Goal: Task Accomplishment & Management: Manage account settings

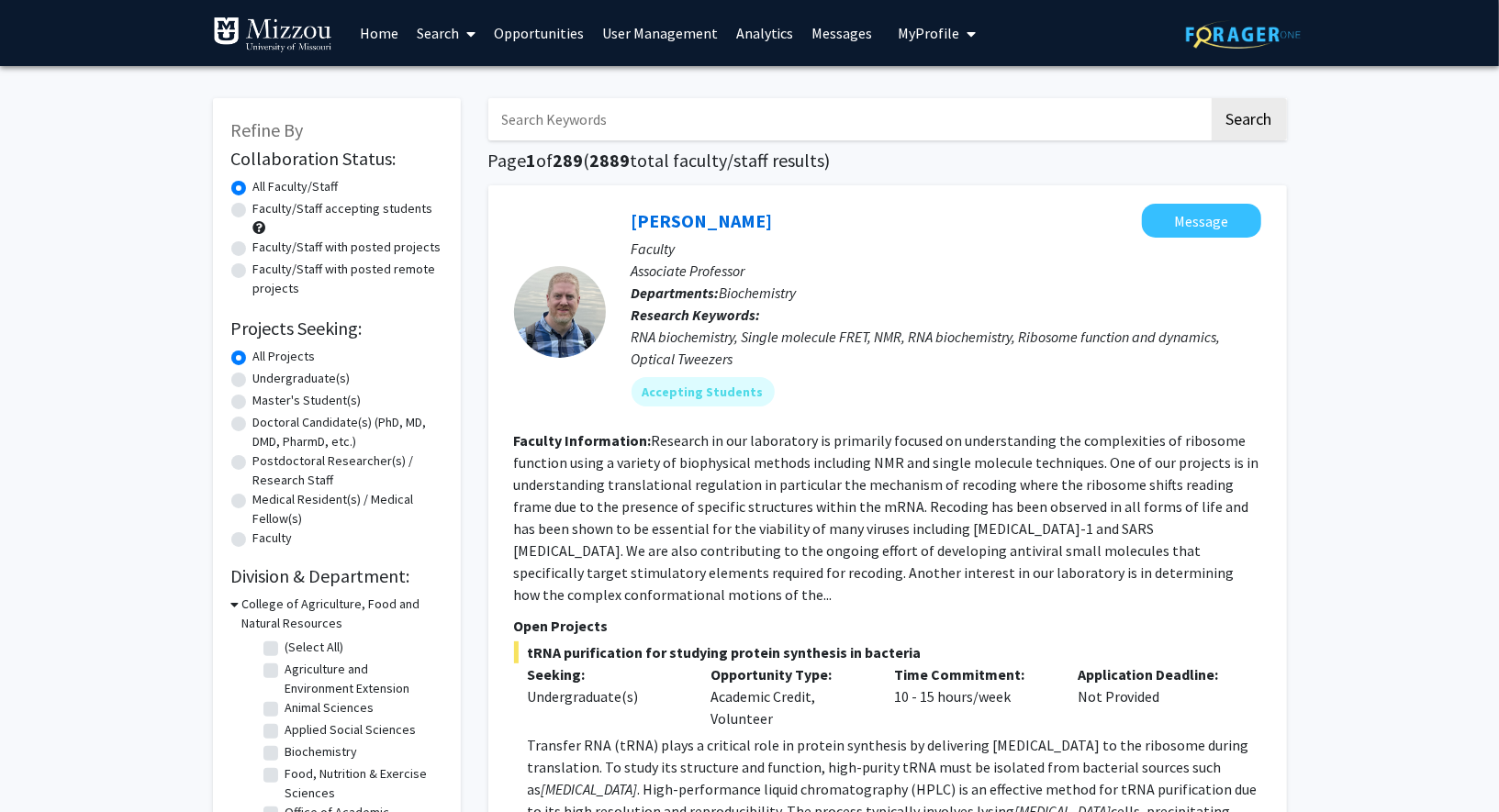
click at [665, 39] on link "User Management" at bounding box center [660, 32] width 134 height 64
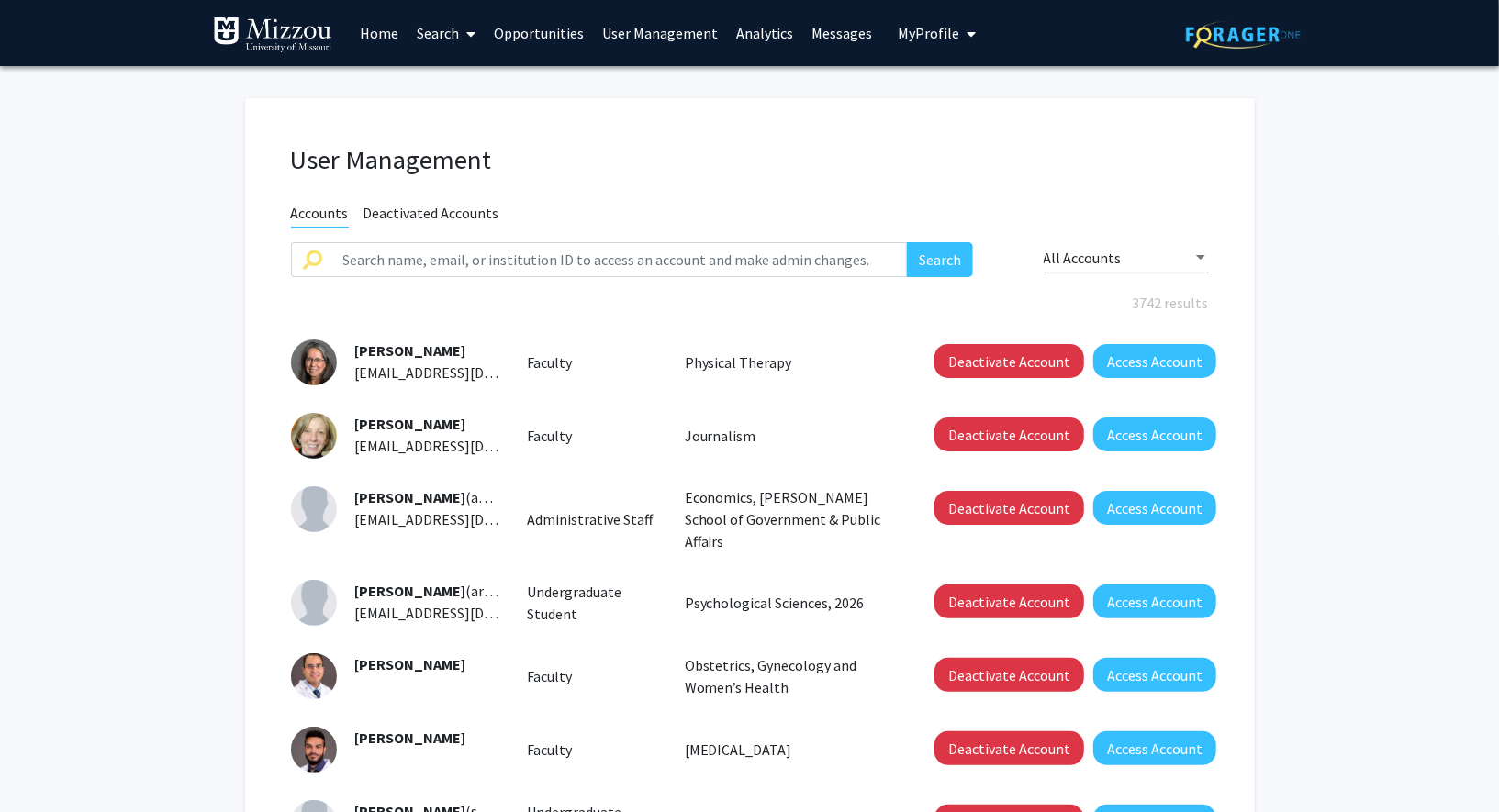
click at [762, 31] on link "Analytics" at bounding box center [765, 32] width 76 height 64
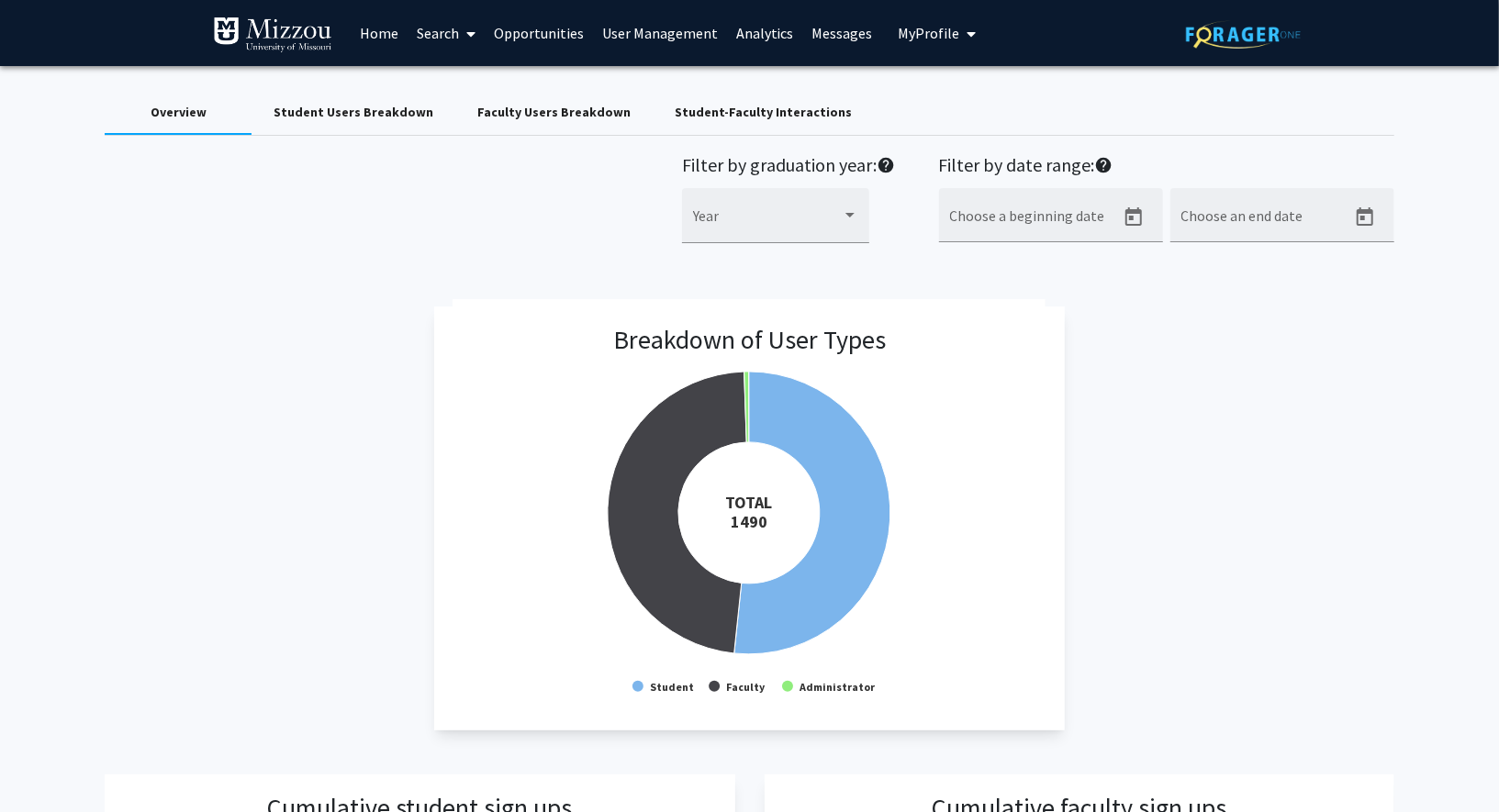
click at [724, 103] on div "Student-Faculty Interactions" at bounding box center [762, 112] width 177 height 19
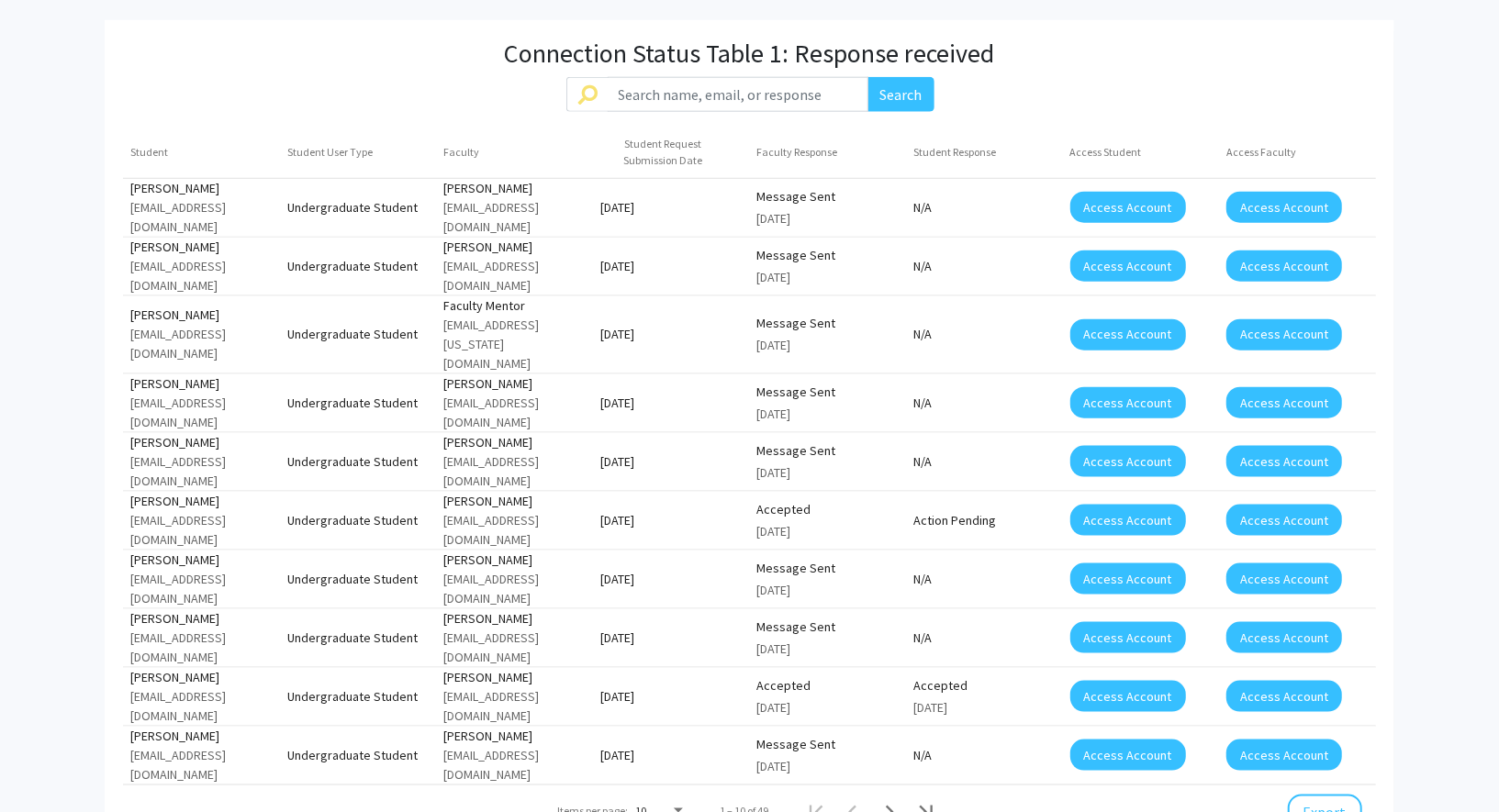
scroll to position [1388, 0]
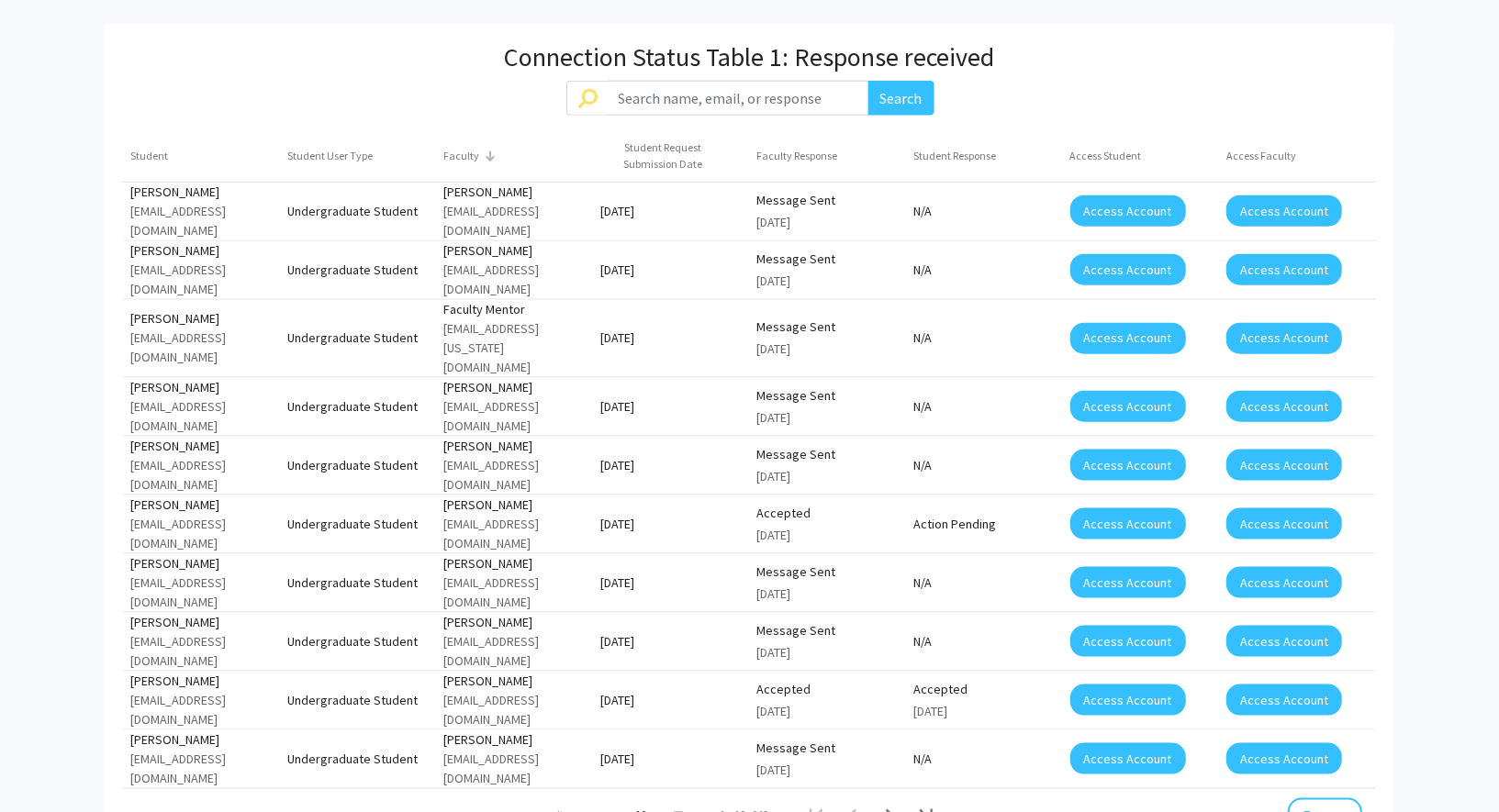
click at [446, 165] on div "Faculty" at bounding box center [461, 156] width 36 height 17
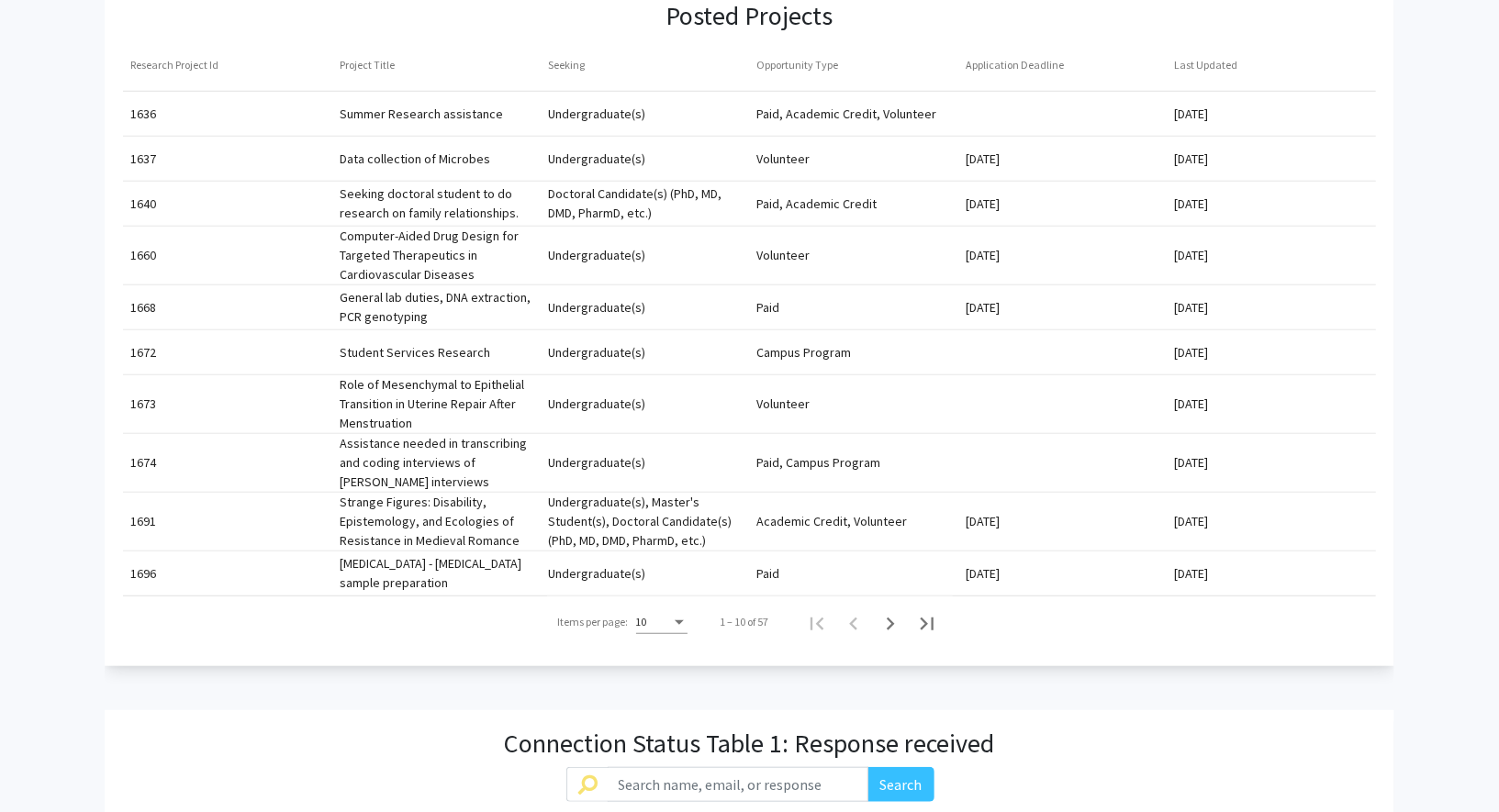
scroll to position [0, 0]
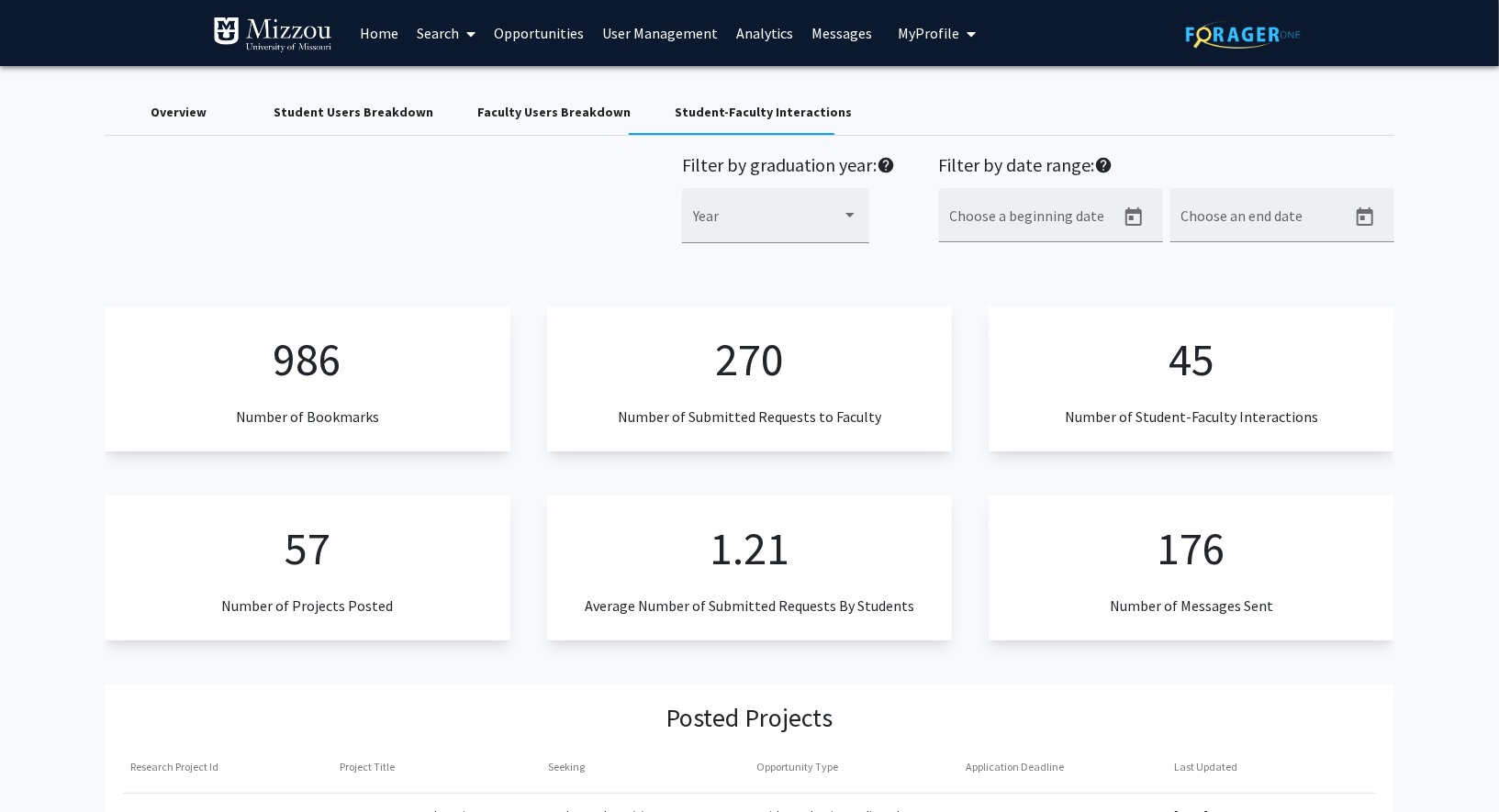
click at [646, 37] on link "User Management" at bounding box center [660, 32] width 134 height 64
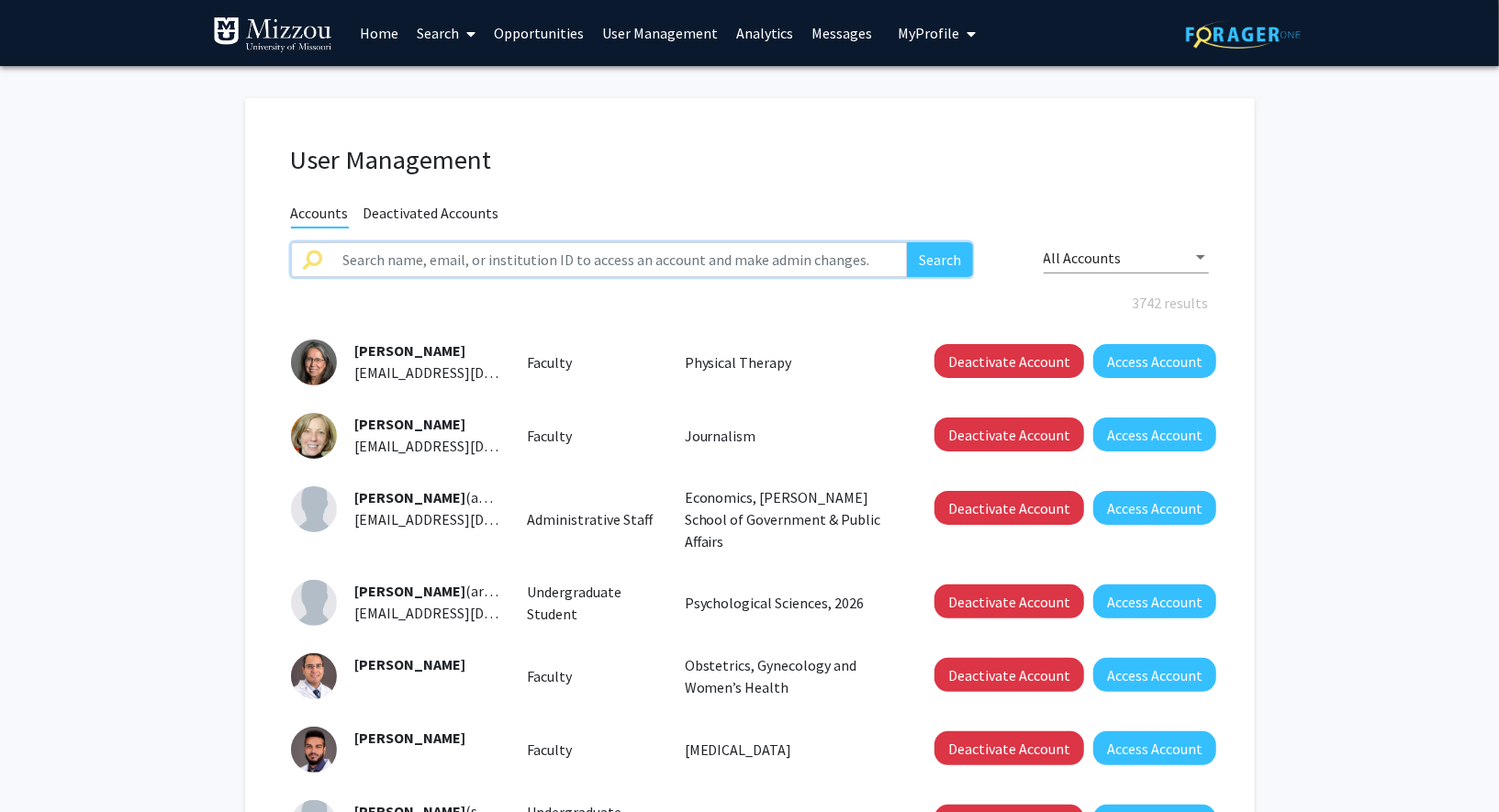
click at [586, 245] on input "text" at bounding box center [620, 260] width 576 height 35
type input "[PERSON_NAME]"
click at [907, 242] on button "Search" at bounding box center [939, 260] width 66 height 35
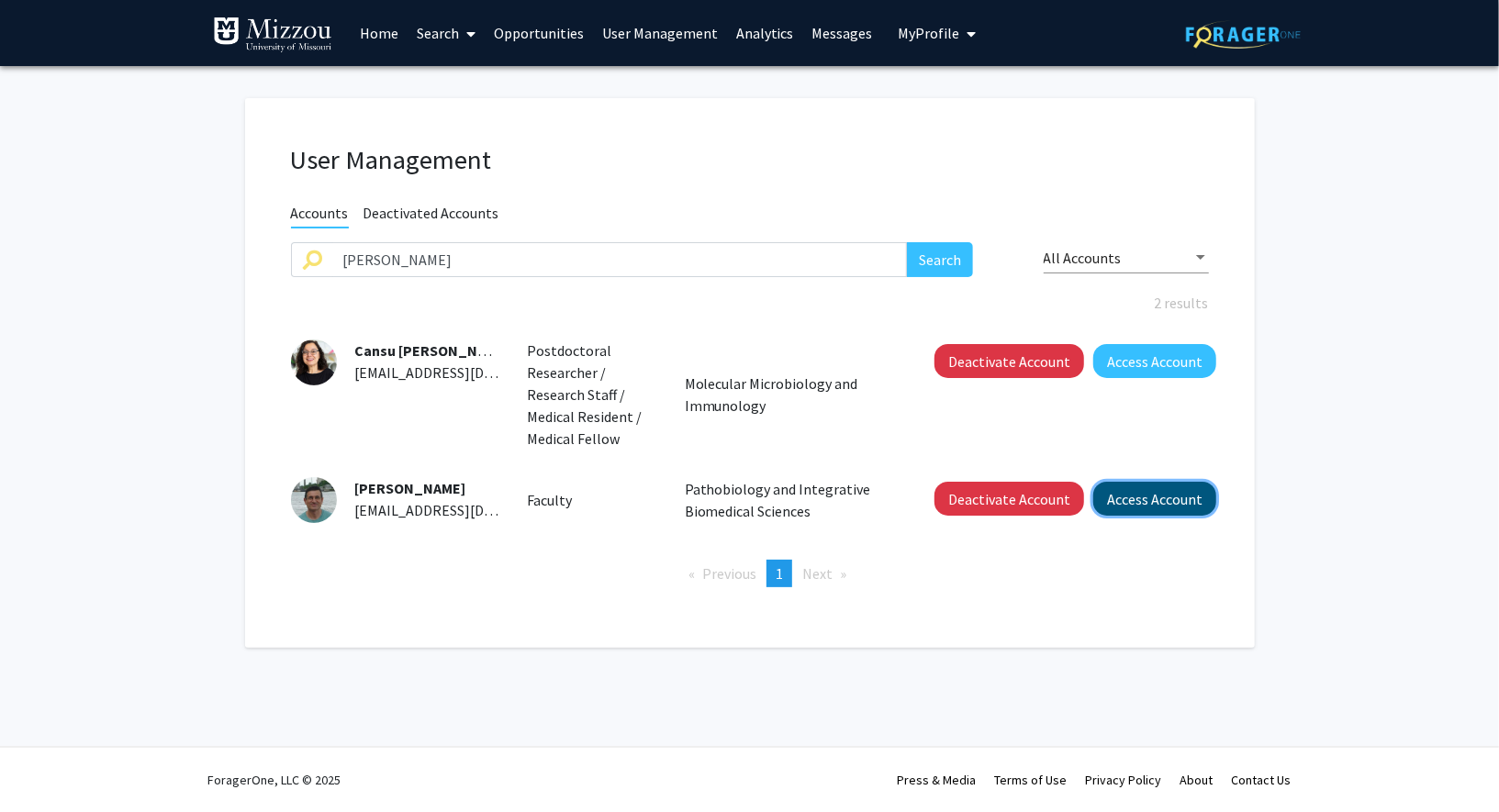
click at [1143, 509] on button "Access Account" at bounding box center [1155, 498] width 123 height 34
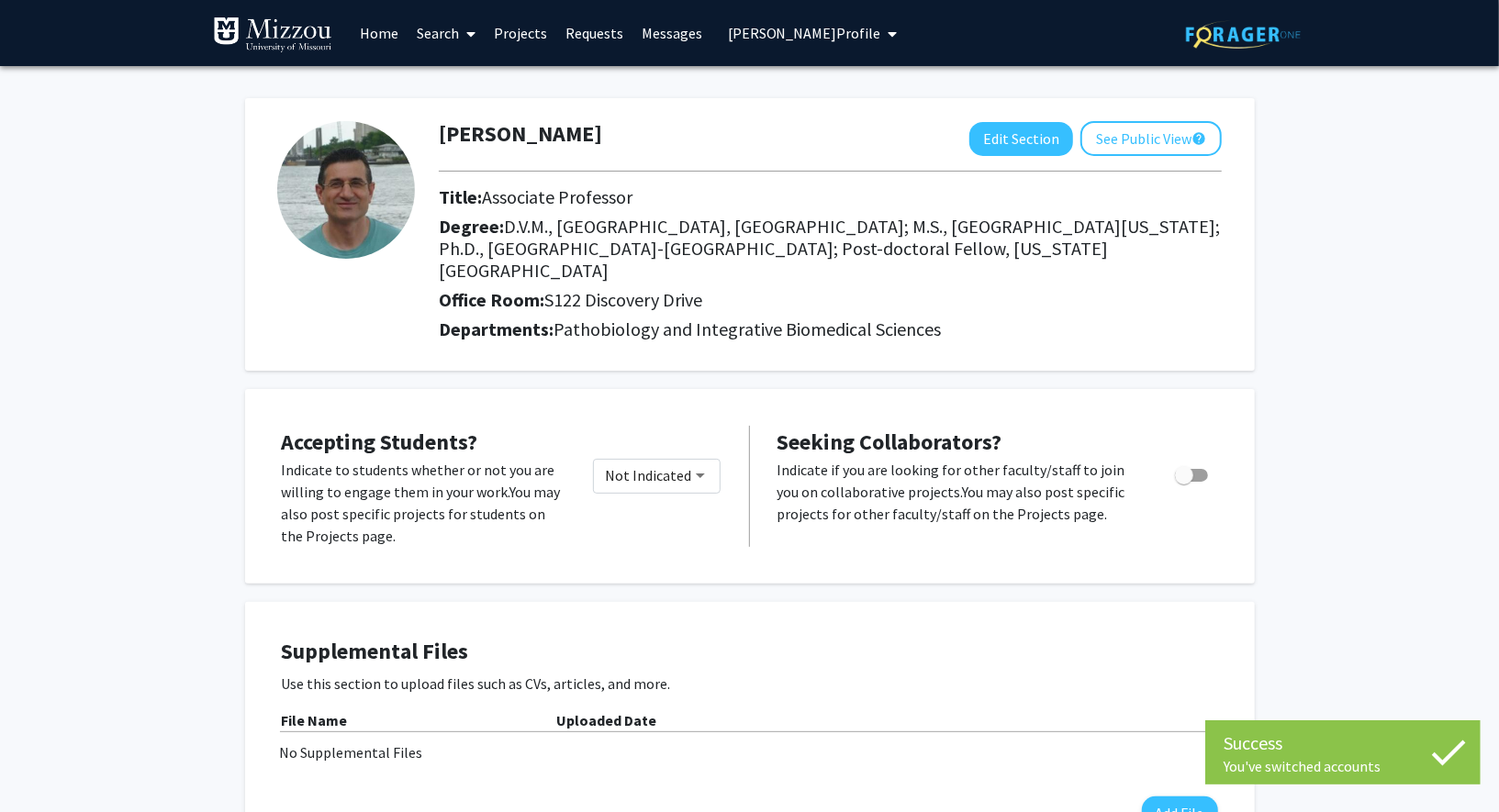
click at [582, 40] on link "Requests" at bounding box center [594, 32] width 76 height 64
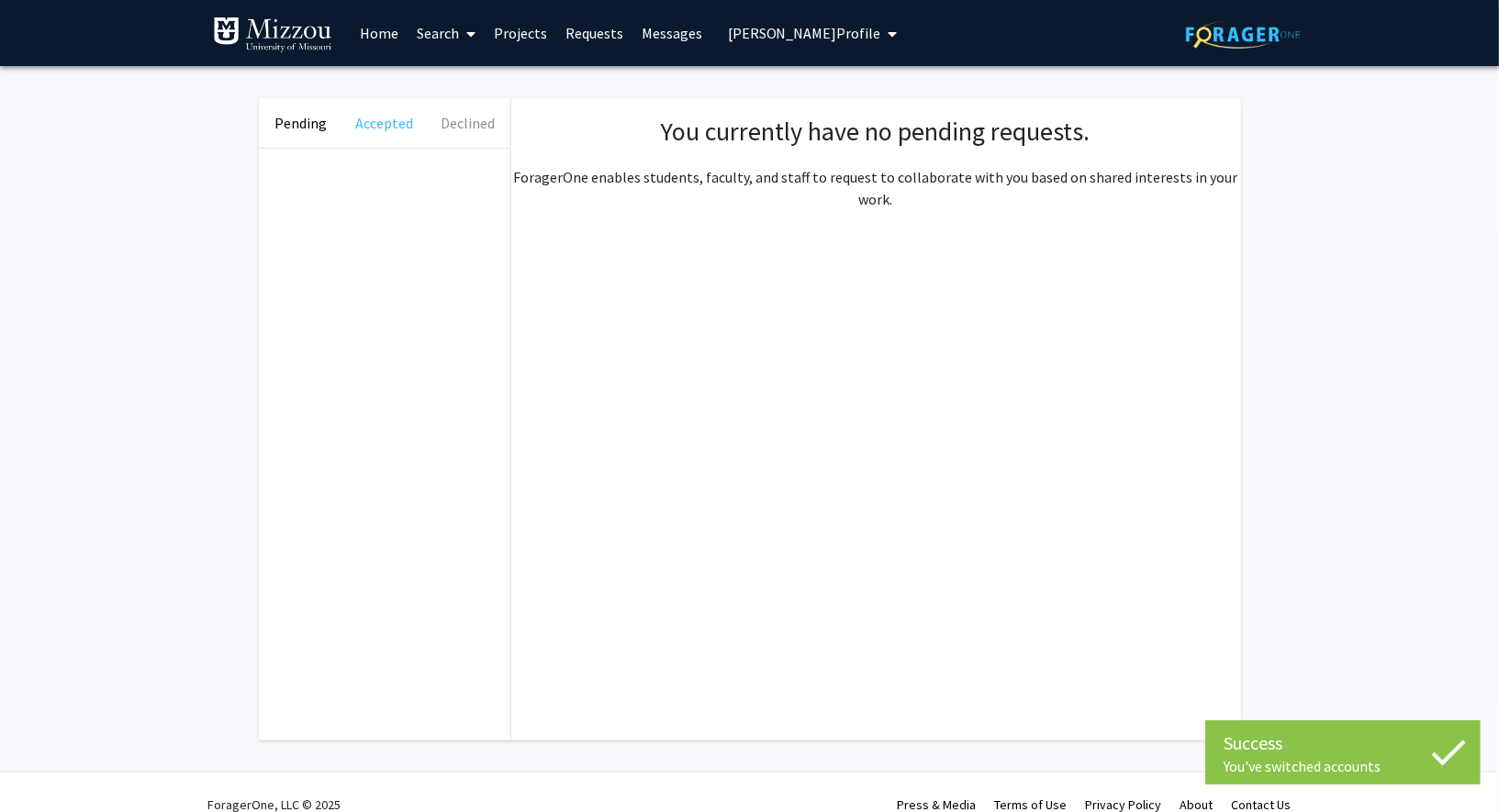
click at [379, 120] on button "Accepted" at bounding box center [384, 123] width 83 height 50
click at [768, 41] on span "[PERSON_NAME] Profile" at bounding box center [805, 33] width 154 height 18
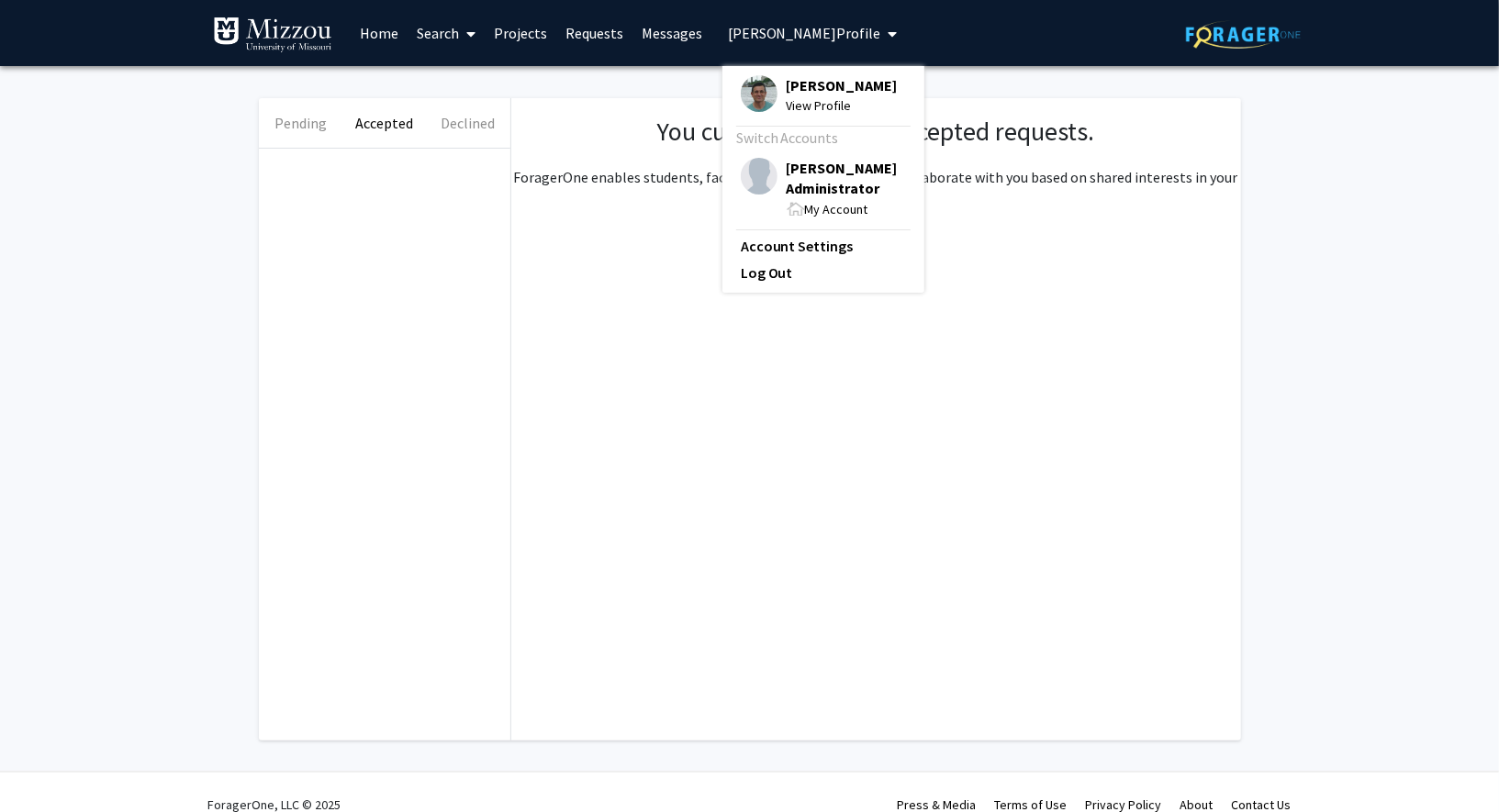
click at [794, 175] on span "[PERSON_NAME] Administrator" at bounding box center [846, 178] width 119 height 41
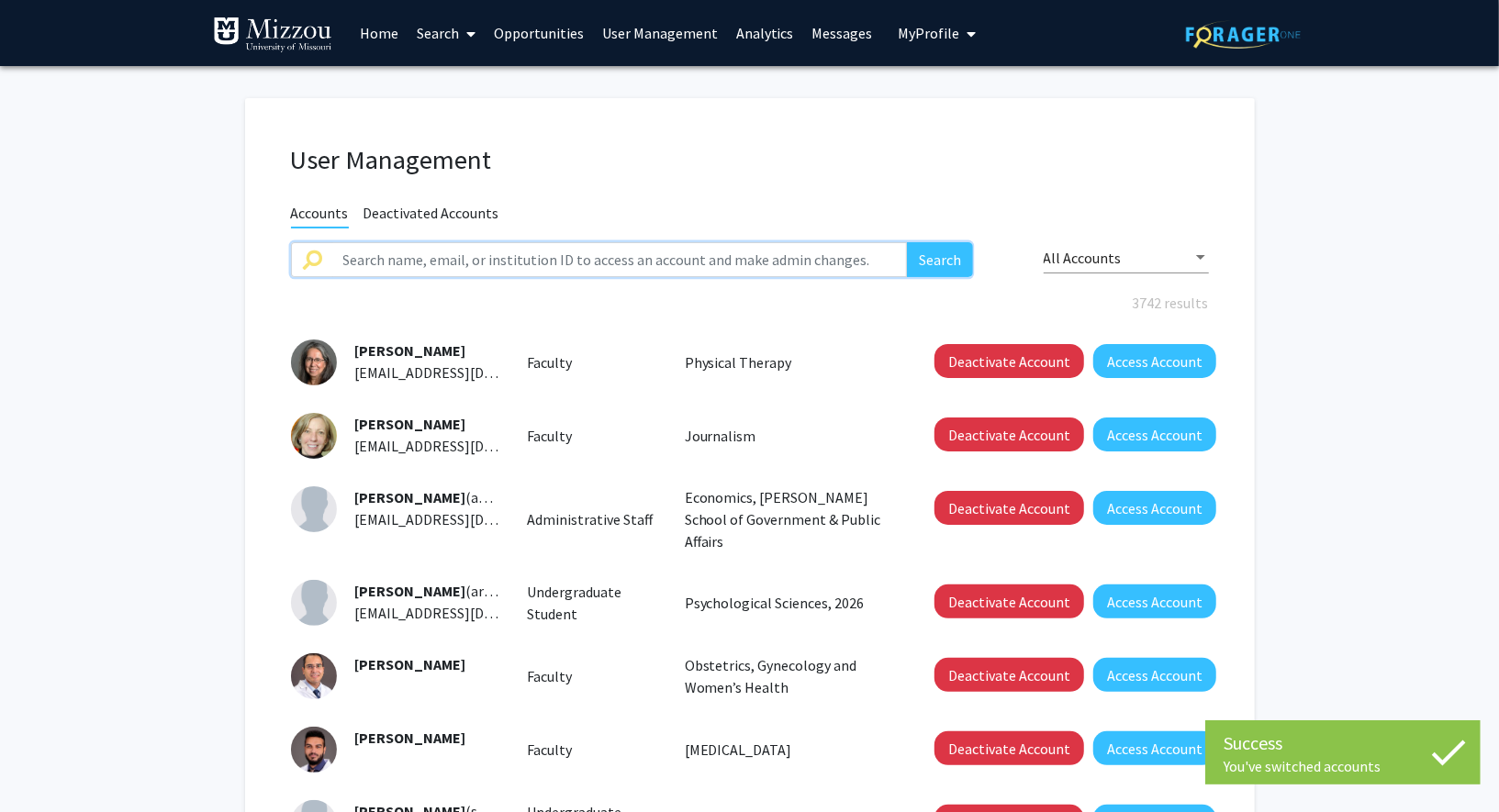
click at [654, 249] on input "text" at bounding box center [620, 260] width 576 height 35
type input "[PERSON_NAME]"
click at [907, 242] on button "Search" at bounding box center [939, 260] width 66 height 35
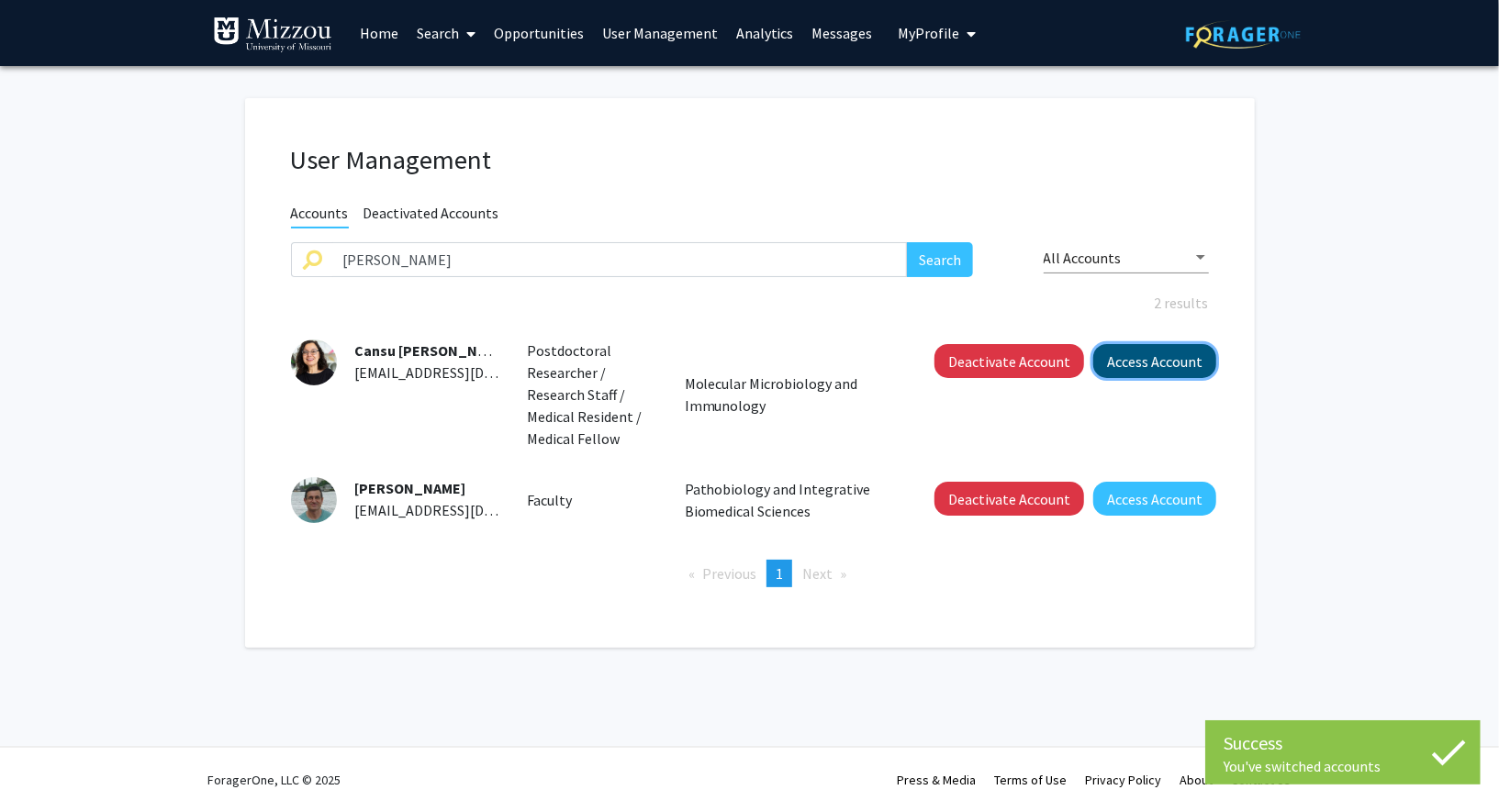
click at [1133, 366] on button "Access Account" at bounding box center [1155, 361] width 123 height 34
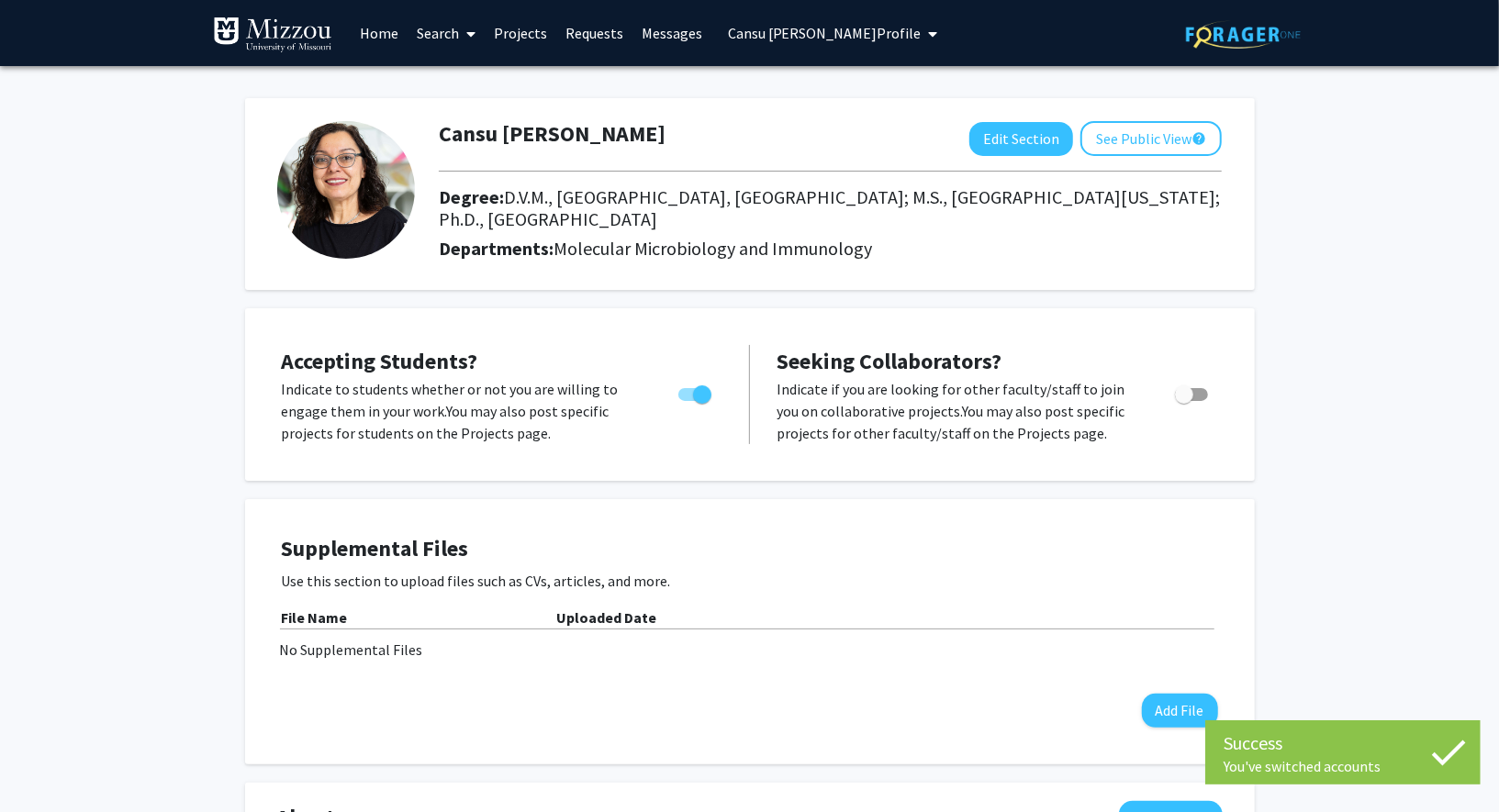
click at [524, 32] on link "Projects" at bounding box center [520, 32] width 71 height 64
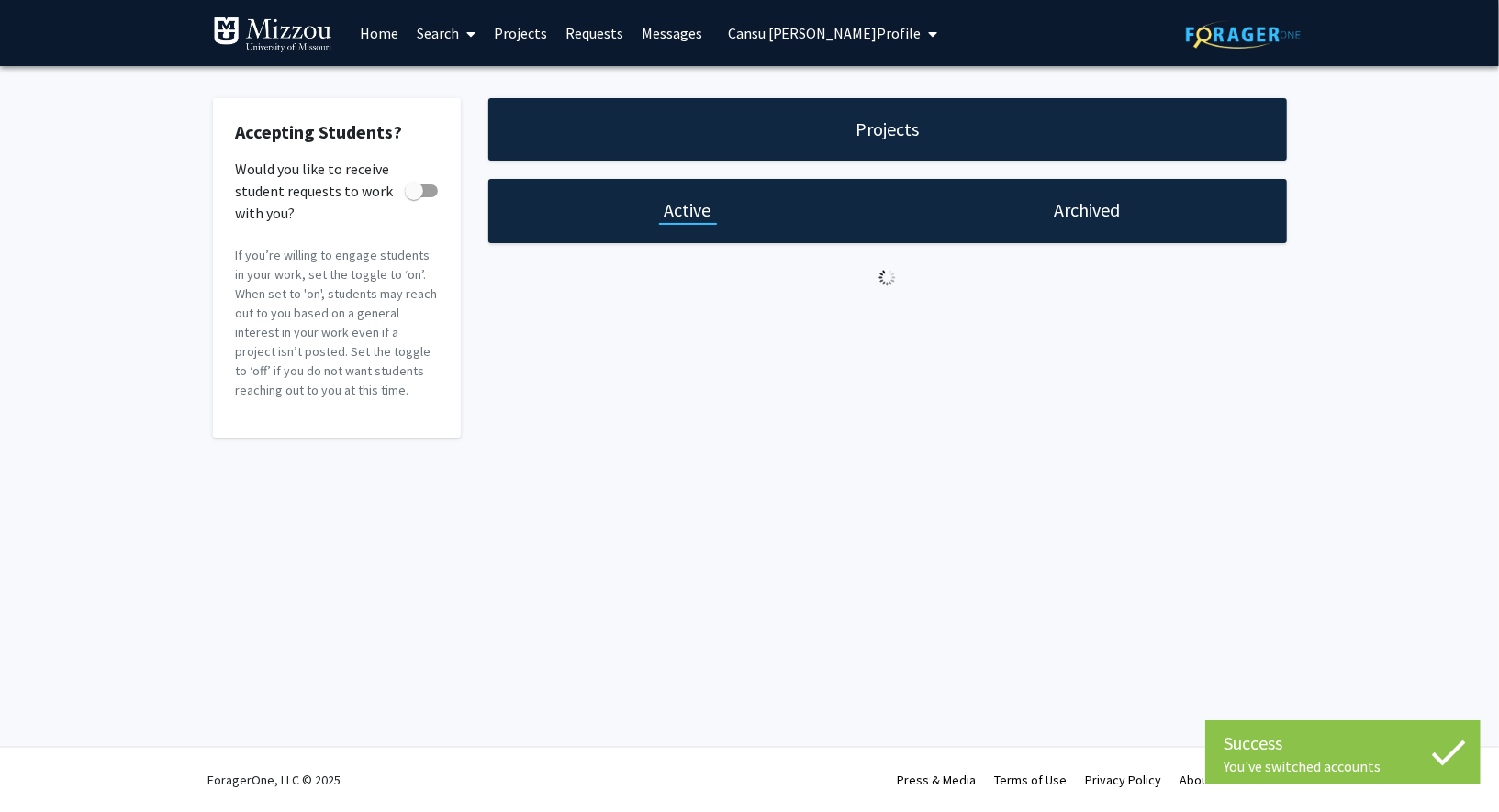
checkbox input "true"
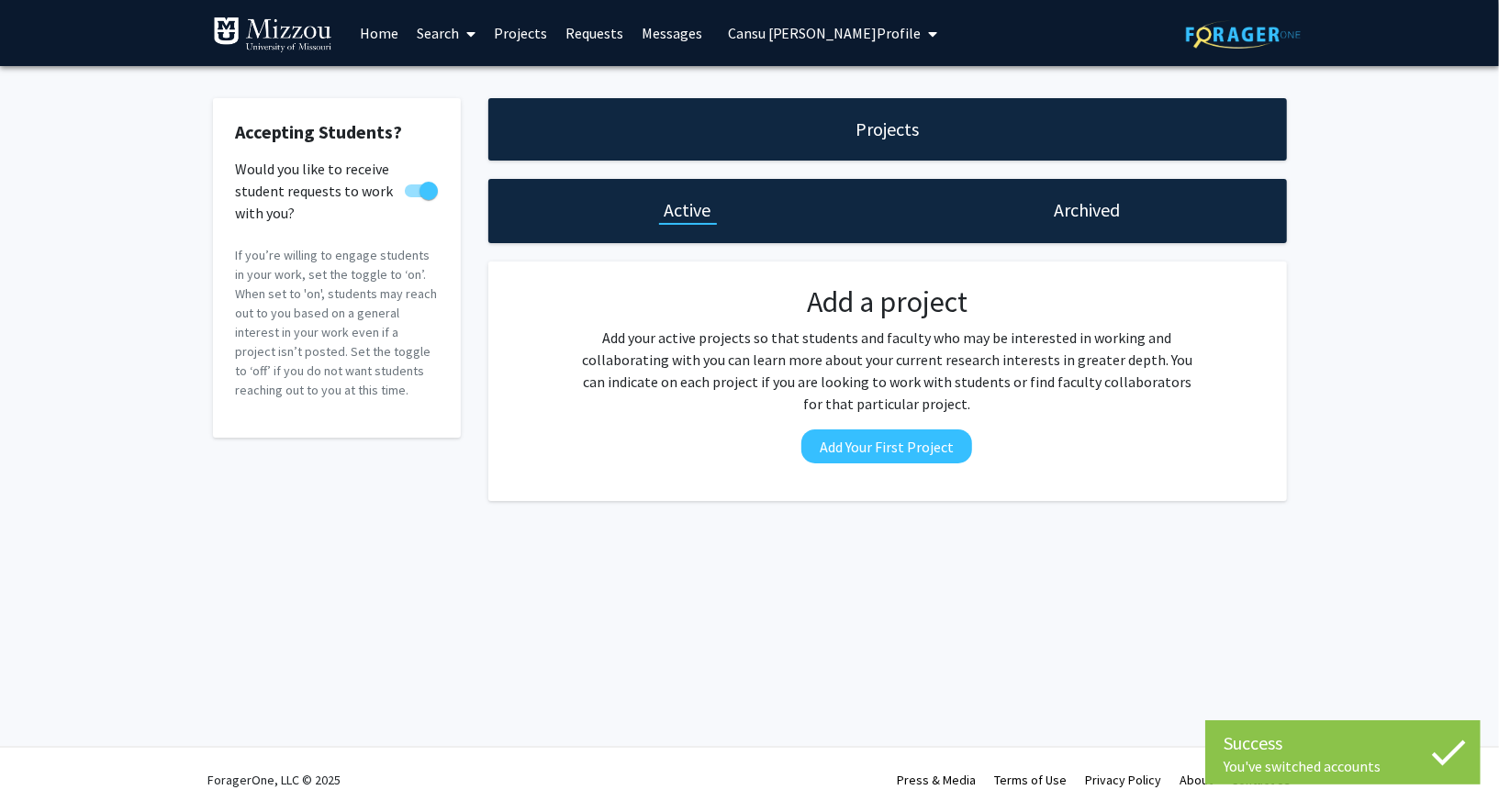
click at [591, 35] on link "Requests" at bounding box center [594, 32] width 76 height 64
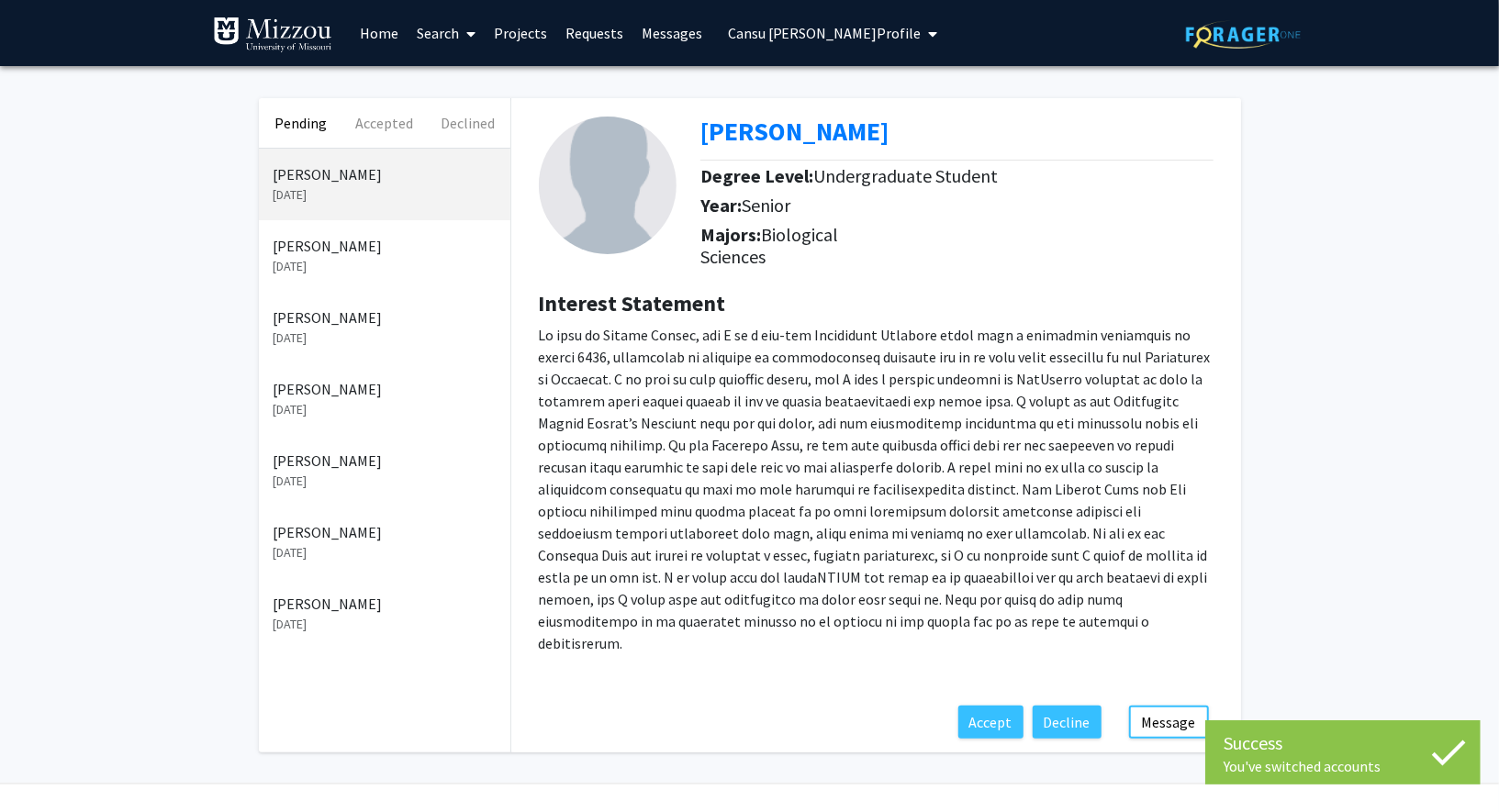
click at [423, 254] on p "[PERSON_NAME]" at bounding box center [385, 246] width 222 height 22
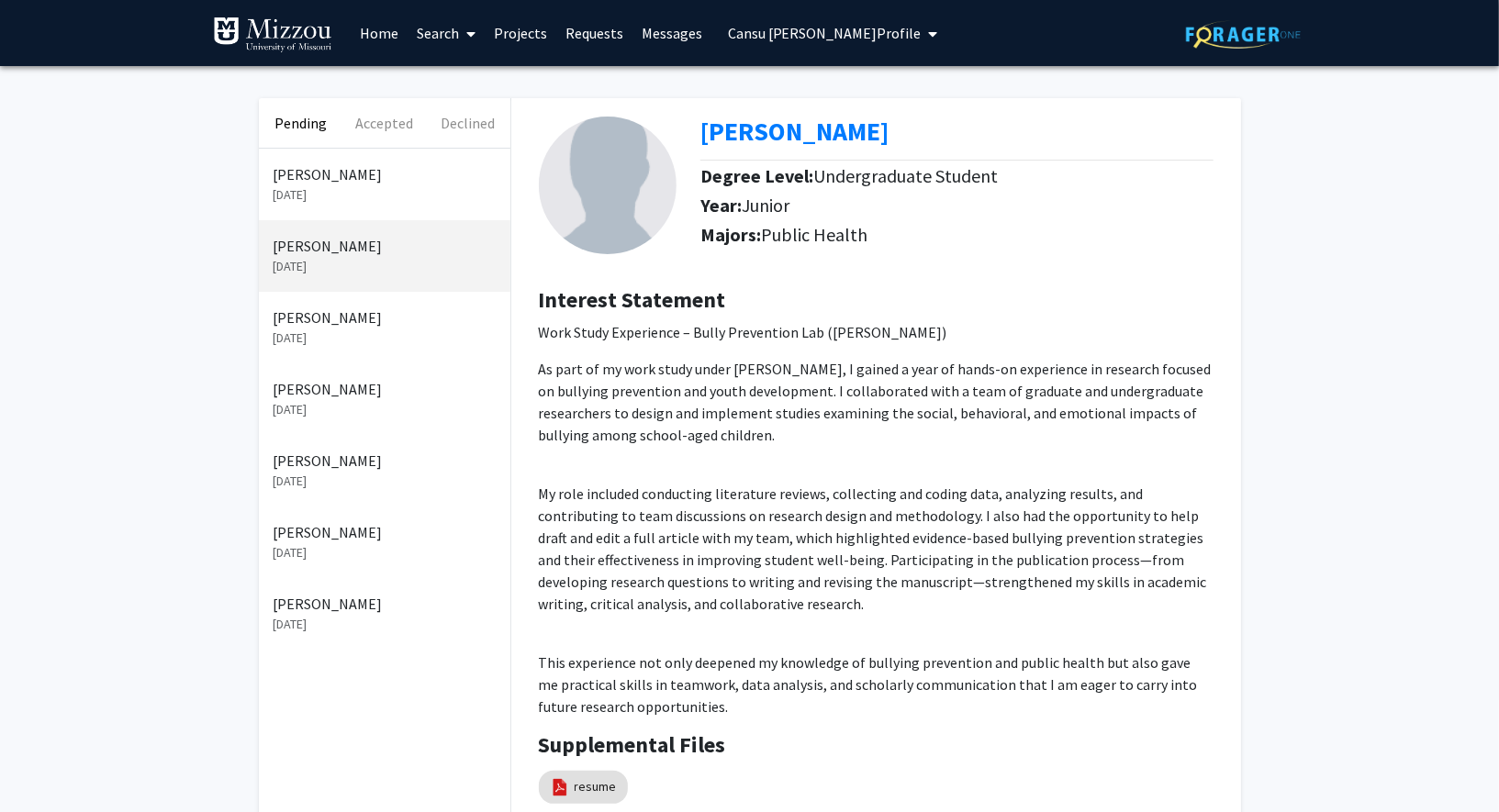
click at [416, 341] on p "[DATE]" at bounding box center [385, 338] width 222 height 19
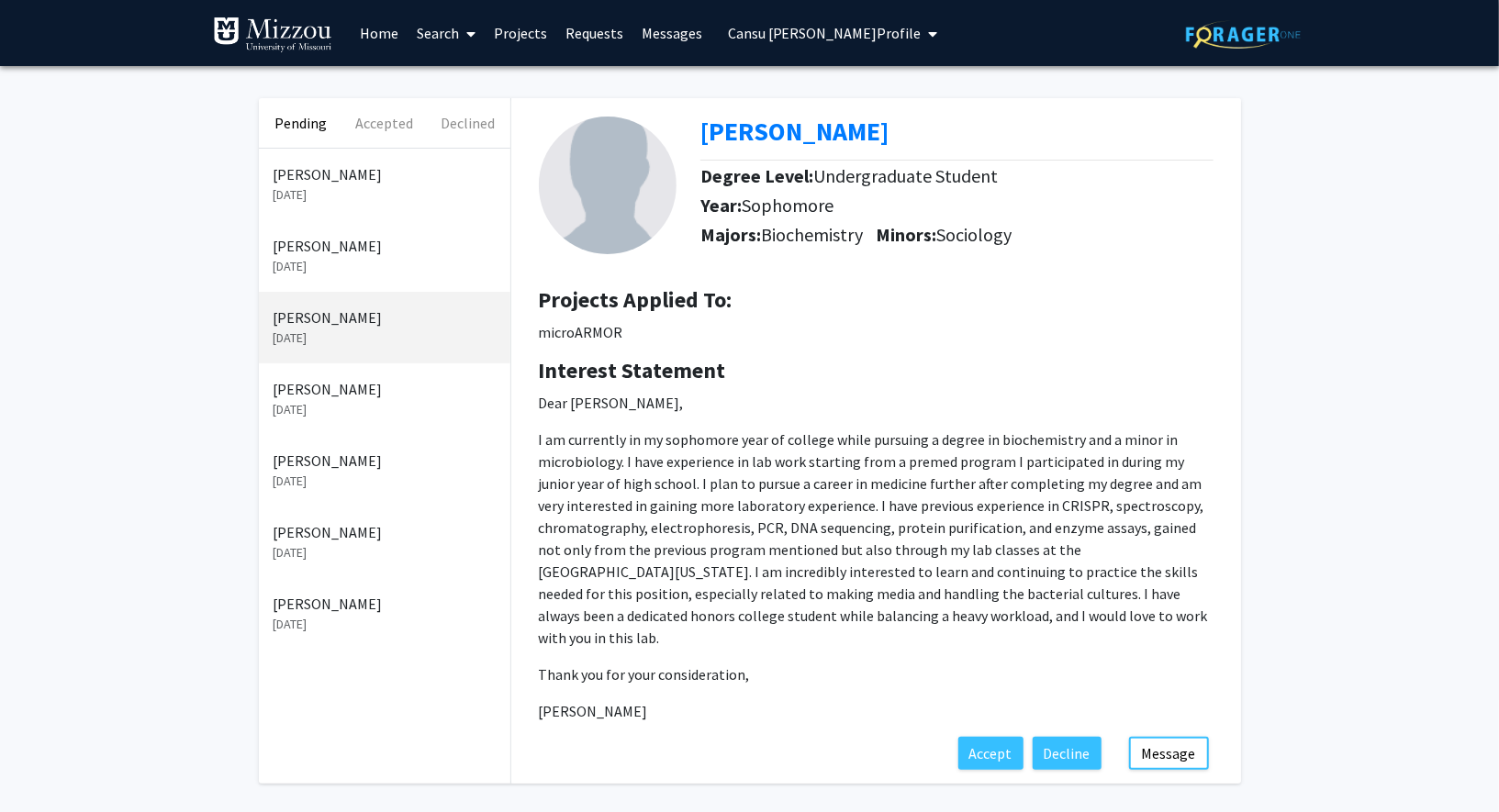
click at [408, 409] on p "[DATE]" at bounding box center [385, 410] width 222 height 19
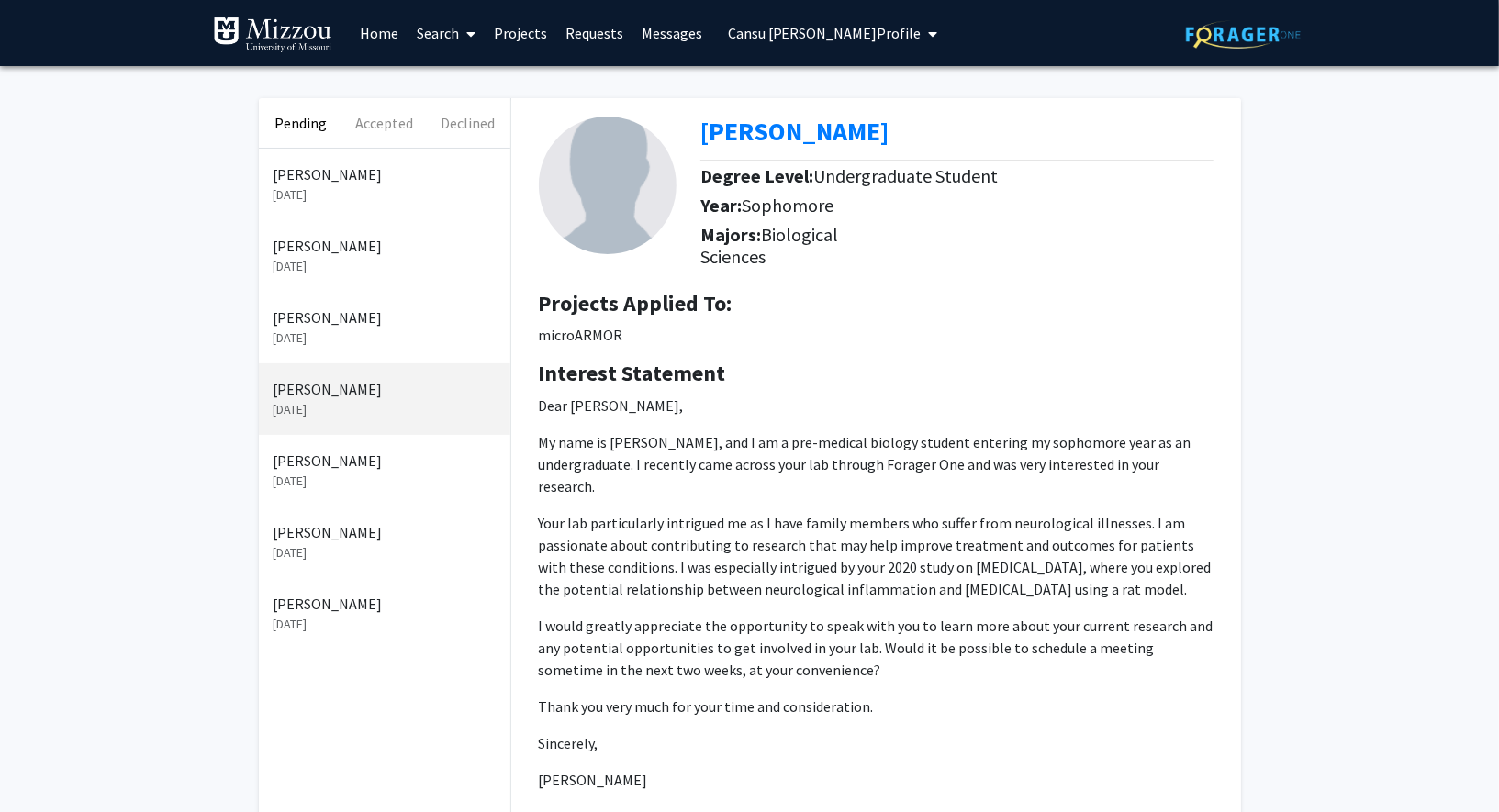
click at [404, 469] on p "[PERSON_NAME]" at bounding box center [385, 461] width 222 height 22
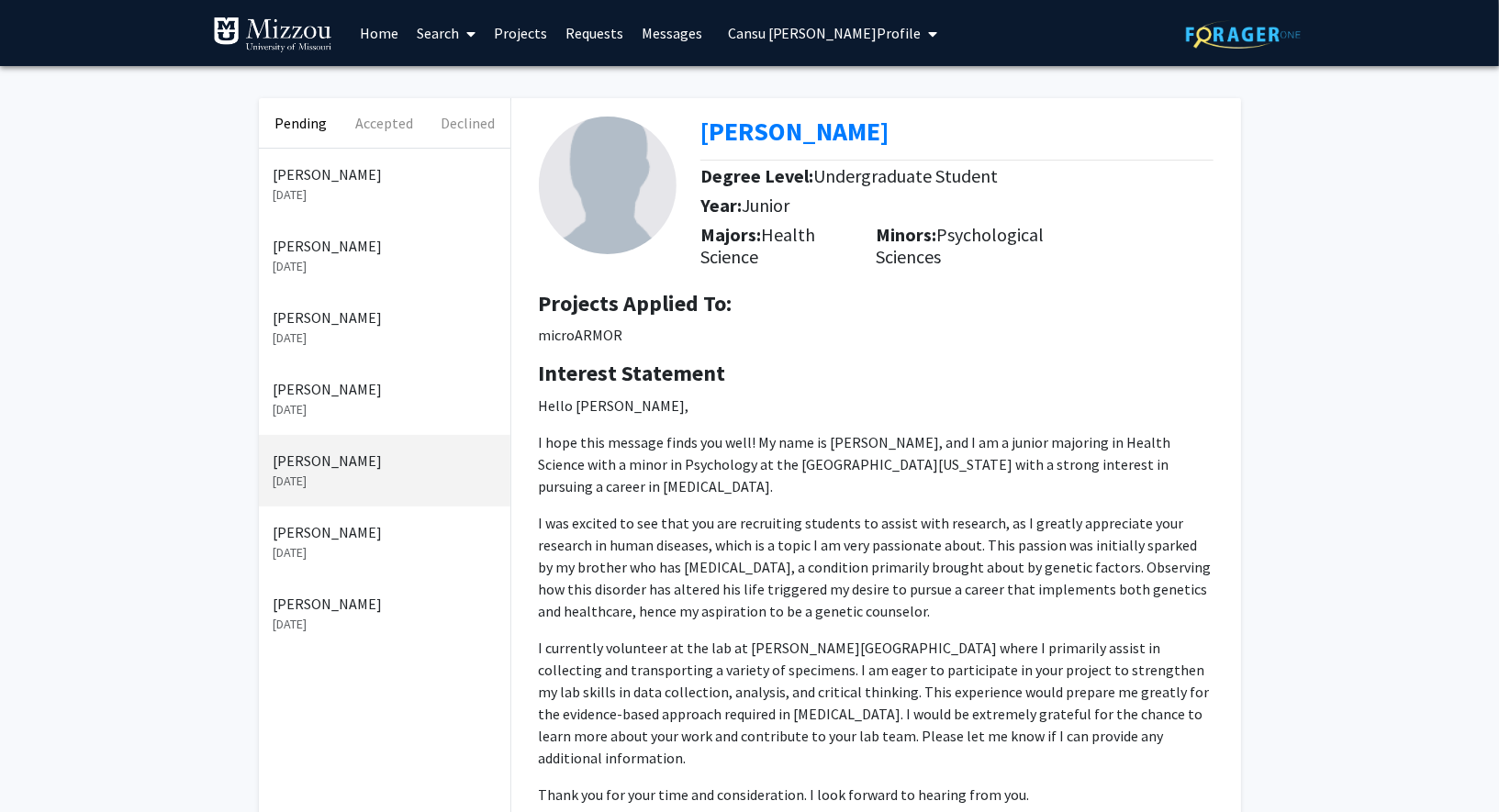
click at [405, 532] on p "[PERSON_NAME]" at bounding box center [385, 533] width 222 height 22
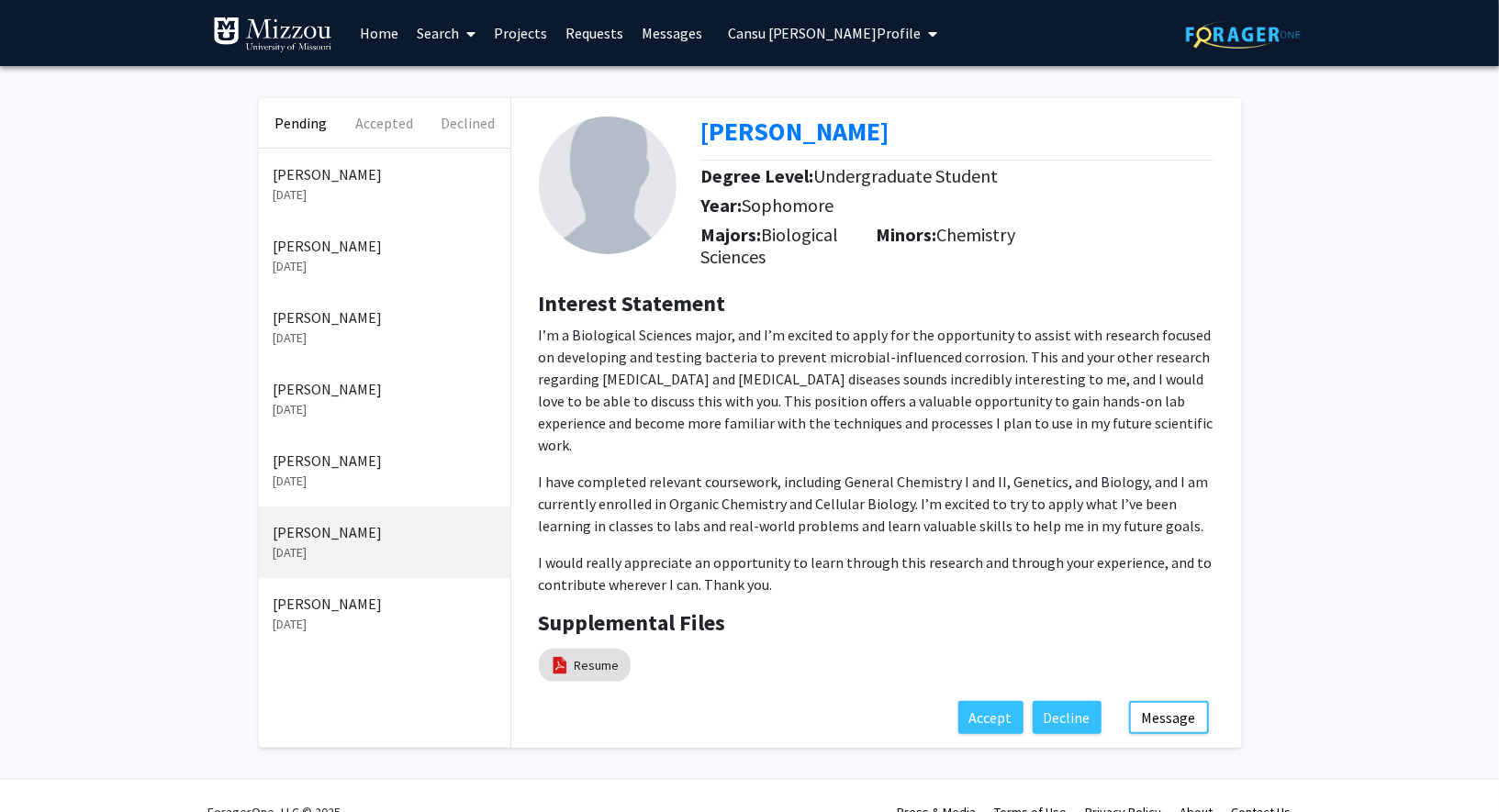
click at [393, 458] on p "[PERSON_NAME]" at bounding box center [385, 461] width 222 height 22
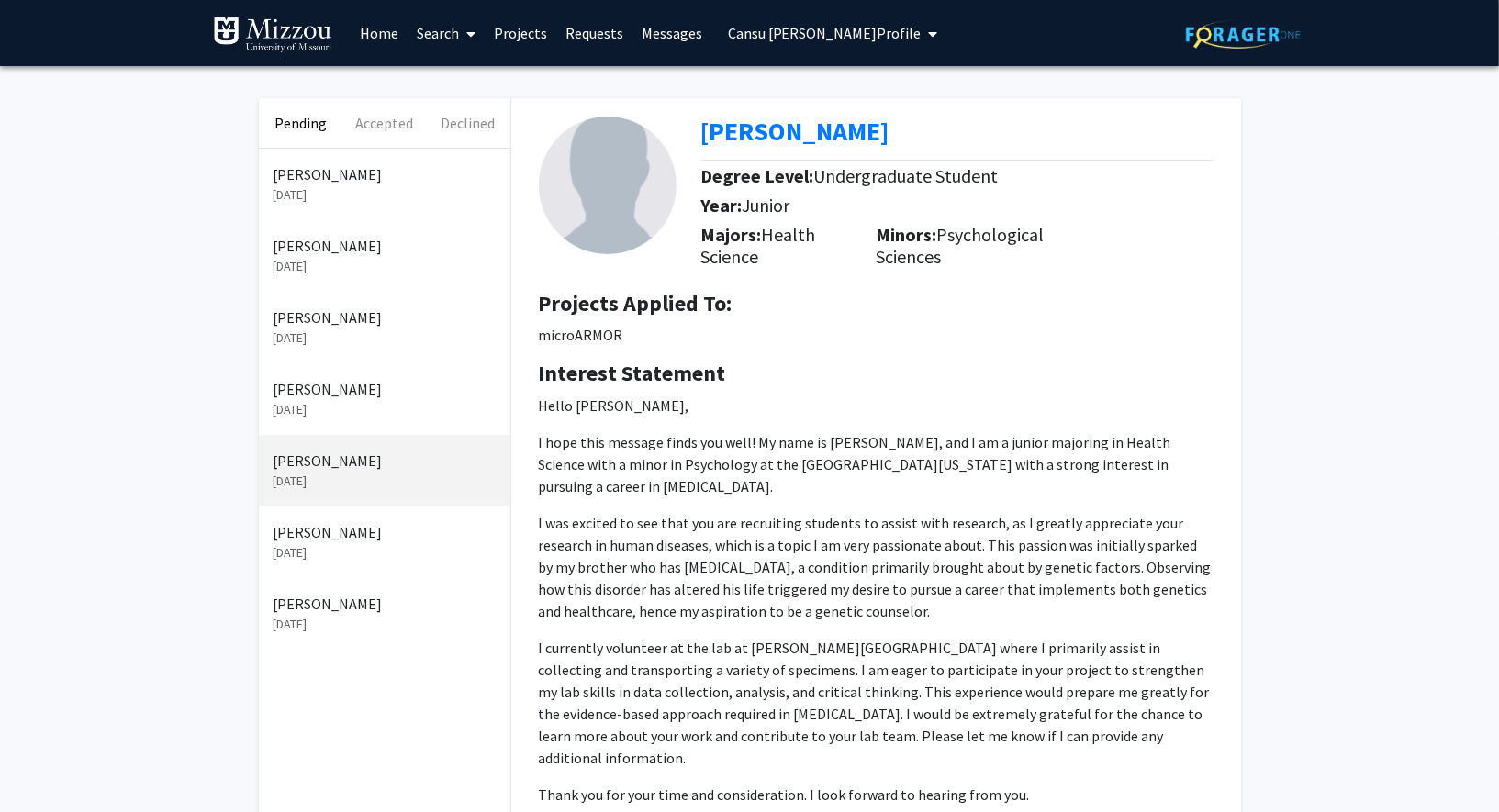
click at [387, 387] on p "[PERSON_NAME]" at bounding box center [385, 389] width 222 height 22
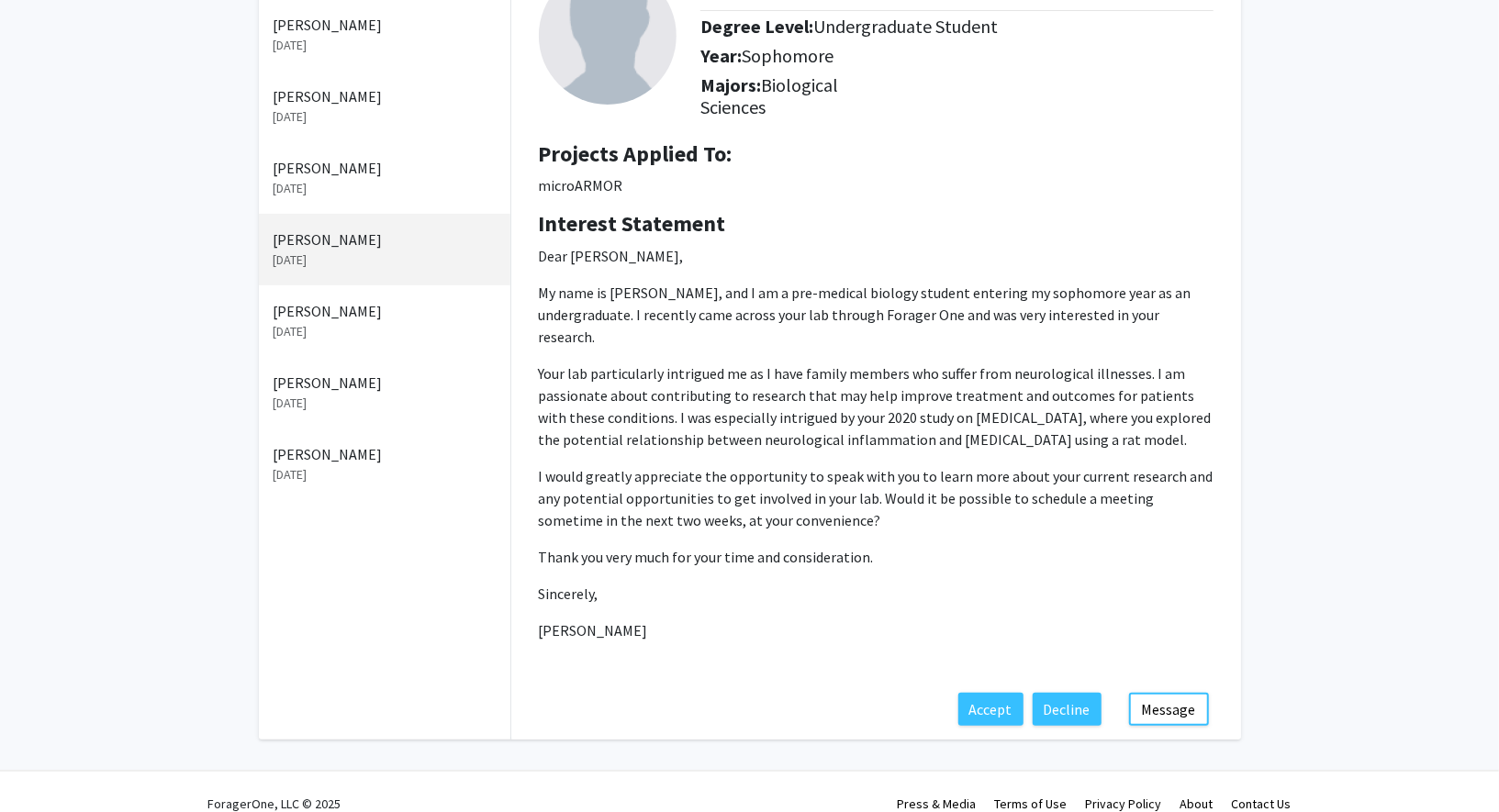
click at [367, 478] on p "[DATE]" at bounding box center [385, 474] width 222 height 19
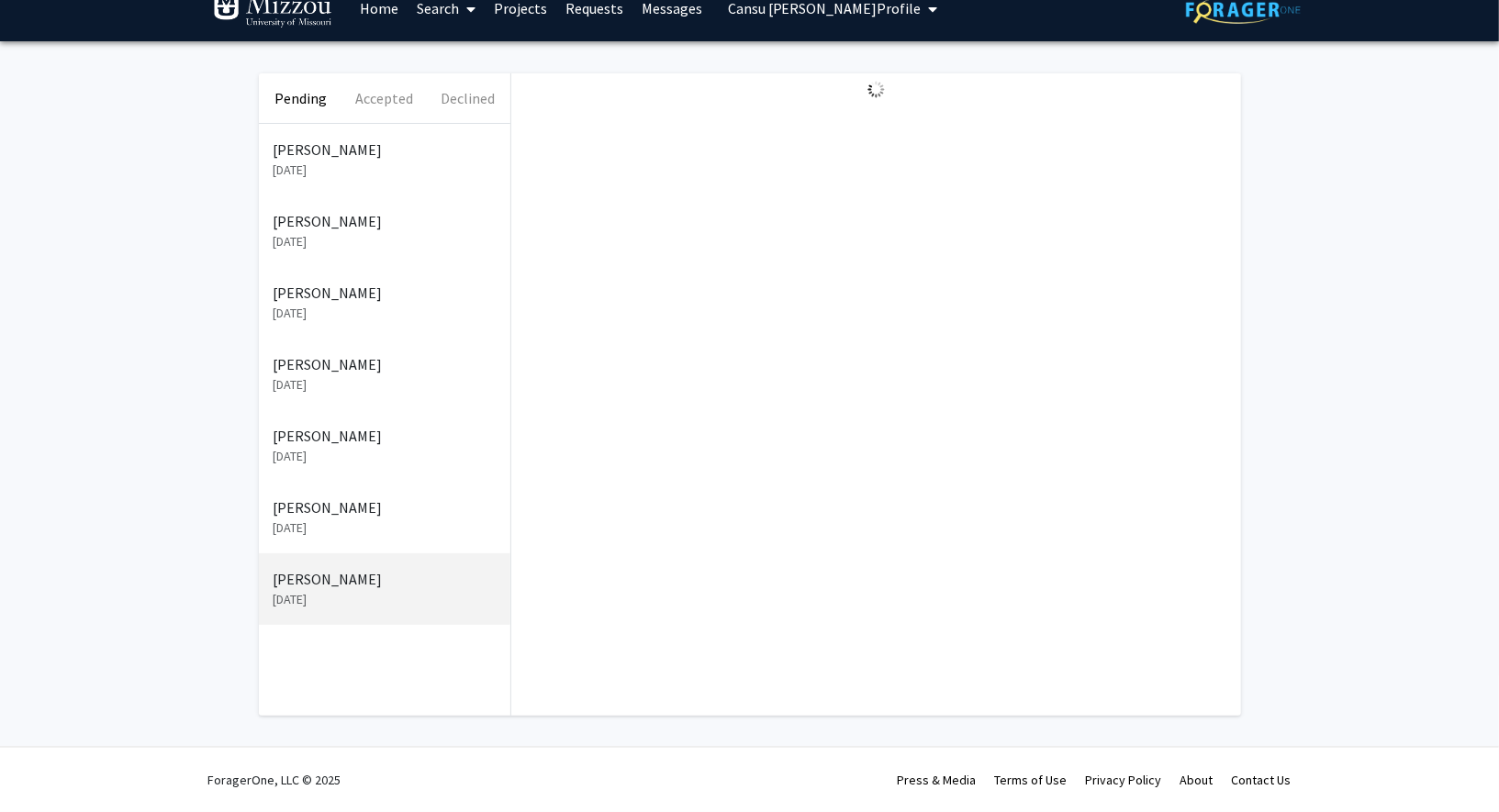
scroll to position [24, 0]
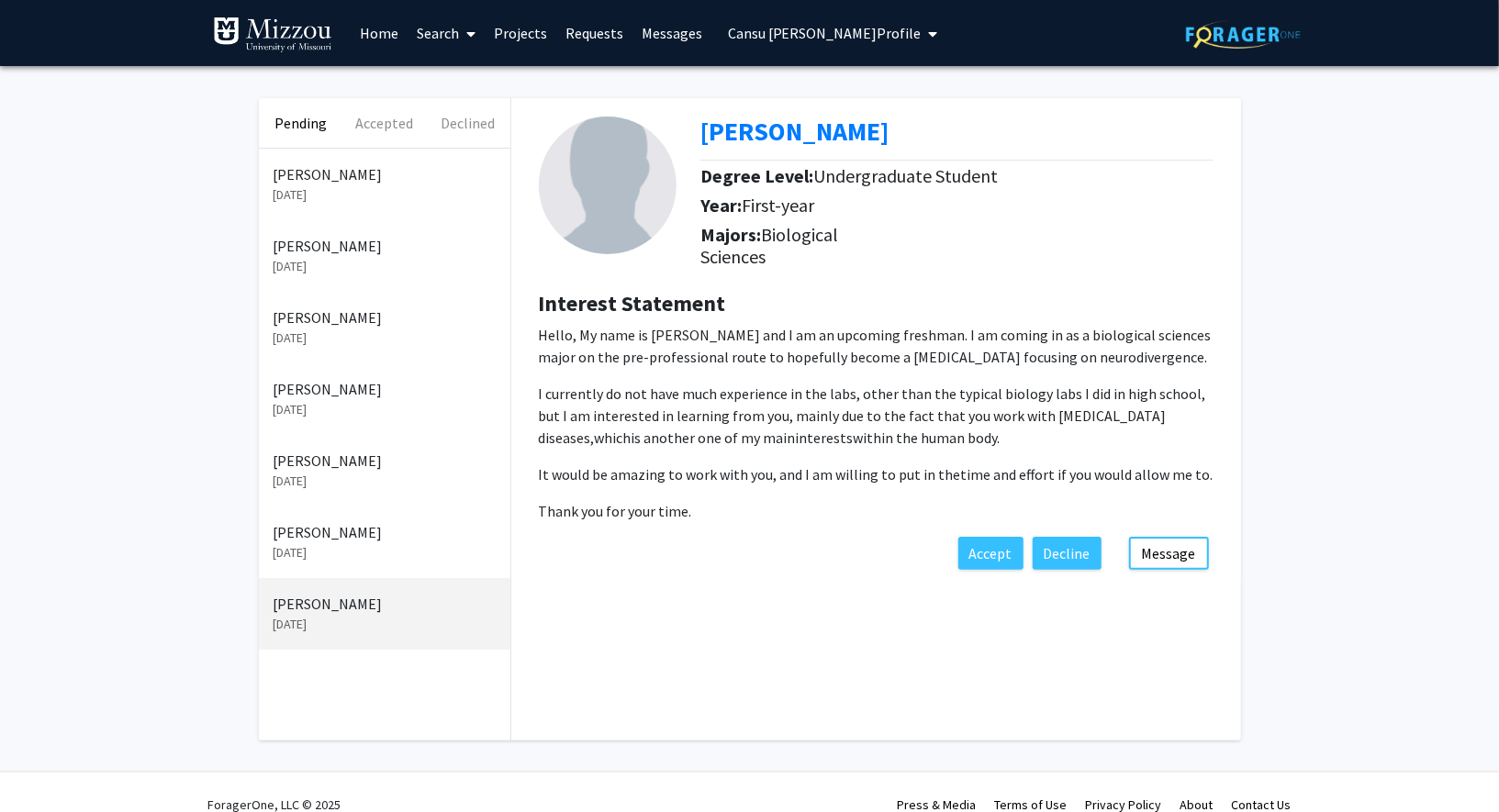
click at [330, 530] on p "[PERSON_NAME]" at bounding box center [385, 533] width 222 height 22
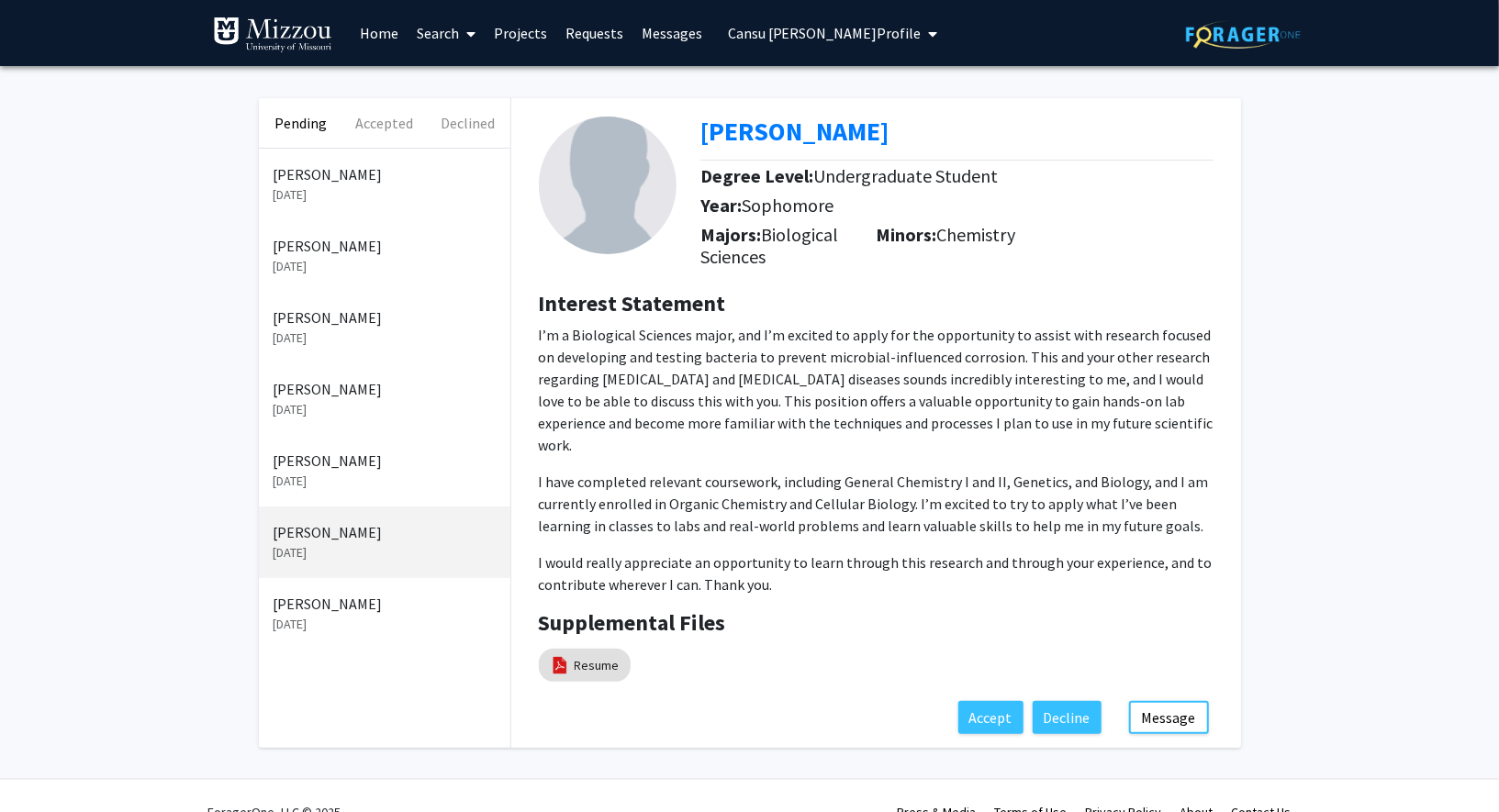
click at [331, 461] on p "[PERSON_NAME]" at bounding box center [385, 461] width 222 height 22
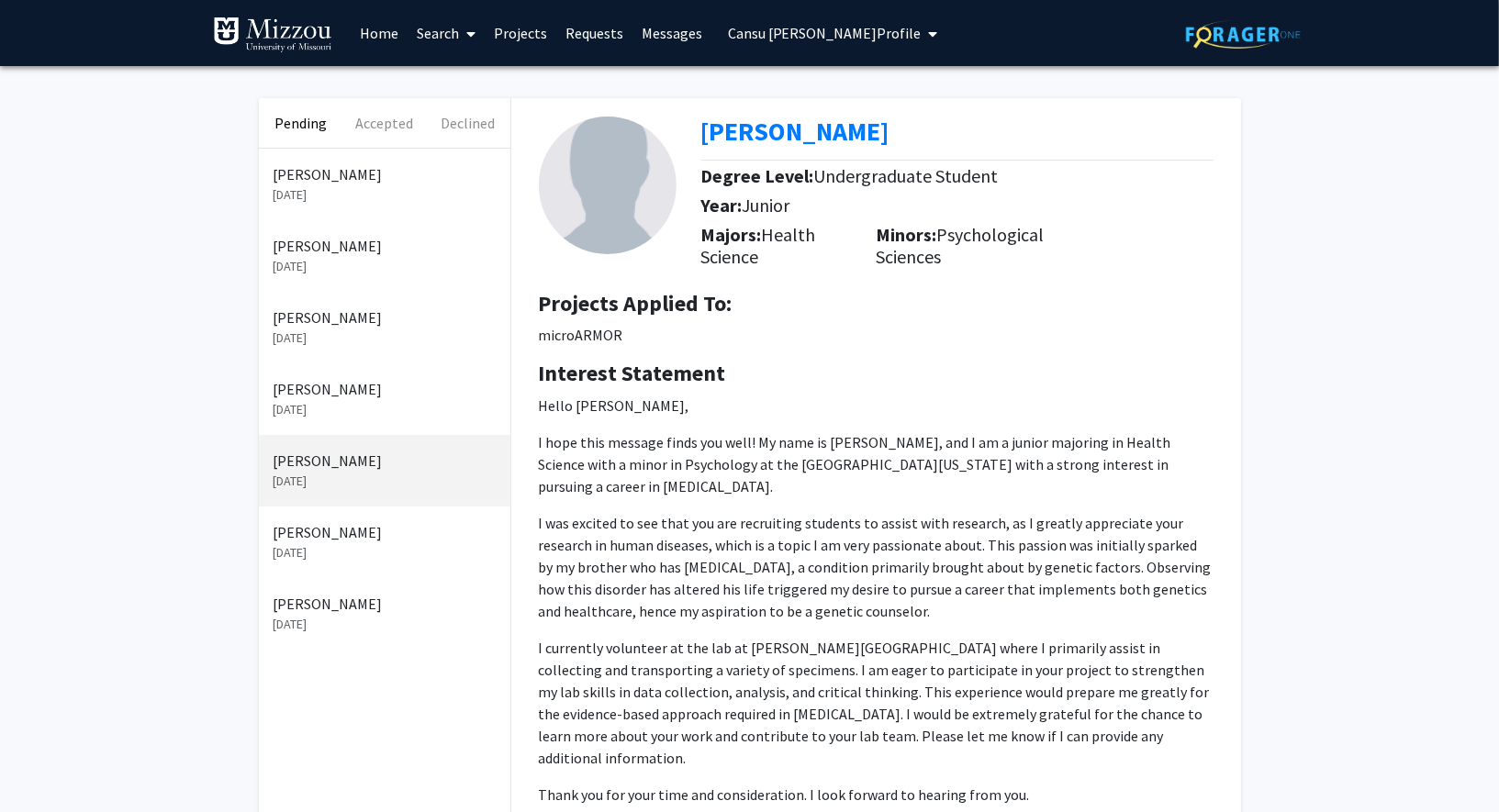
click at [339, 367] on div "[PERSON_NAME] [DATE]" at bounding box center [385, 399] width 252 height 71
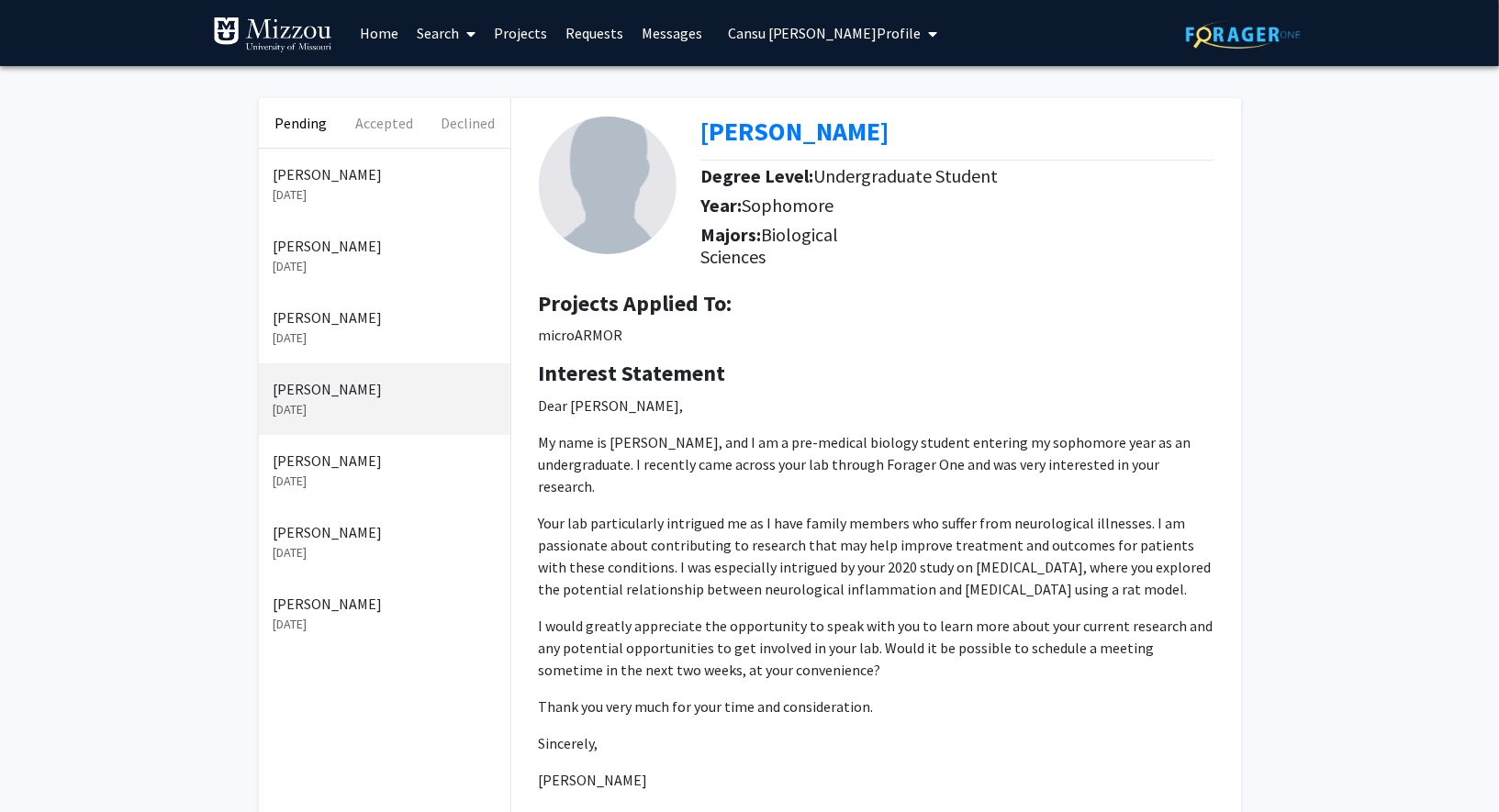
click at [332, 292] on div "[PERSON_NAME] [DATE]" at bounding box center [385, 326] width 252 height 71
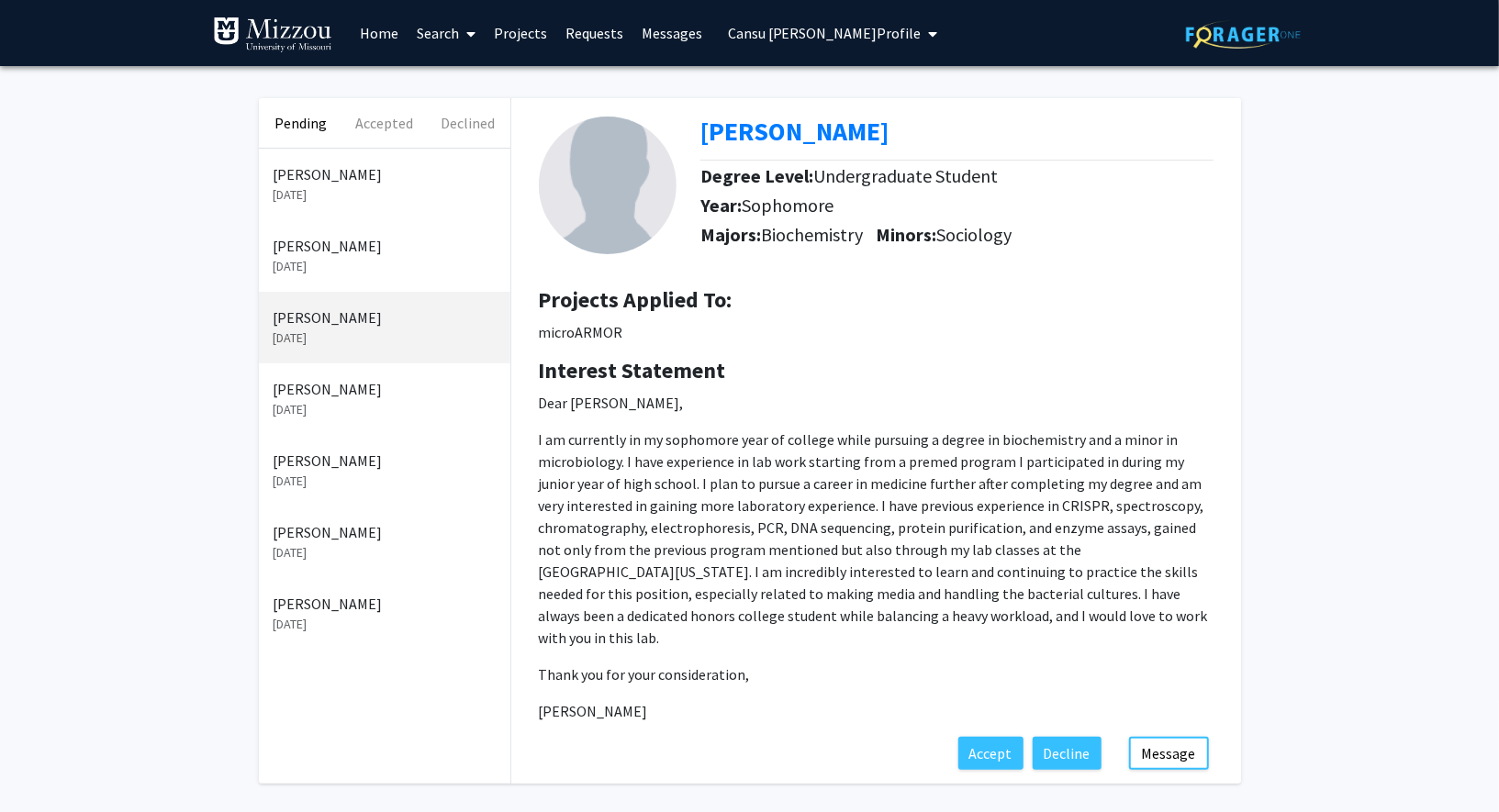
click at [331, 218] on div "[PERSON_NAME] [DATE]" at bounding box center [385, 184] width 252 height 71
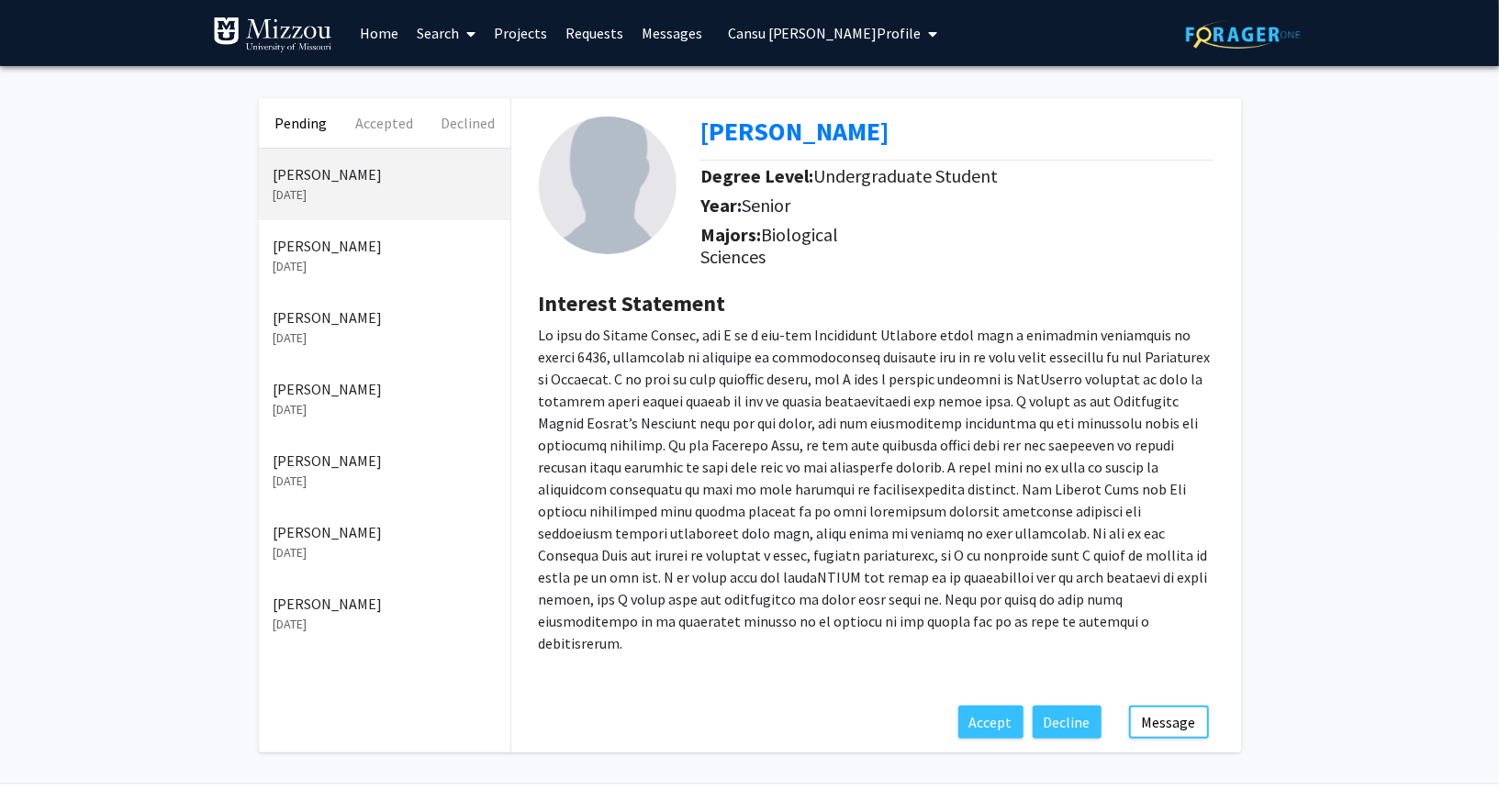
click at [327, 228] on div "[PERSON_NAME] [DATE]" at bounding box center [385, 255] width 252 height 71
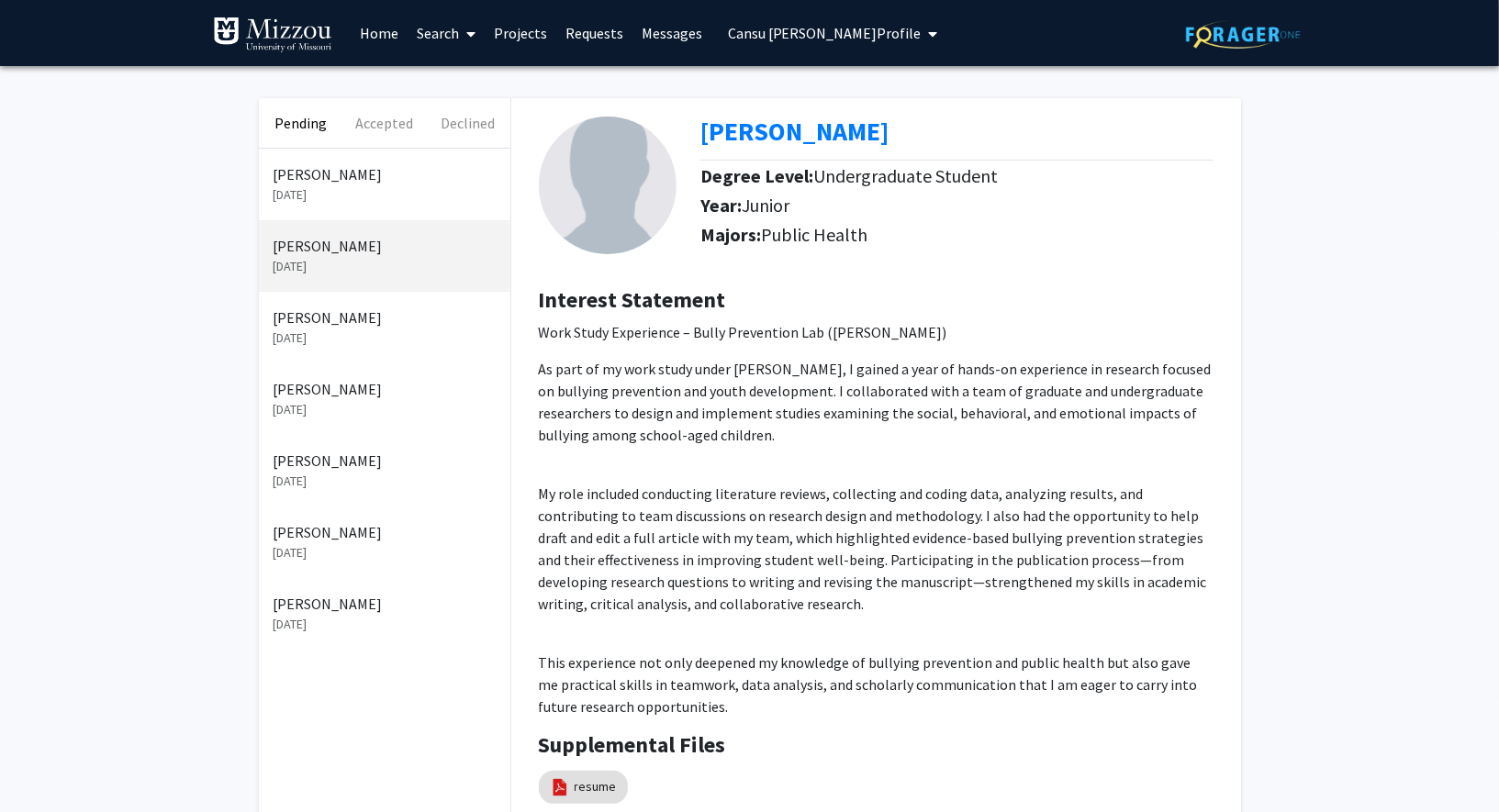
click at [310, 337] on p "[DATE]" at bounding box center [385, 338] width 222 height 19
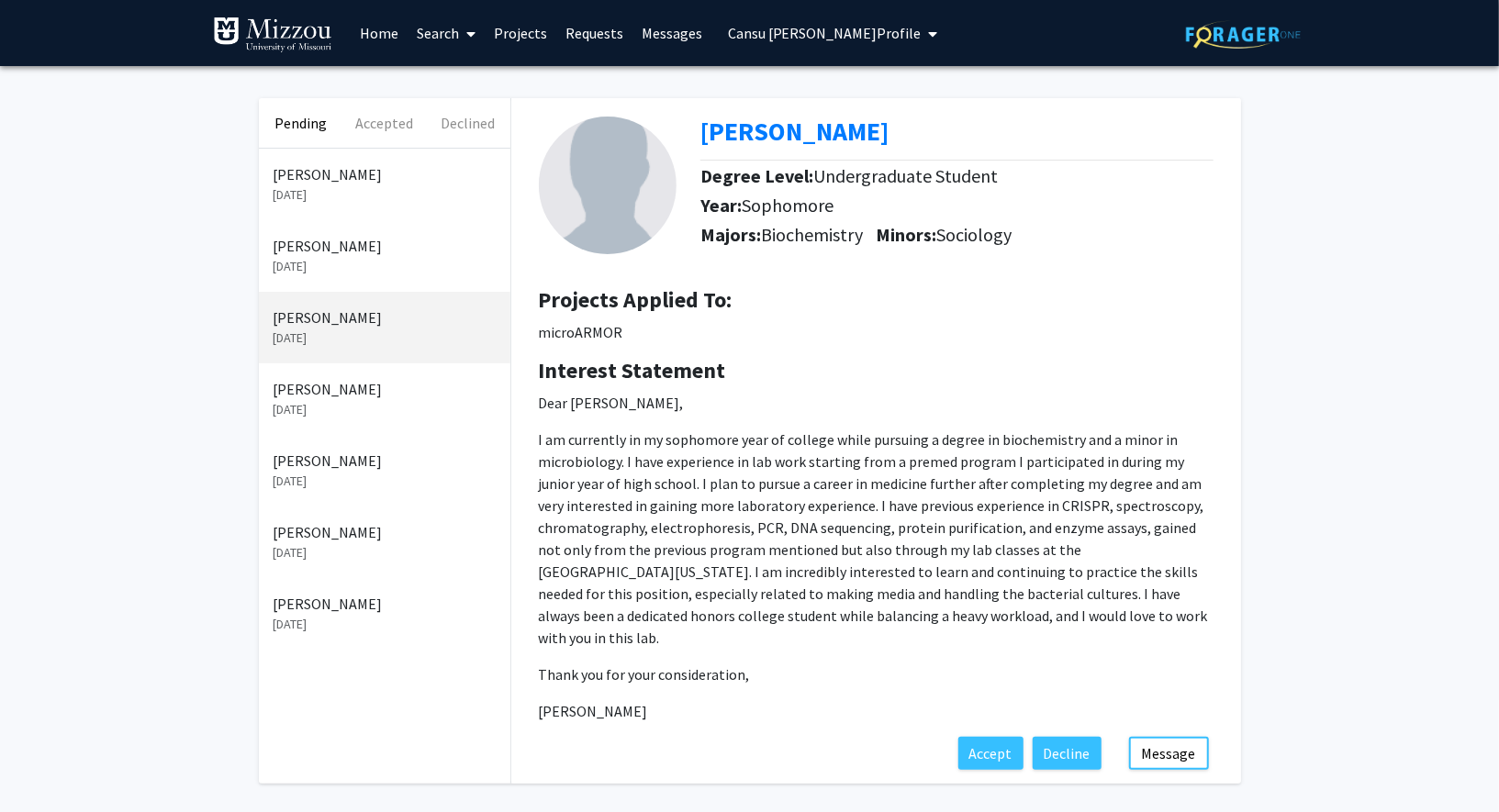
click at [341, 404] on p "[DATE]" at bounding box center [385, 410] width 222 height 19
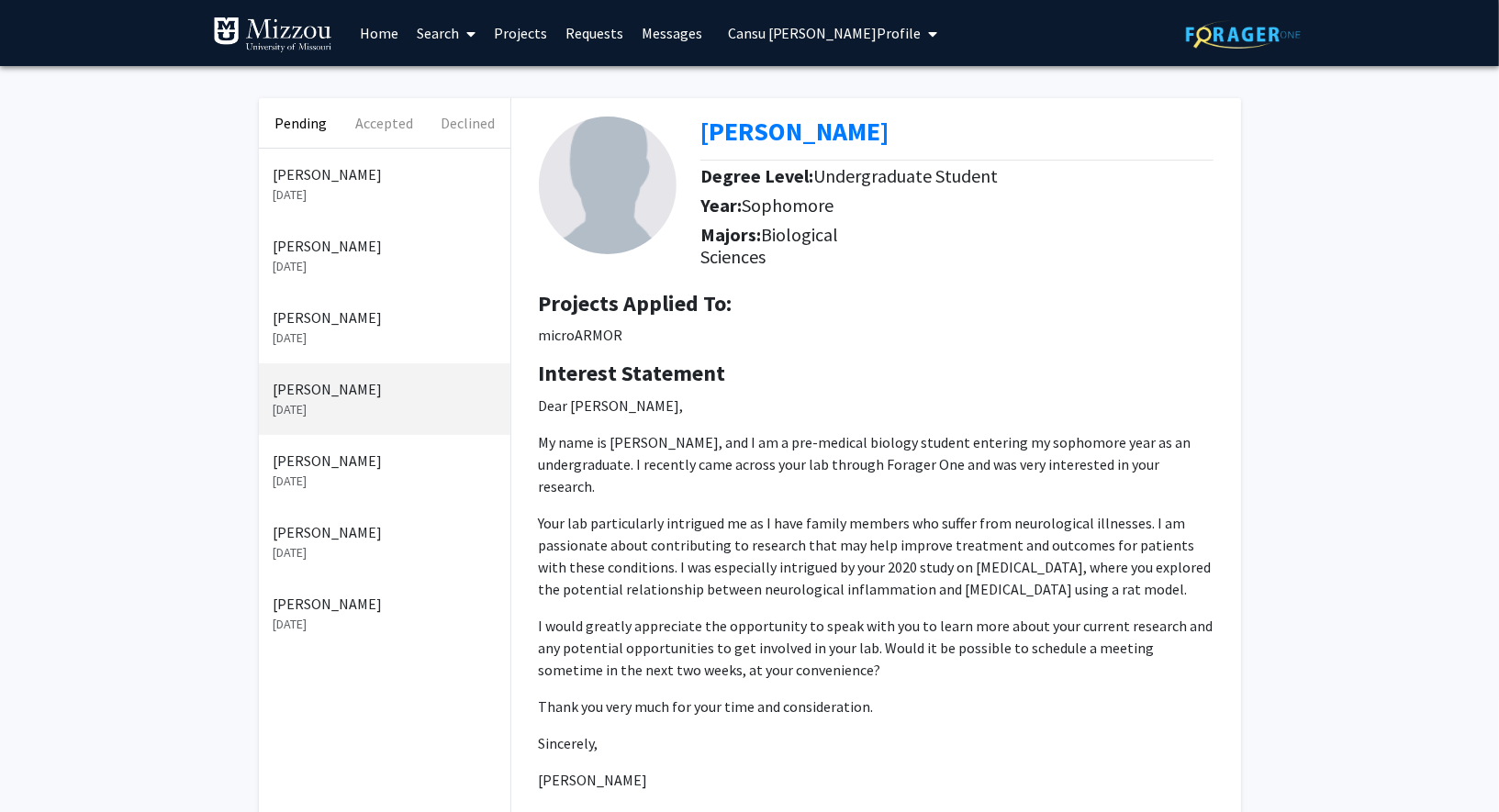
click at [341, 244] on p "[PERSON_NAME]" at bounding box center [385, 246] width 222 height 22
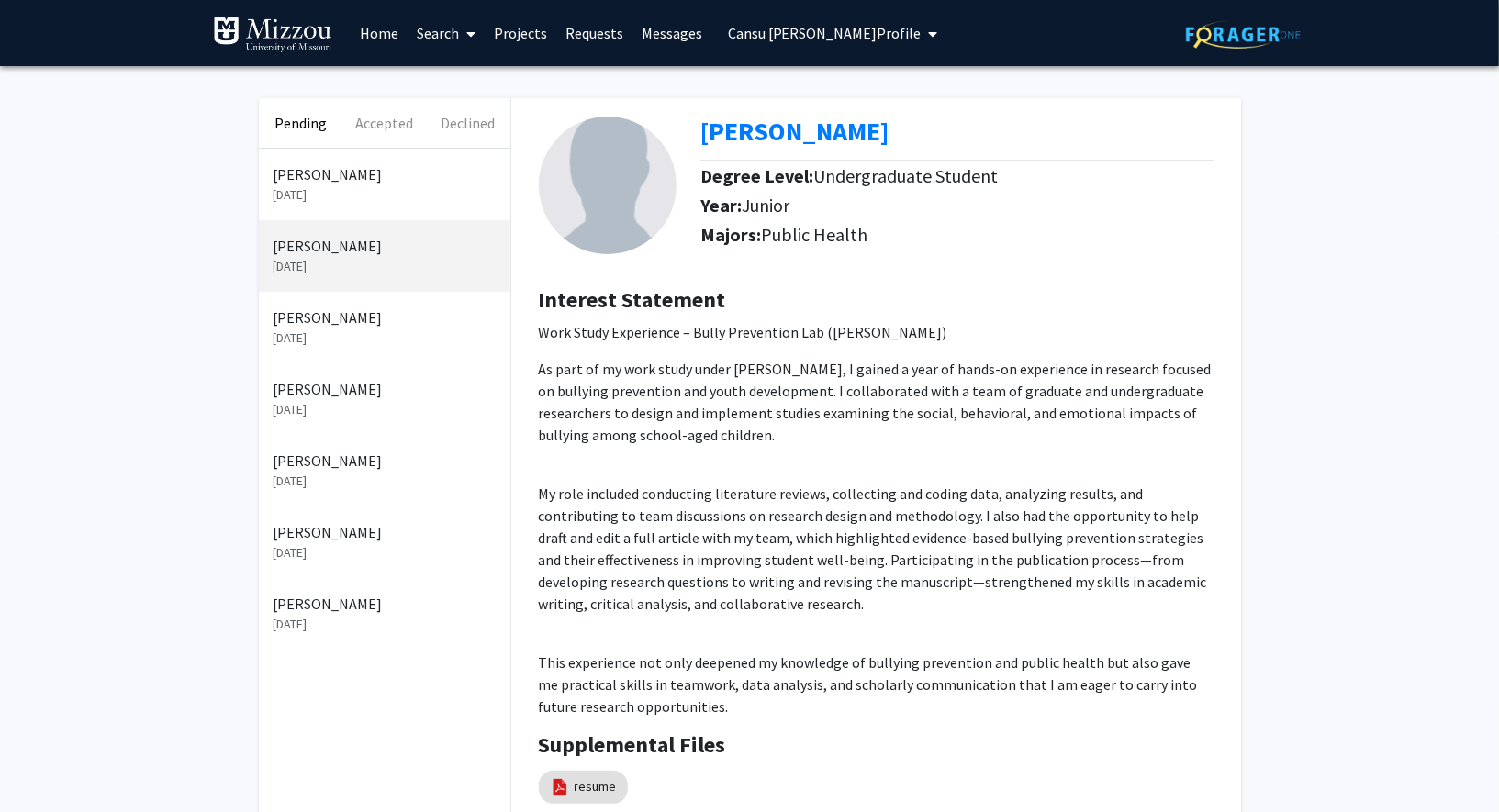
click at [337, 186] on p "[DATE]" at bounding box center [385, 194] width 222 height 19
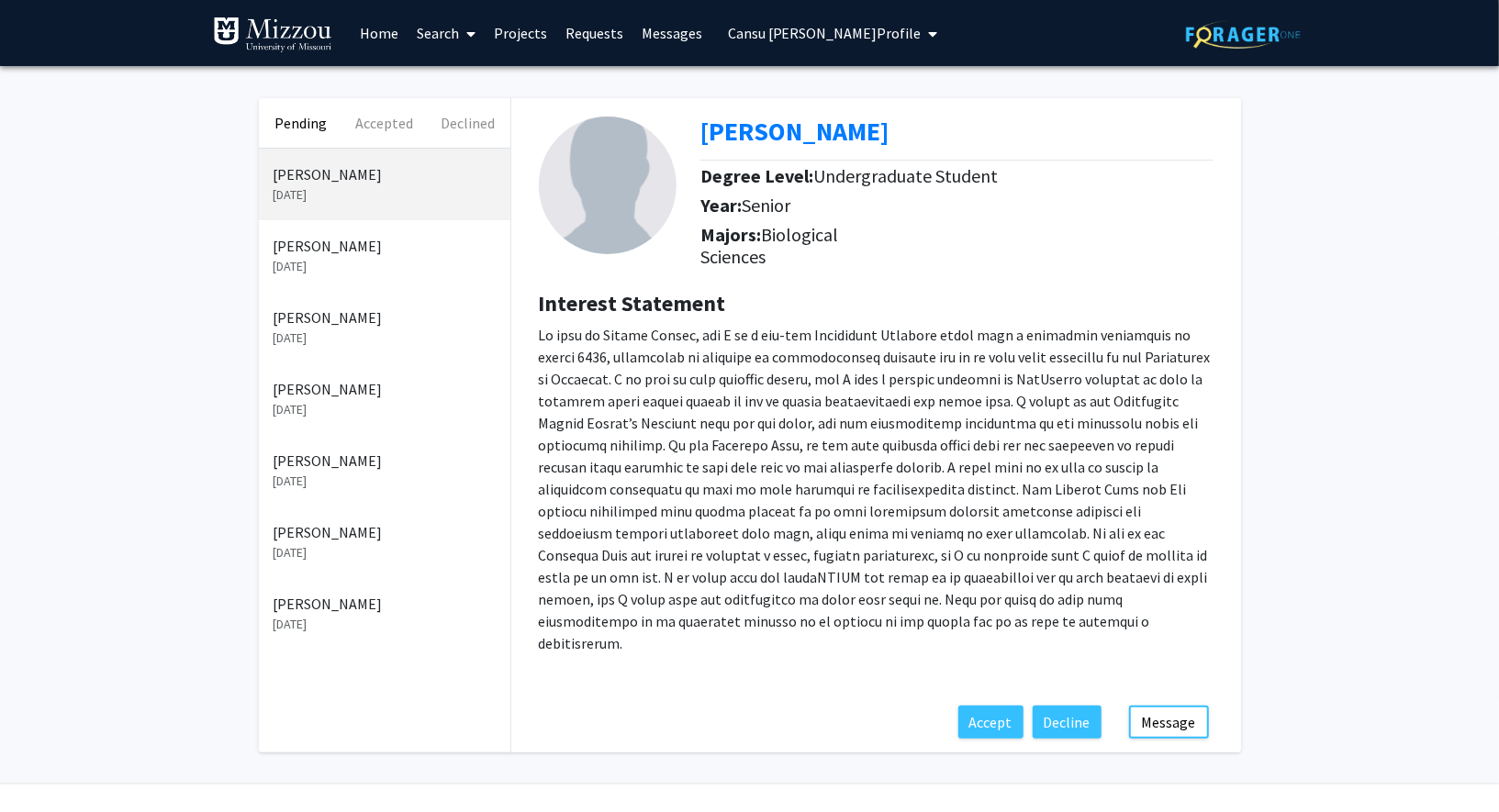
click at [341, 259] on p "[DATE]" at bounding box center [385, 266] width 222 height 19
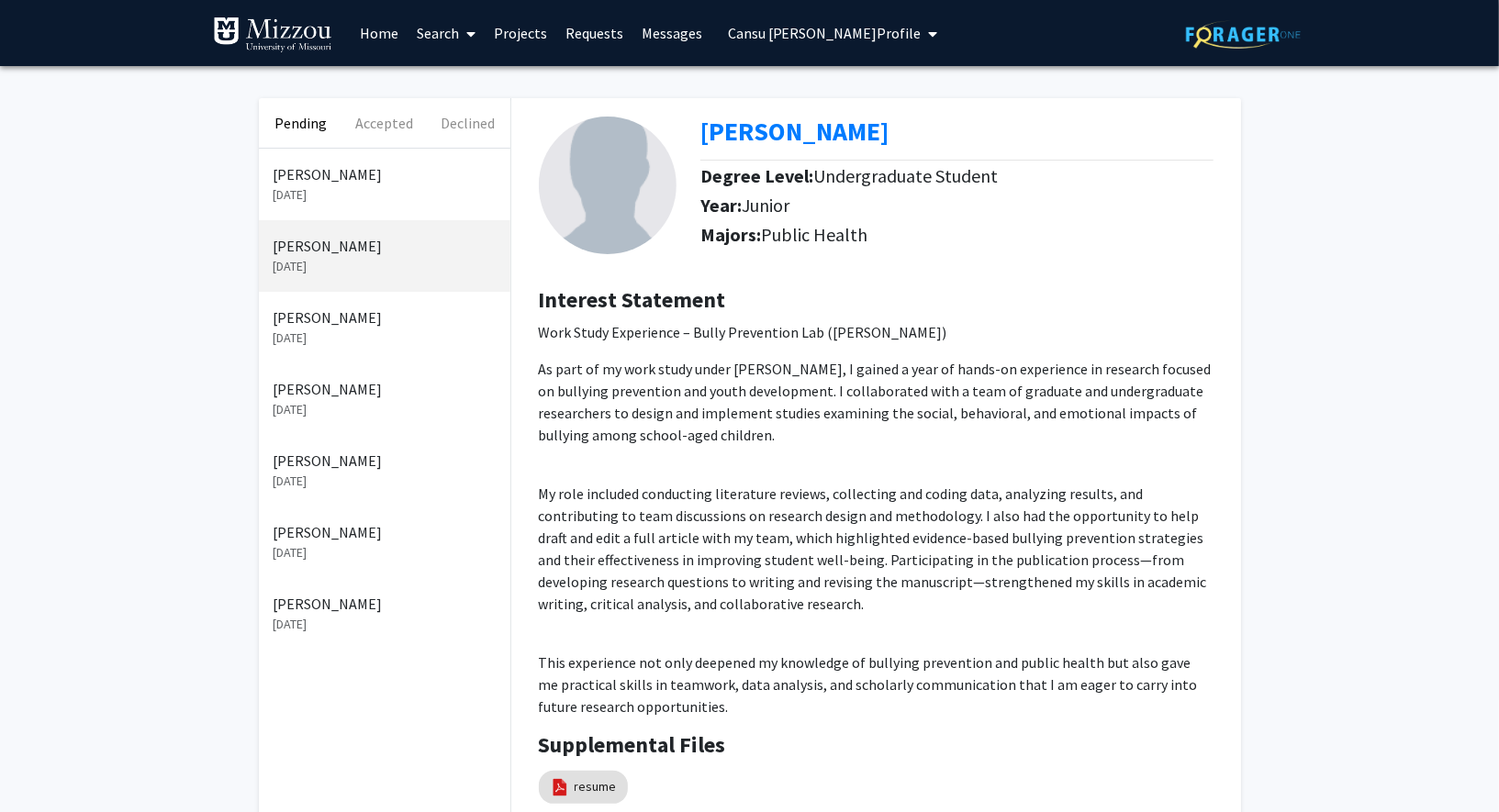
click at [345, 328] on p "[DATE]" at bounding box center [385, 338] width 222 height 19
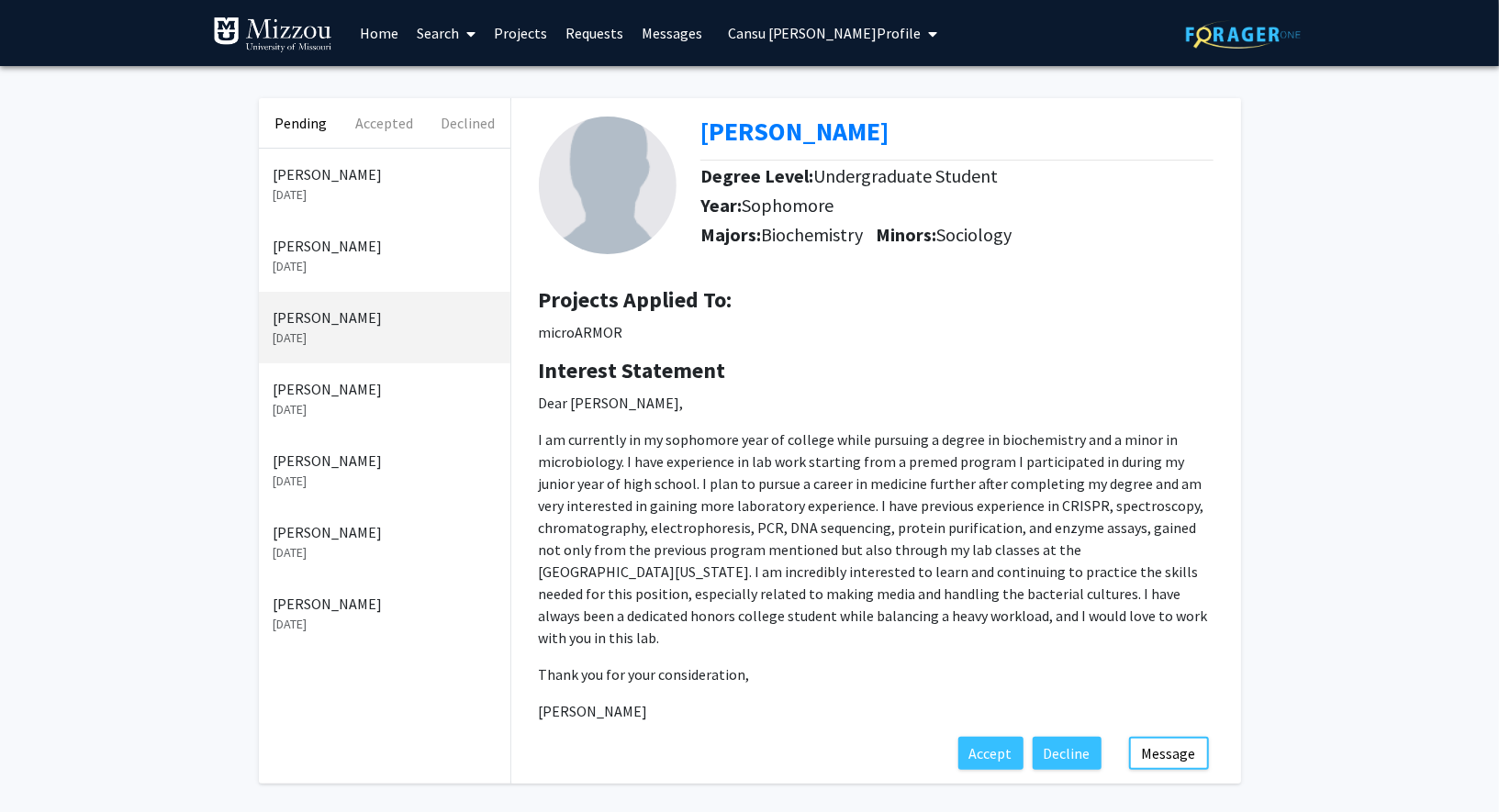
click at [349, 399] on p "[PERSON_NAME]" at bounding box center [385, 389] width 222 height 22
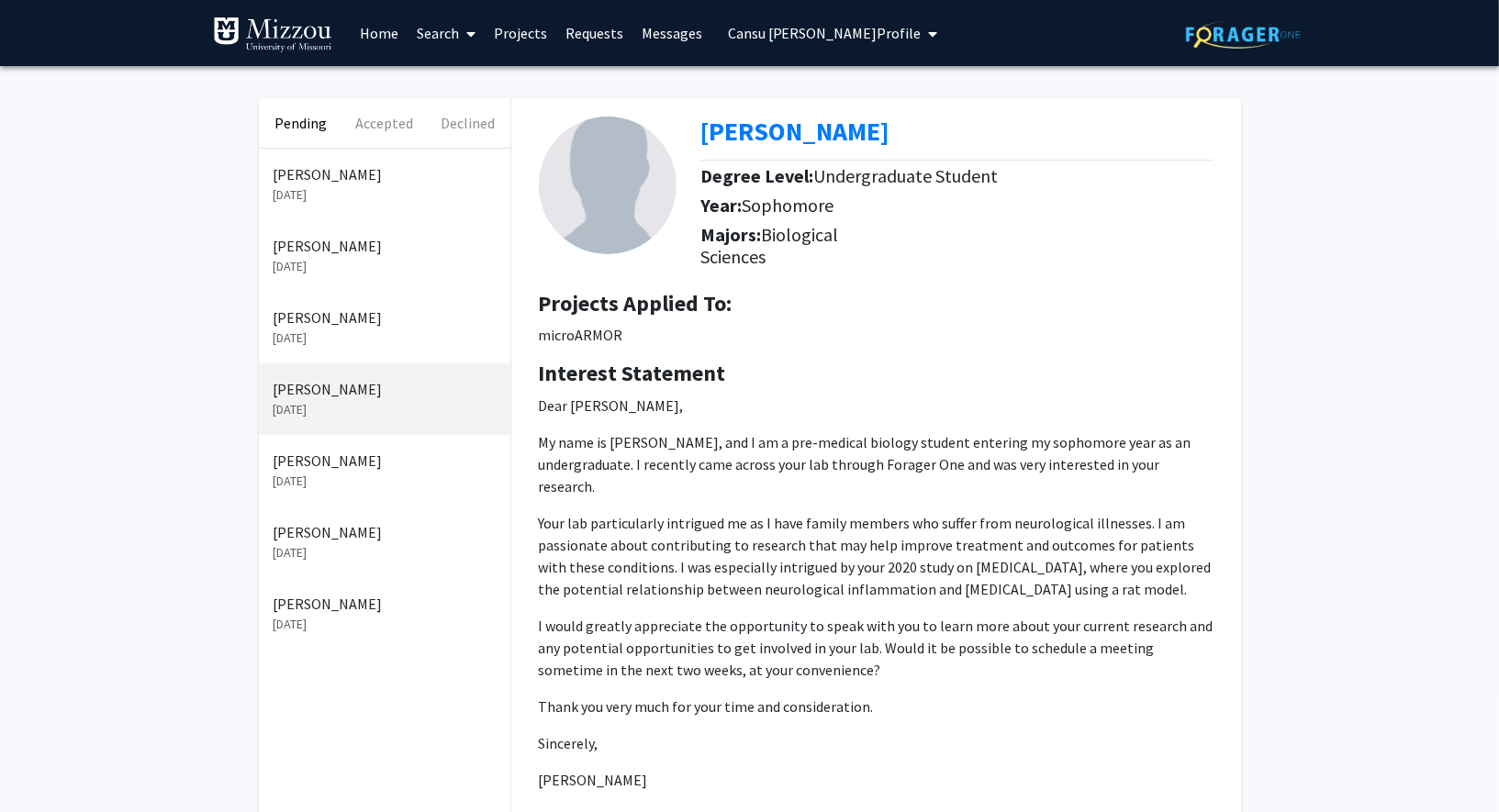
click at [352, 459] on p "[PERSON_NAME]" at bounding box center [385, 461] width 222 height 22
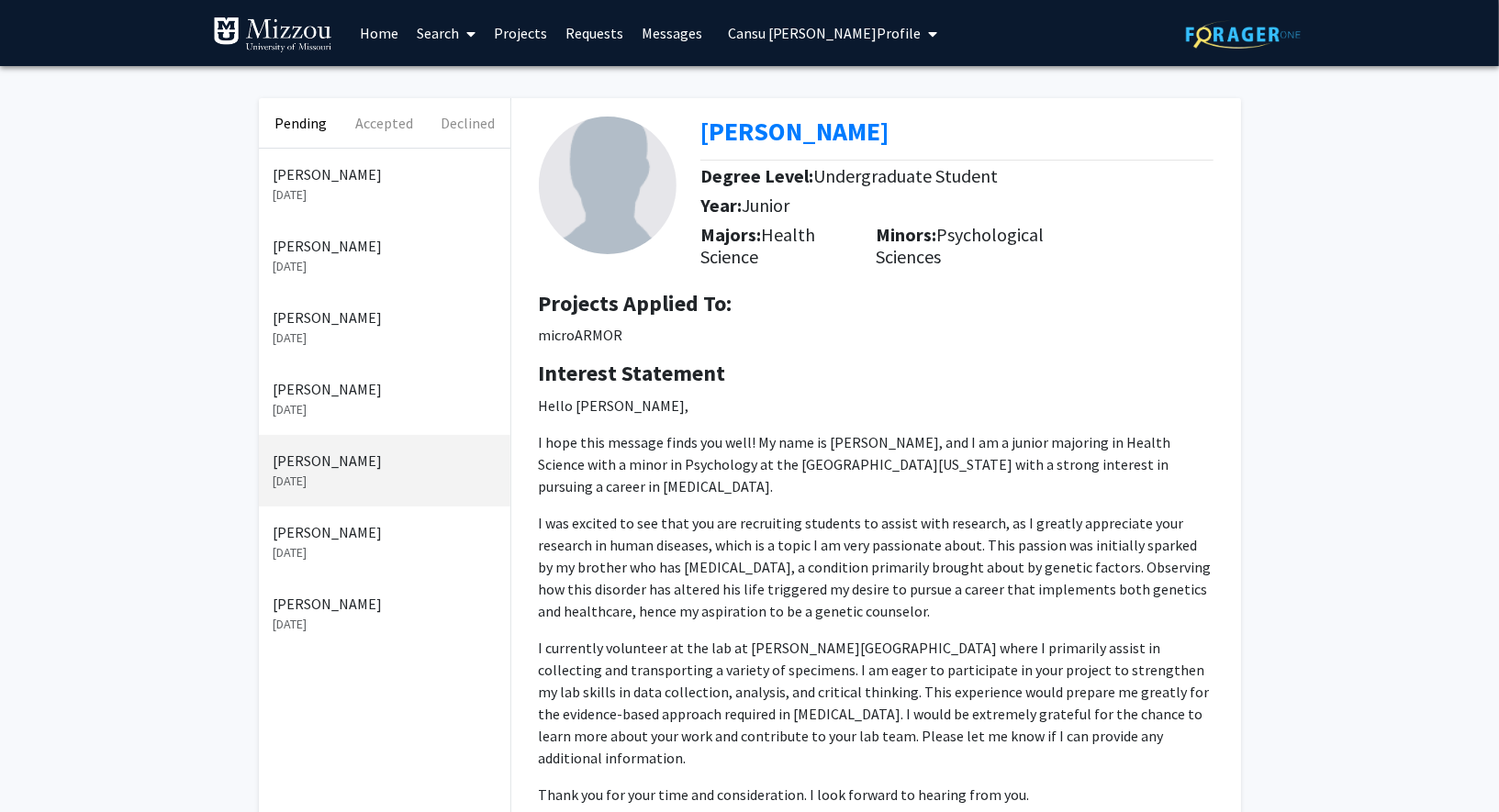
click at [352, 511] on div "[PERSON_NAME] [DATE]" at bounding box center [385, 542] width 252 height 71
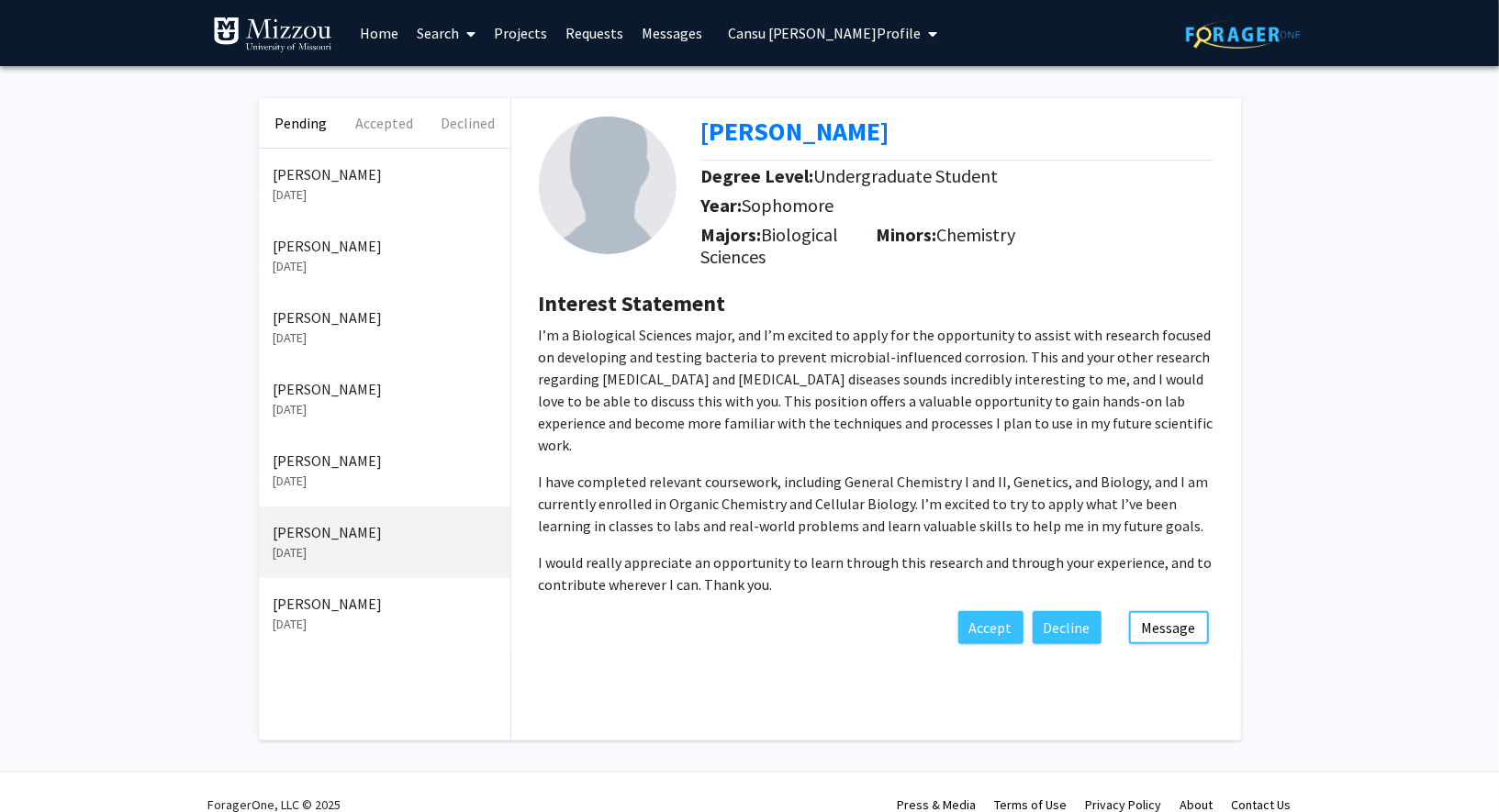
click at [351, 598] on p "[PERSON_NAME]" at bounding box center [385, 604] width 222 height 22
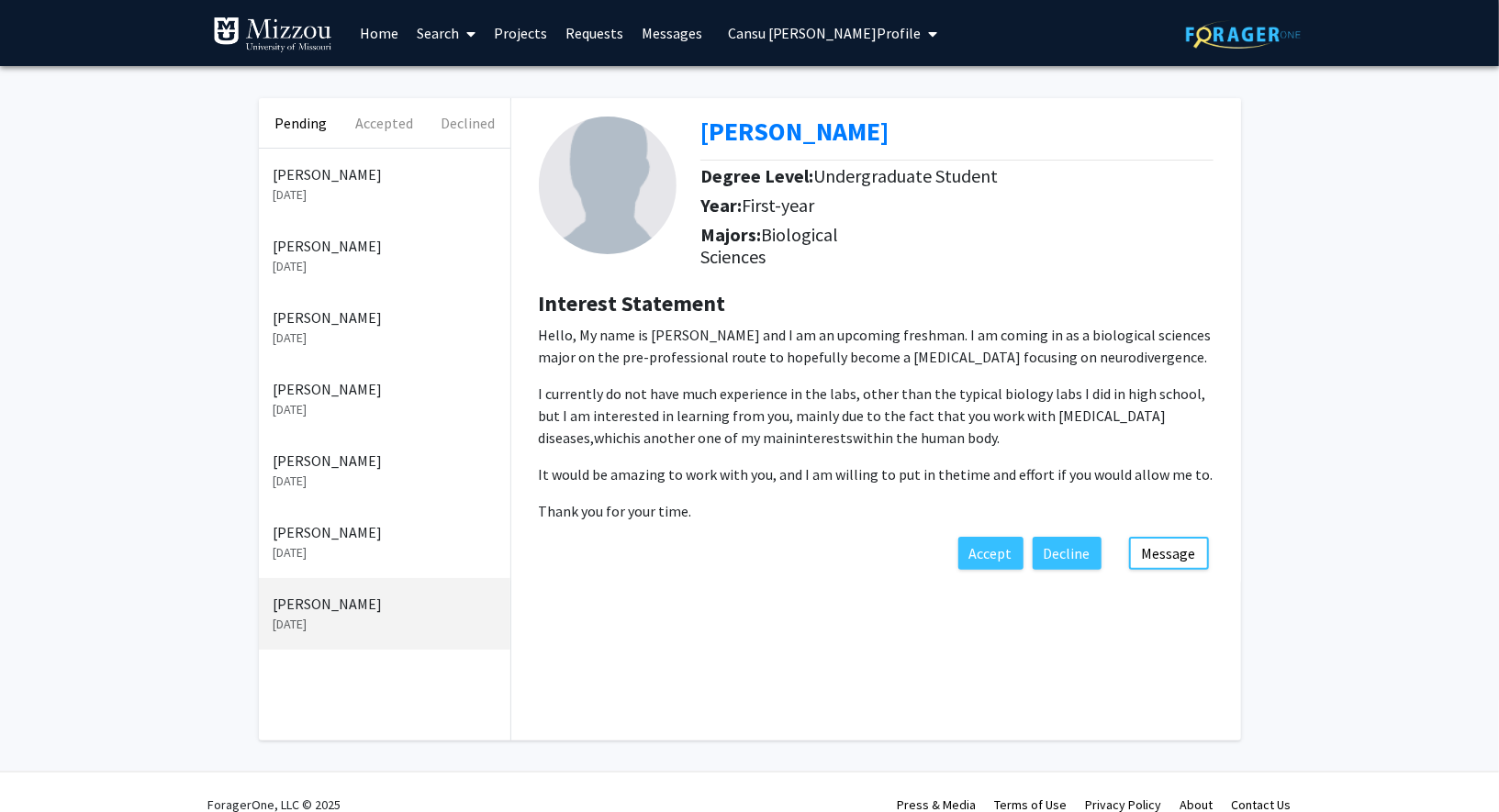
click at [734, 29] on span "Cansu [PERSON_NAME] Profile" at bounding box center [824, 33] width 193 height 18
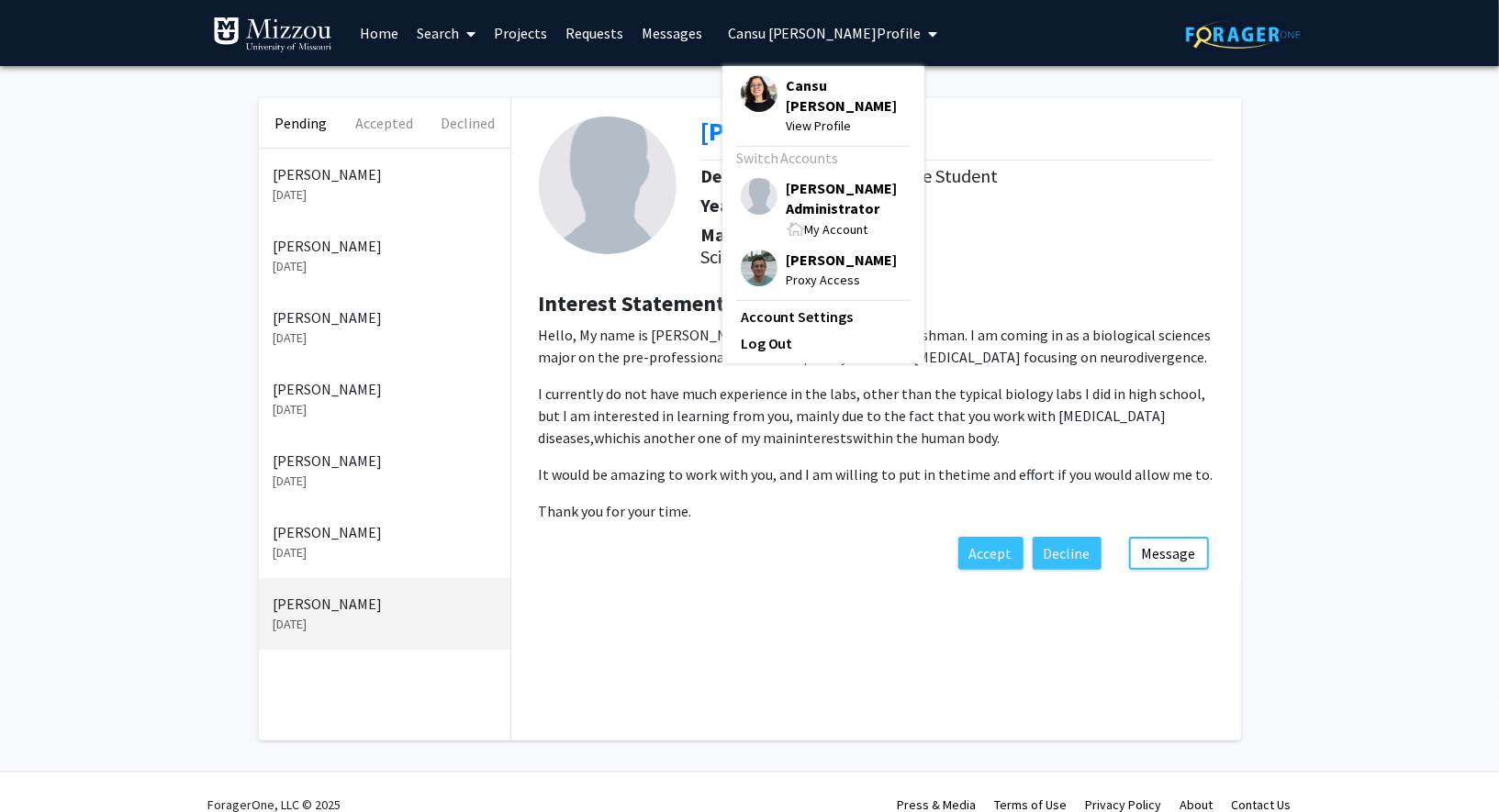
click at [787, 80] on span "Cansu [PERSON_NAME]" at bounding box center [846, 95] width 119 height 41
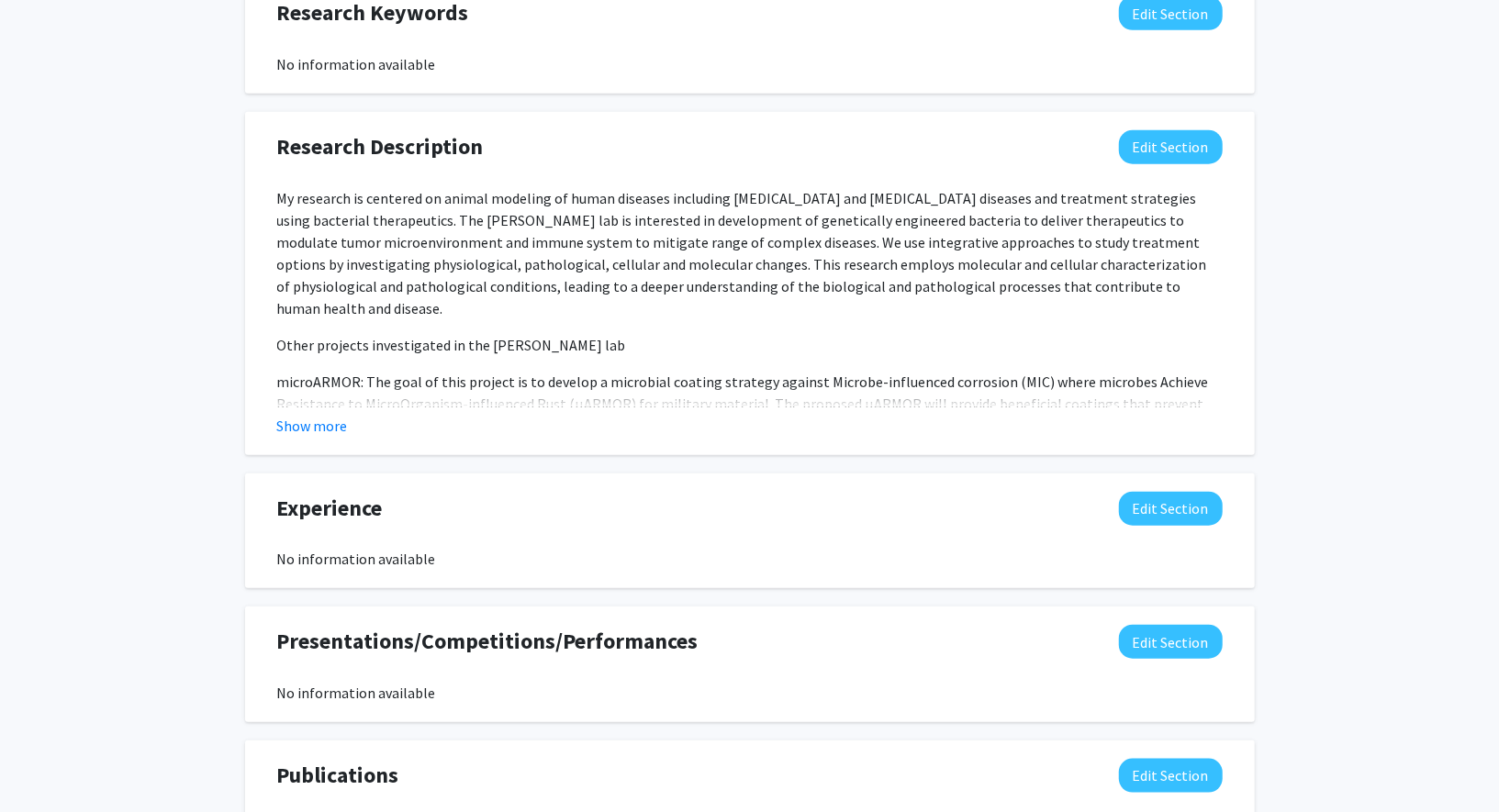
scroll to position [940, 0]
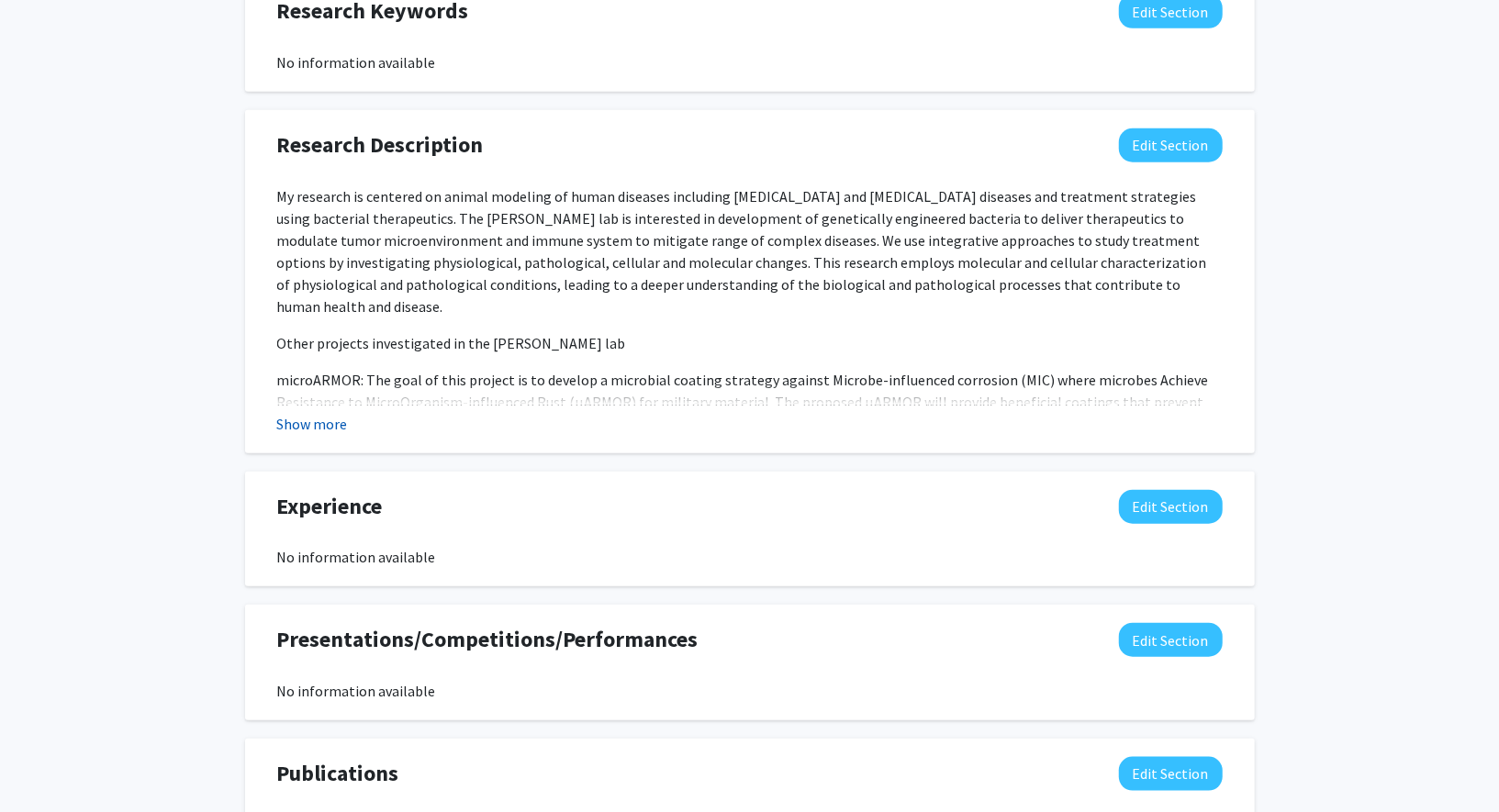
click at [316, 429] on button "Show more" at bounding box center [313, 424] width 70 height 22
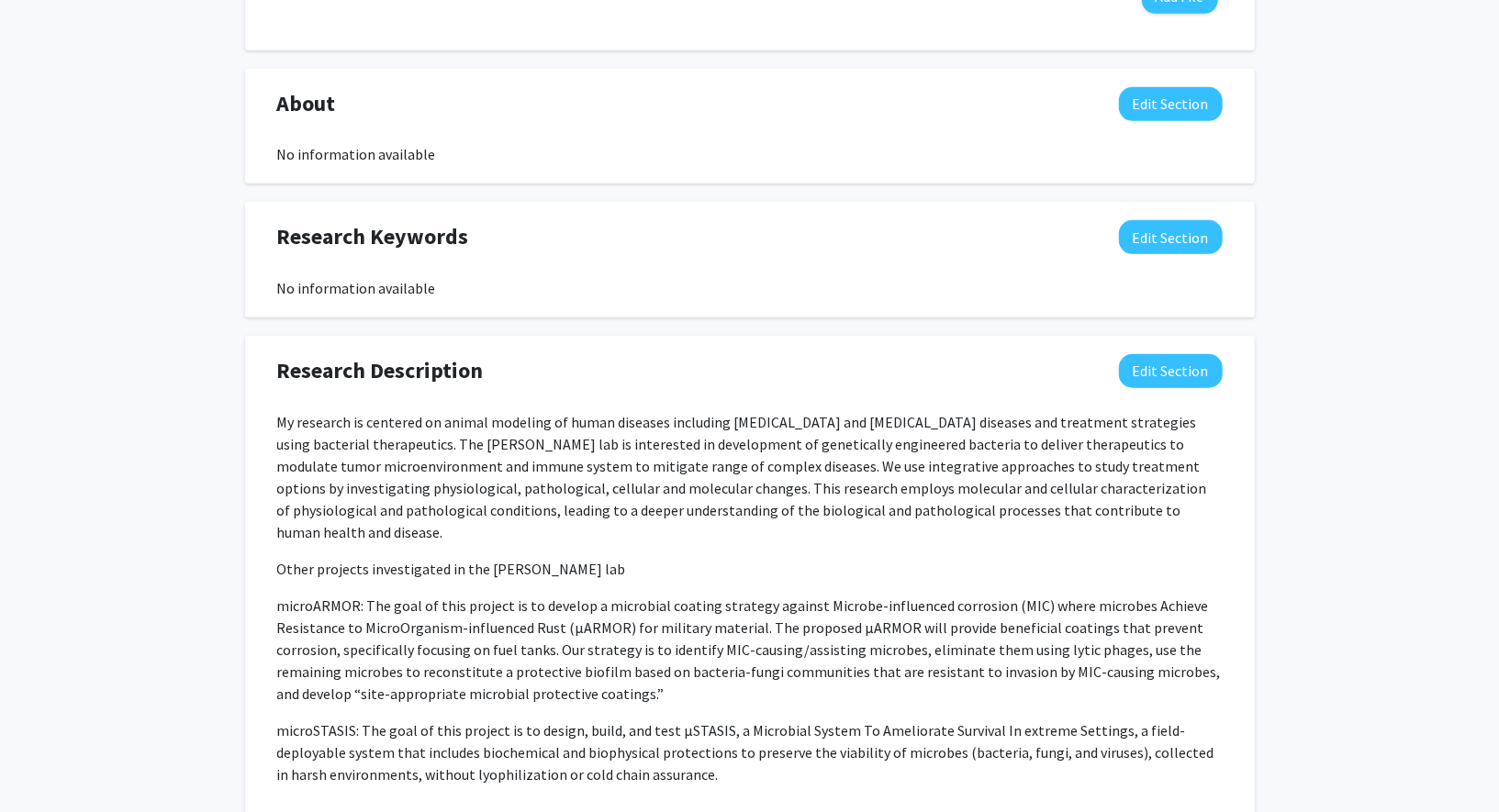
scroll to position [0, 0]
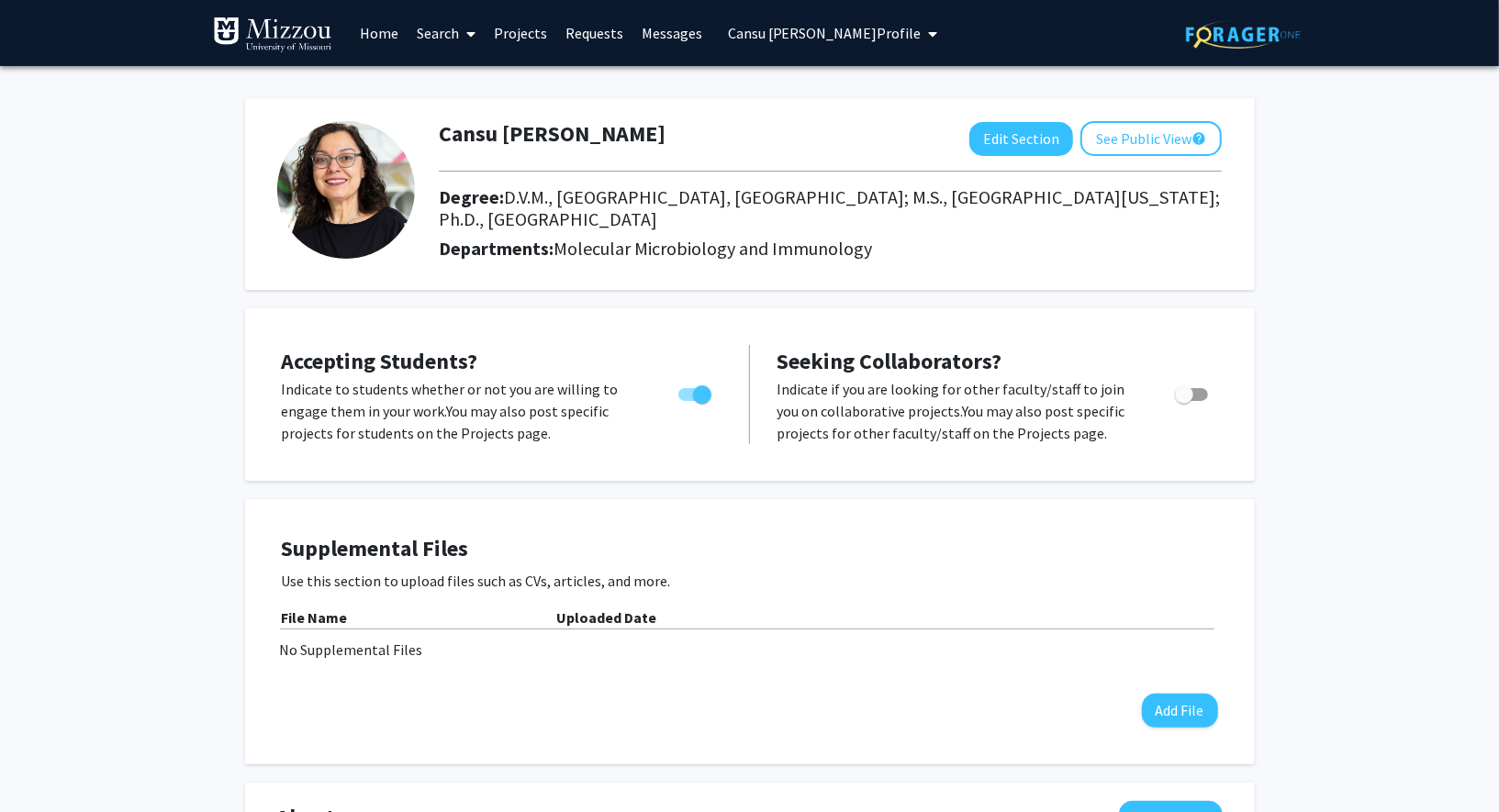
click at [797, 36] on span "Cansu [PERSON_NAME] Profile" at bounding box center [824, 33] width 193 height 18
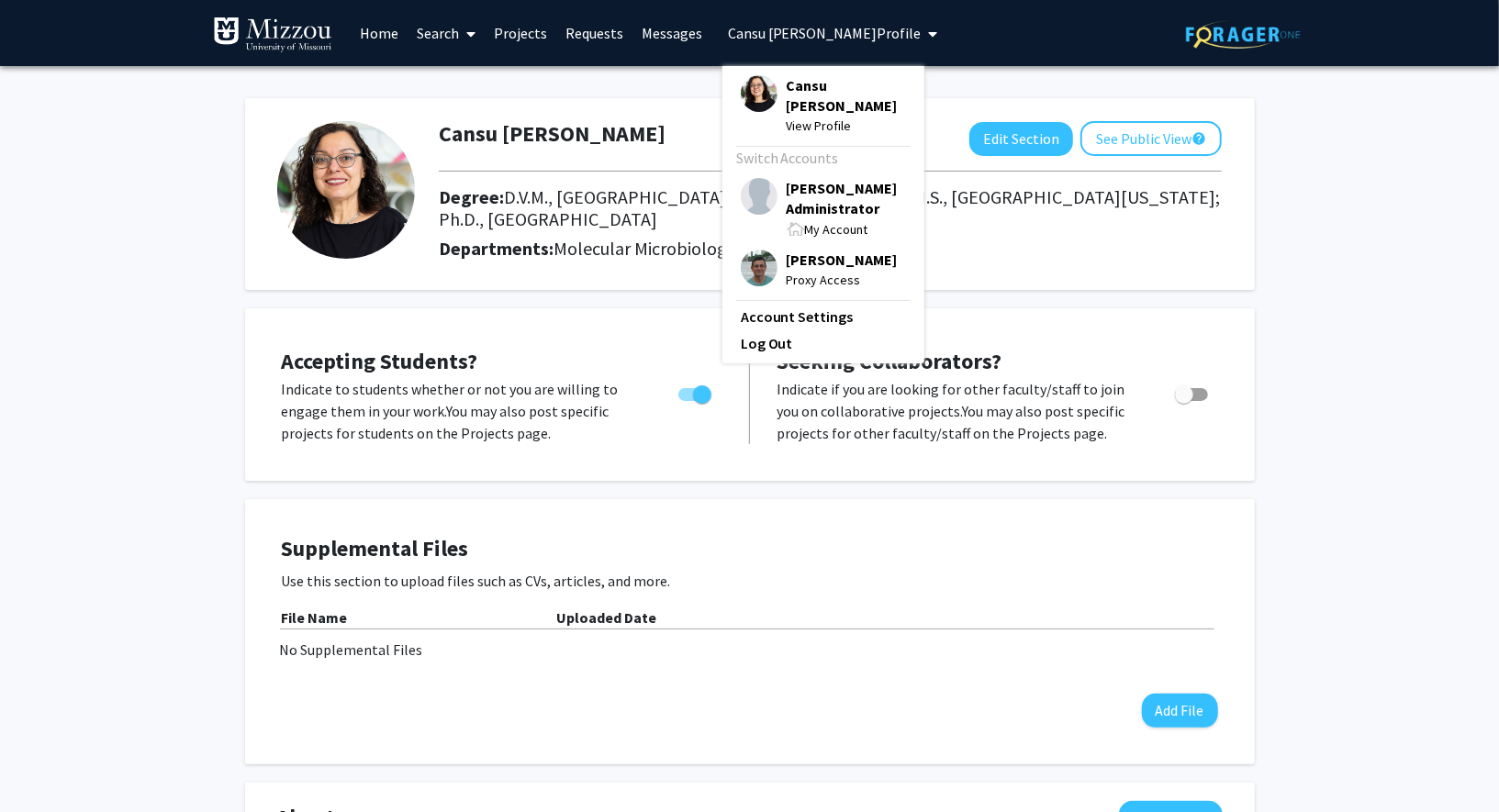
click at [668, 289] on div "Cansu [PERSON_NAME] Edit Section See Public View help Degree: D.V.M., [GEOGRAPH…" at bounding box center [750, 193] width 1010 height 191
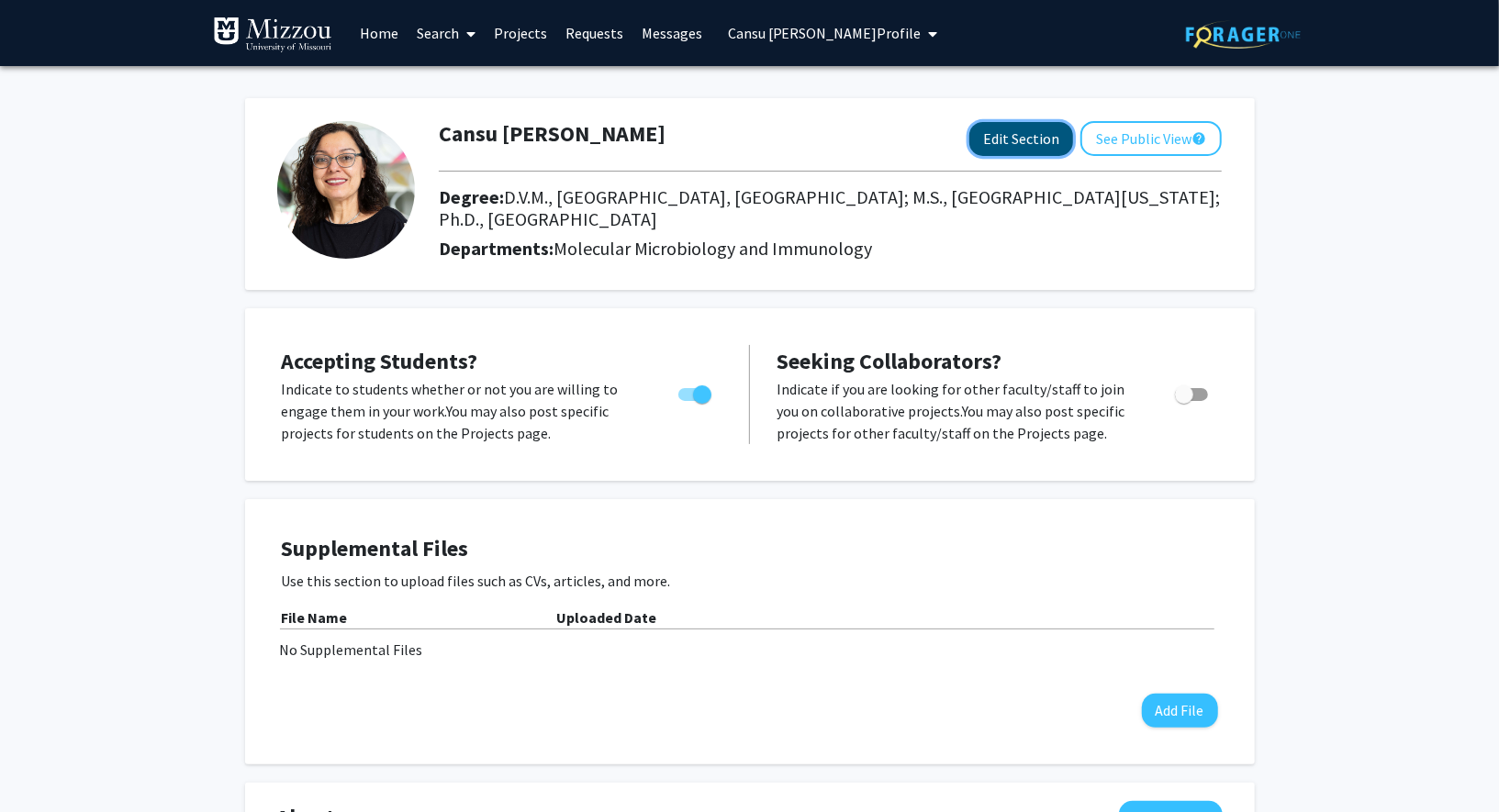
click at [1023, 134] on button "Edit Section" at bounding box center [1022, 139] width 104 height 34
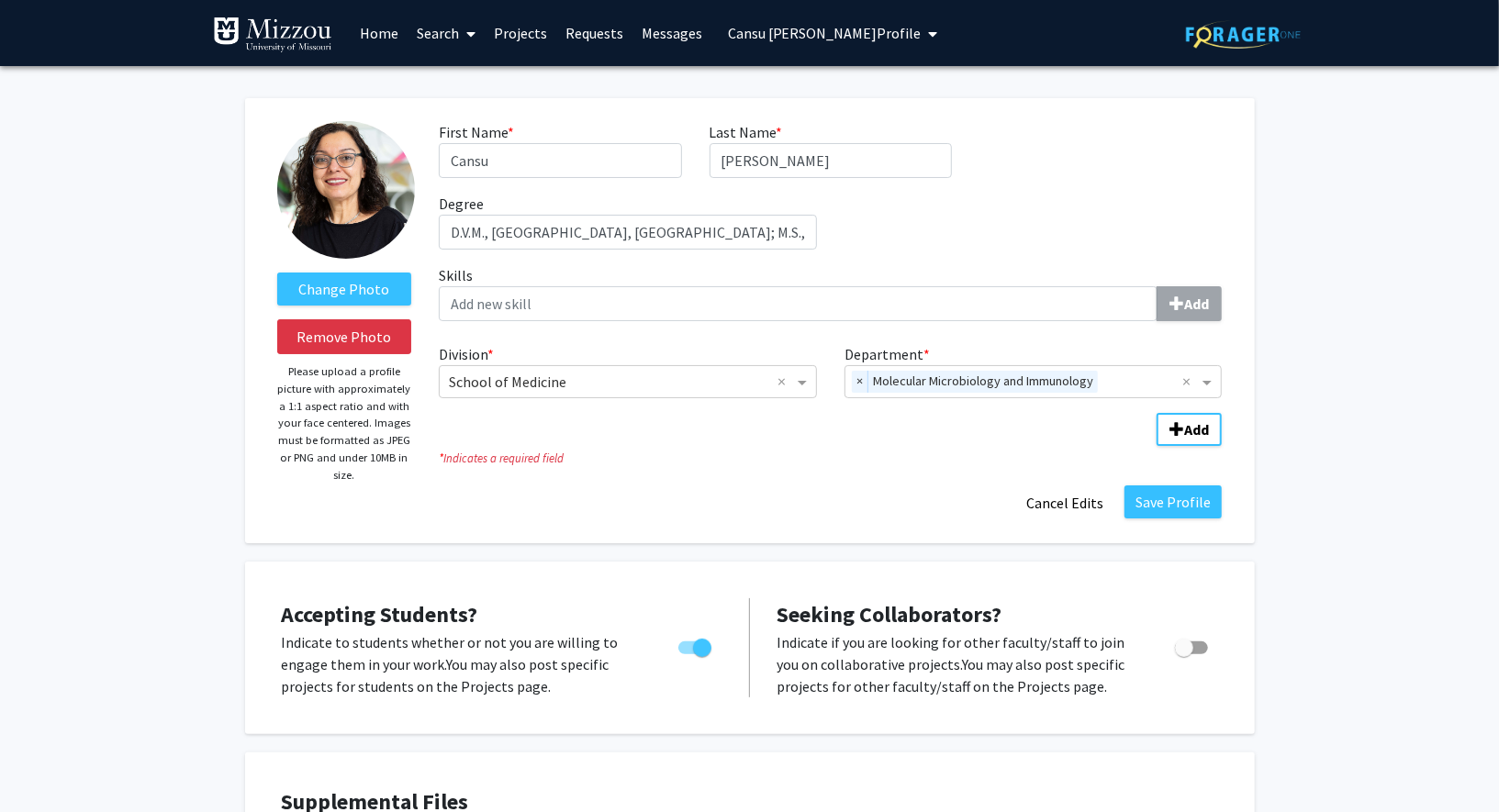
click at [800, 54] on button "Cansu [PERSON_NAME] Profile" at bounding box center [833, 32] width 221 height 66
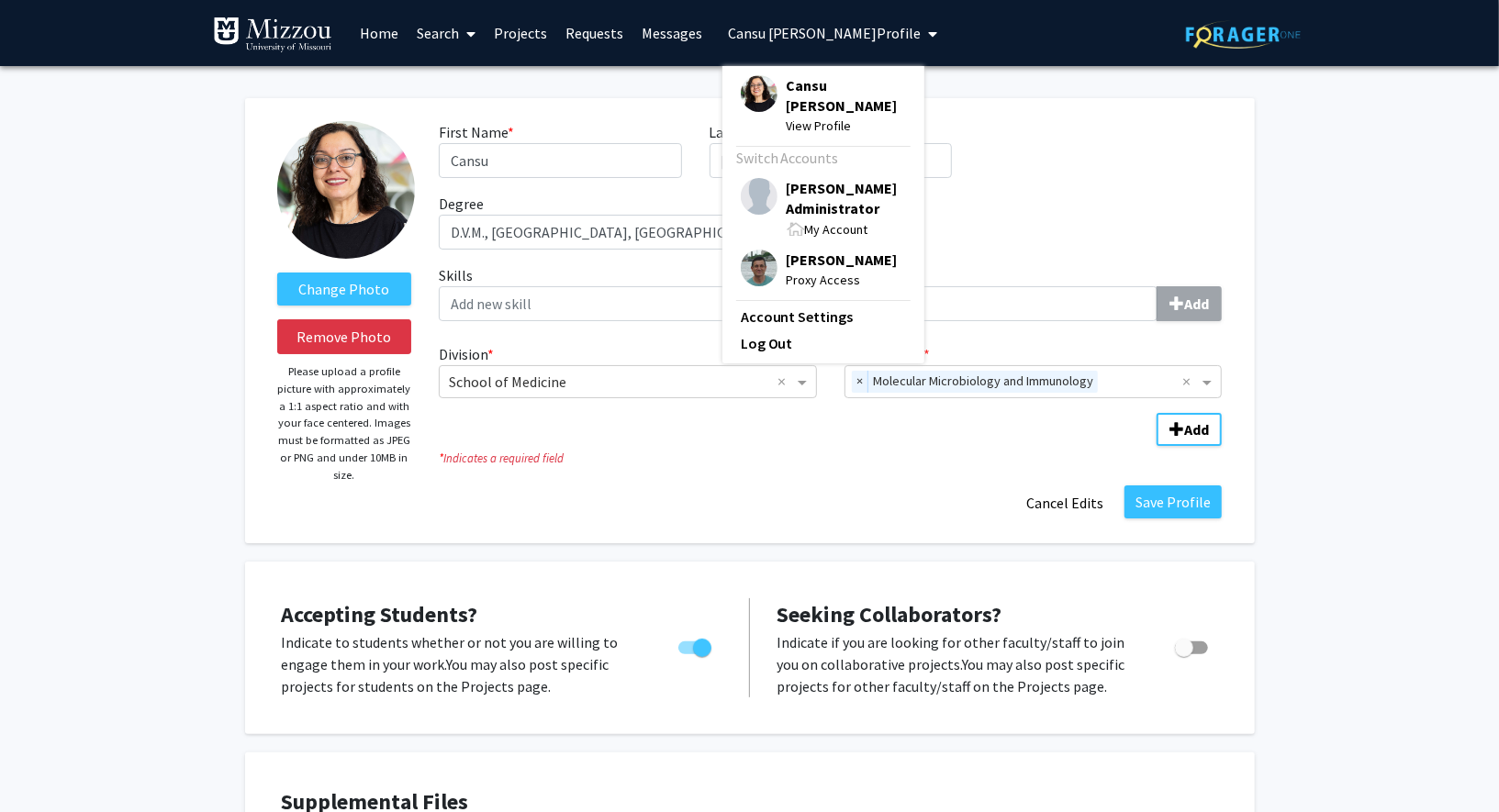
click at [817, 186] on span "[PERSON_NAME] Administrator" at bounding box center [846, 198] width 119 height 41
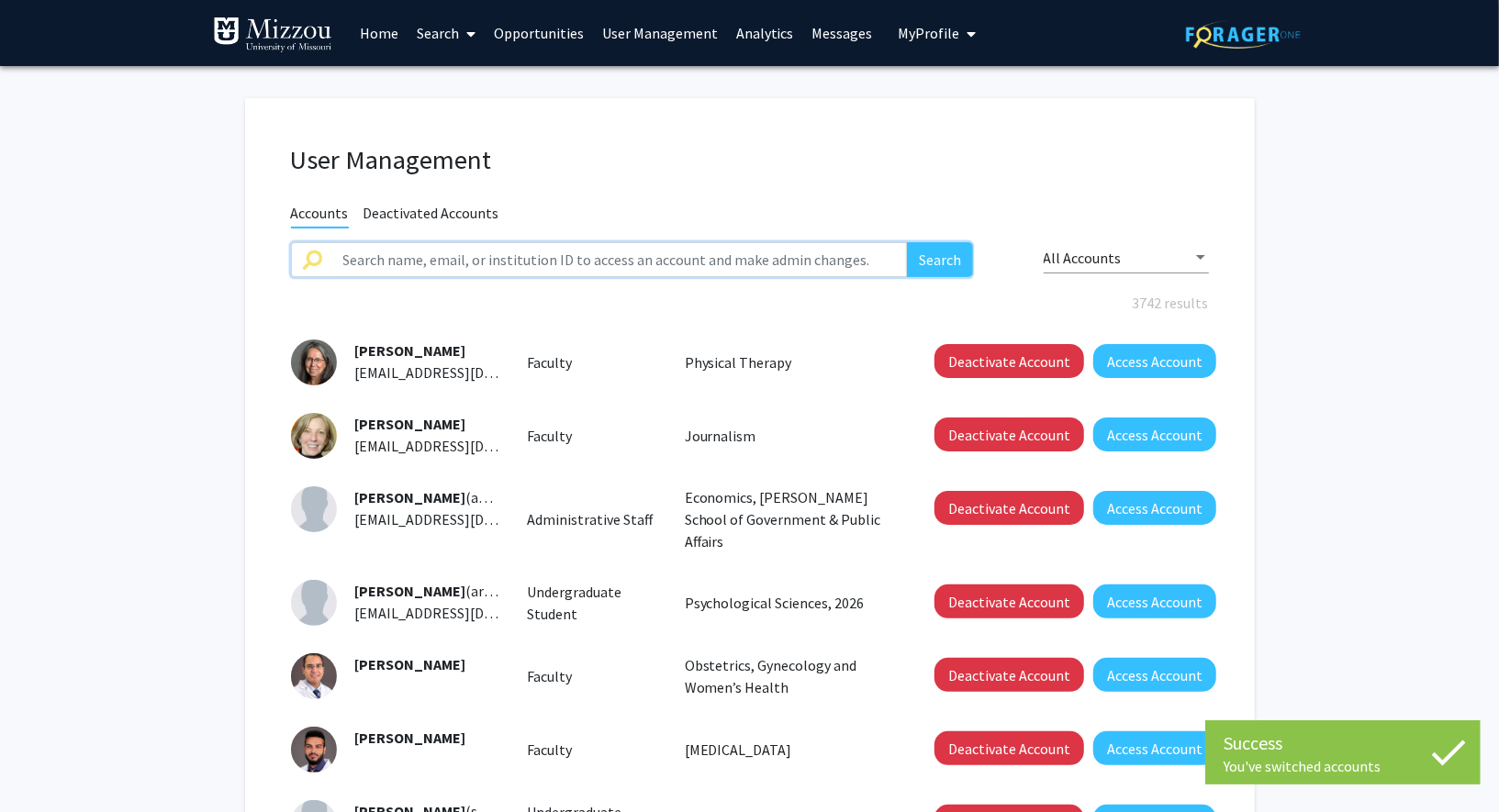
click at [602, 252] on input "text" at bounding box center [620, 260] width 576 height 35
type input "[PERSON_NAME]"
click at [907, 242] on button "Search" at bounding box center [939, 260] width 66 height 35
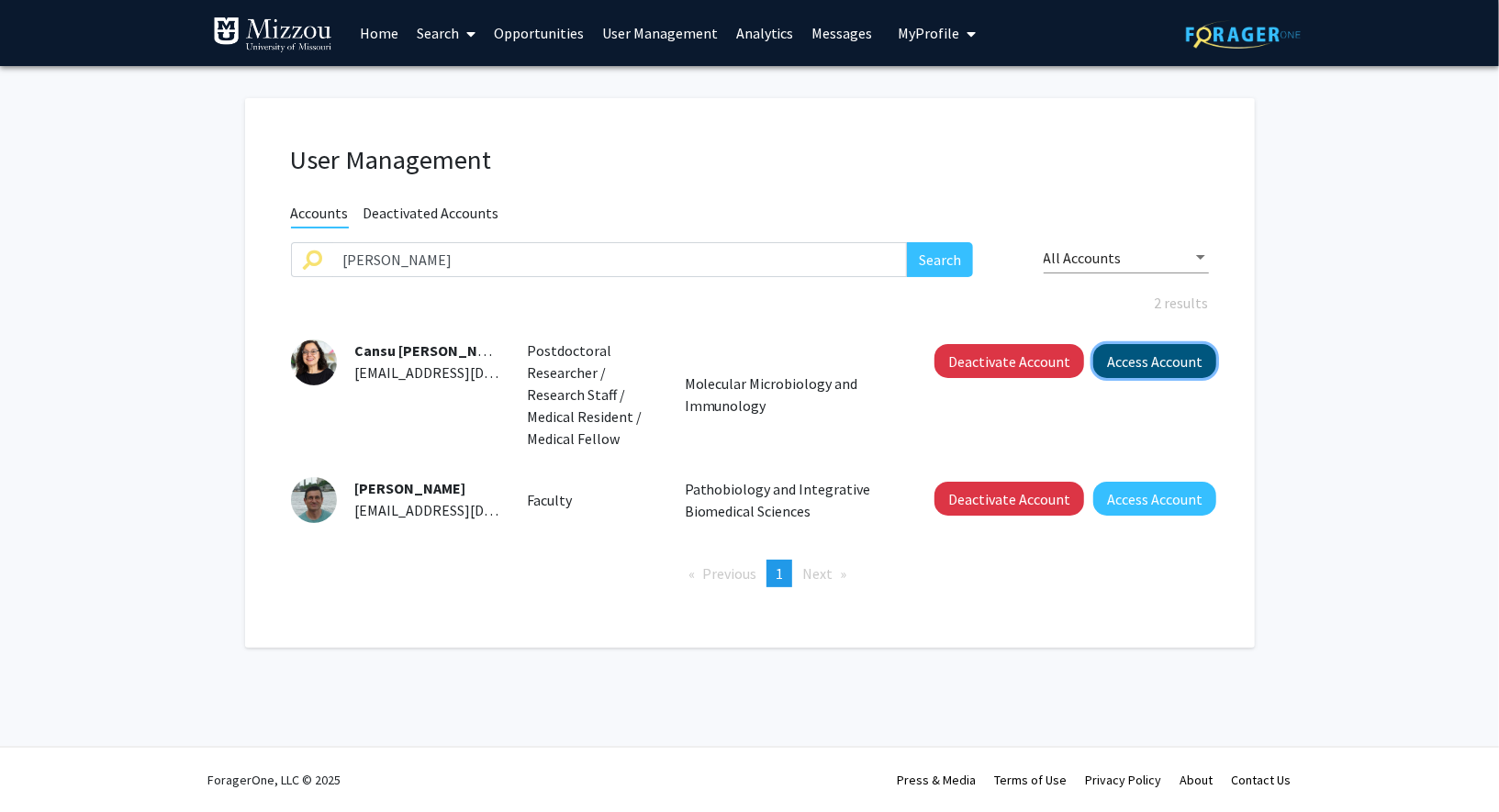
click at [1112, 353] on button "Access Account" at bounding box center [1155, 361] width 123 height 34
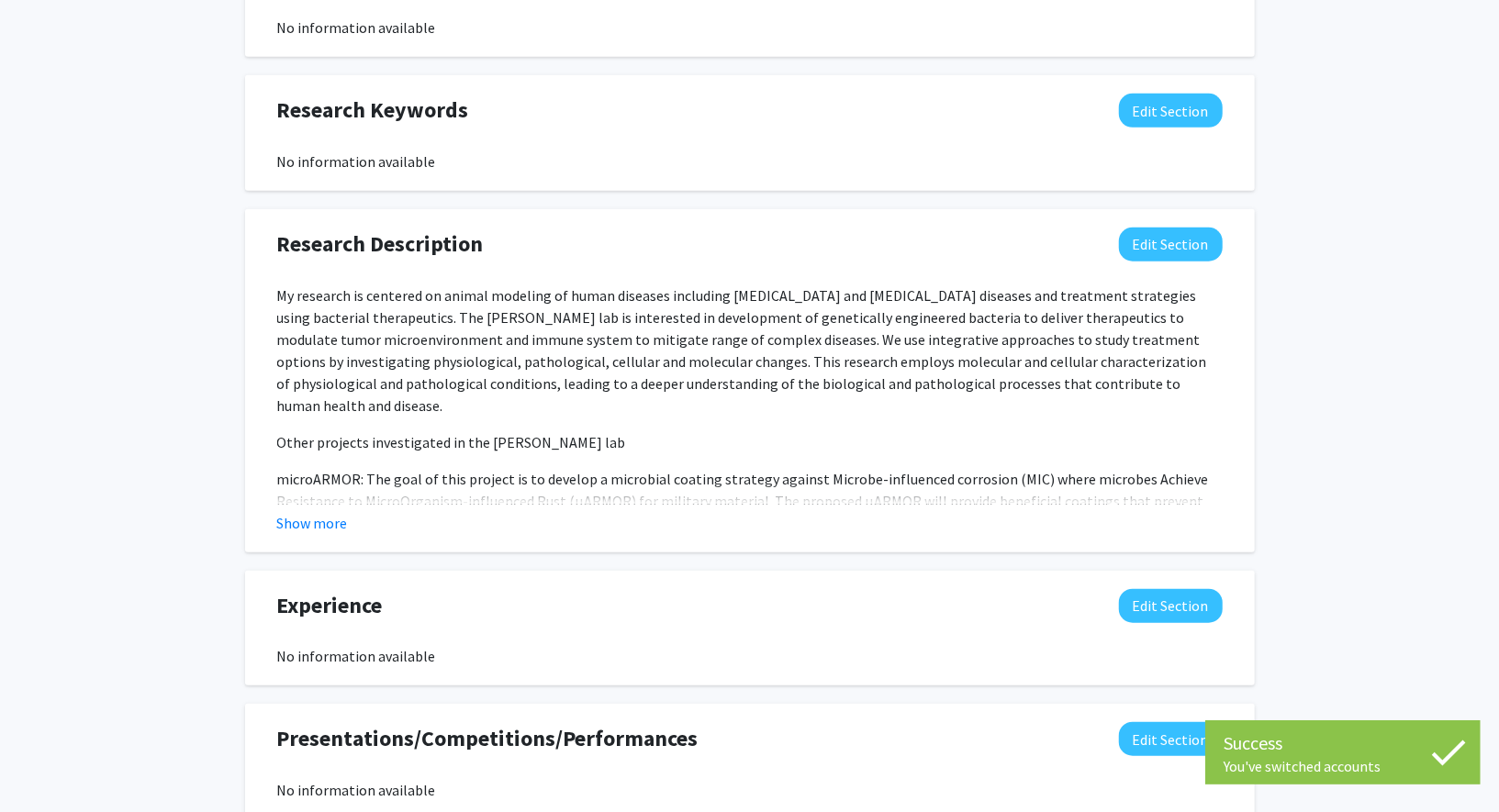
scroll to position [842, 0]
click at [325, 524] on button "Show more" at bounding box center [313, 523] width 70 height 22
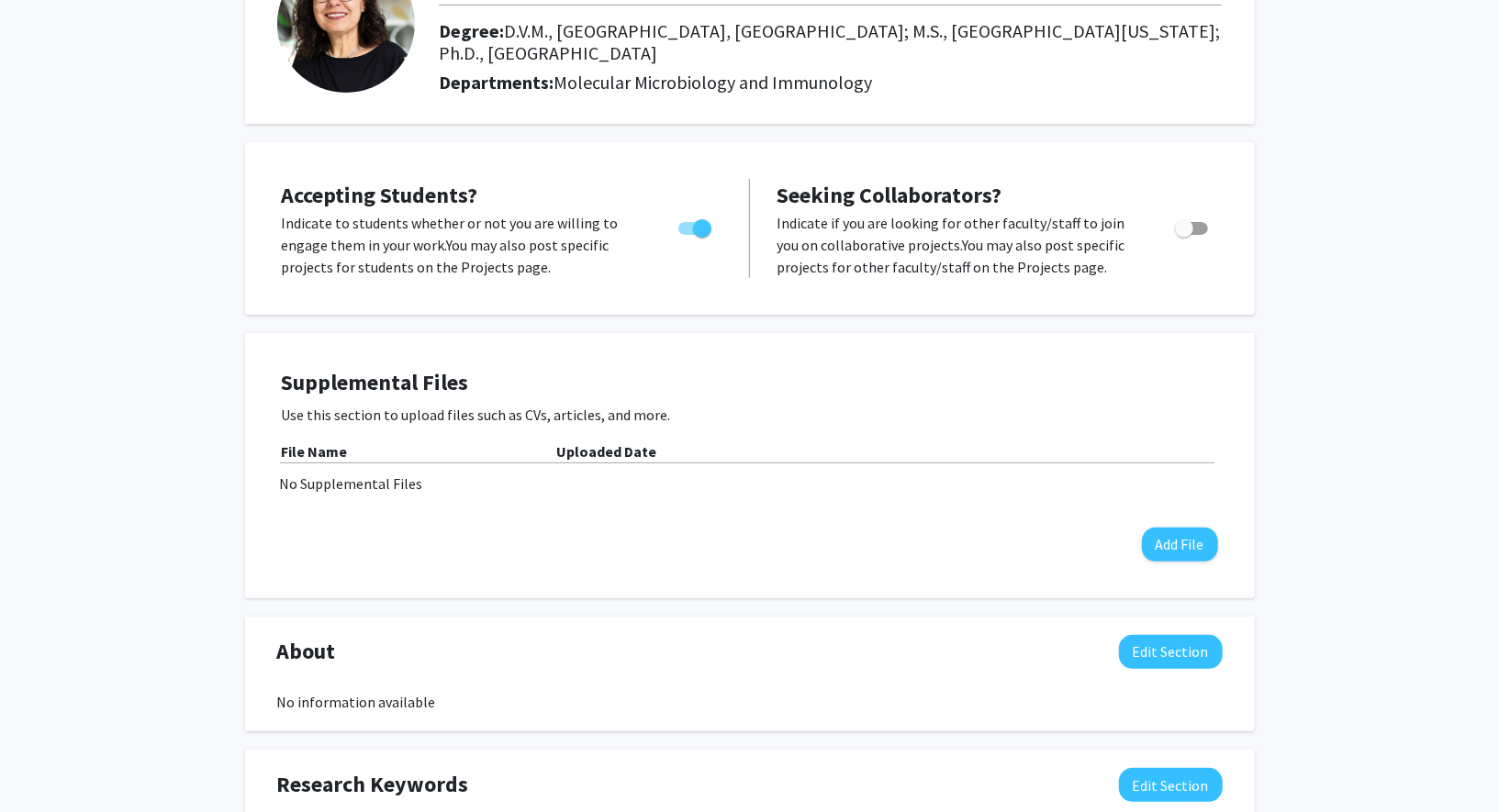
scroll to position [0, 0]
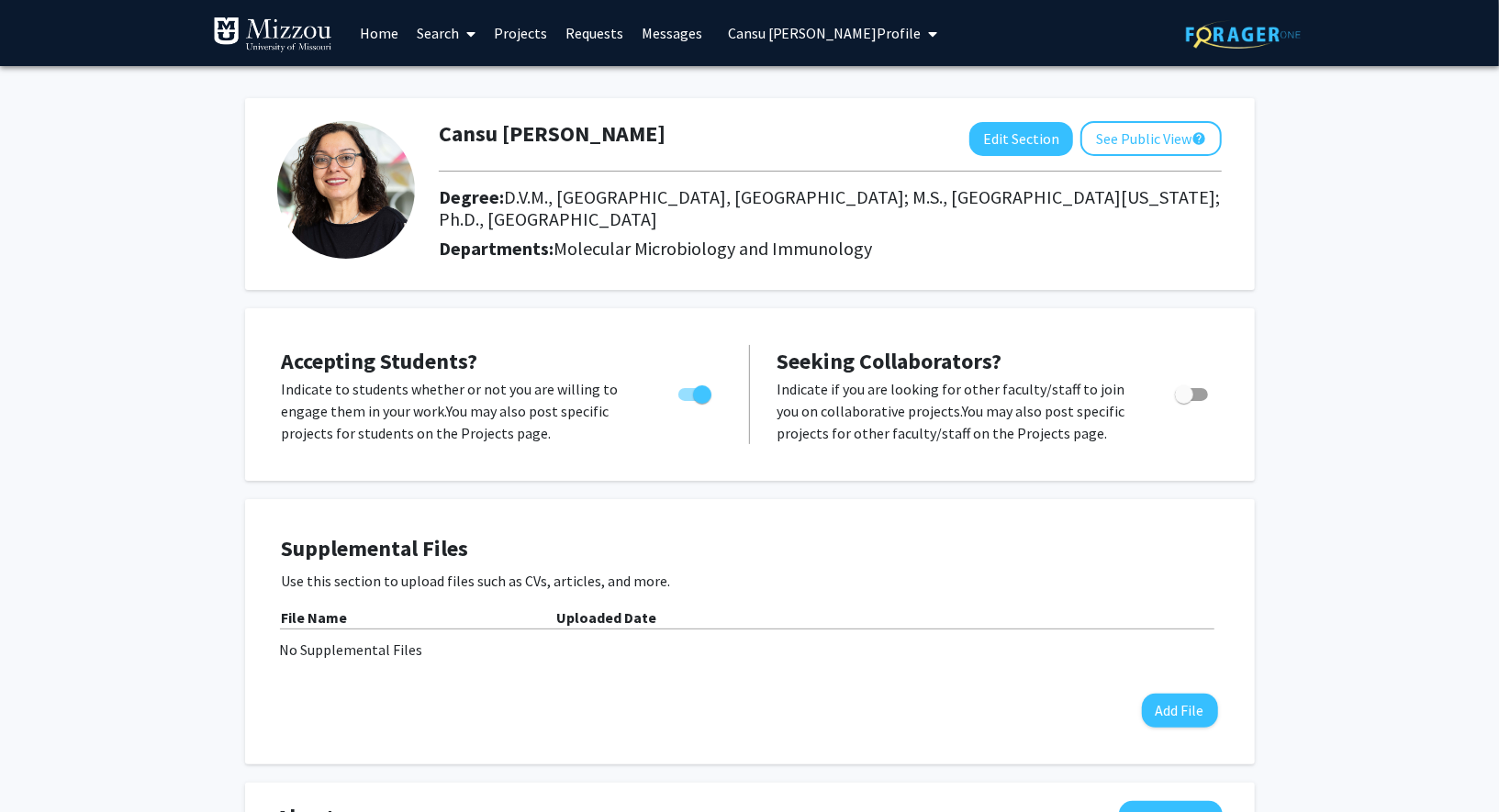
click at [439, 26] on link "Search" at bounding box center [446, 32] width 77 height 64
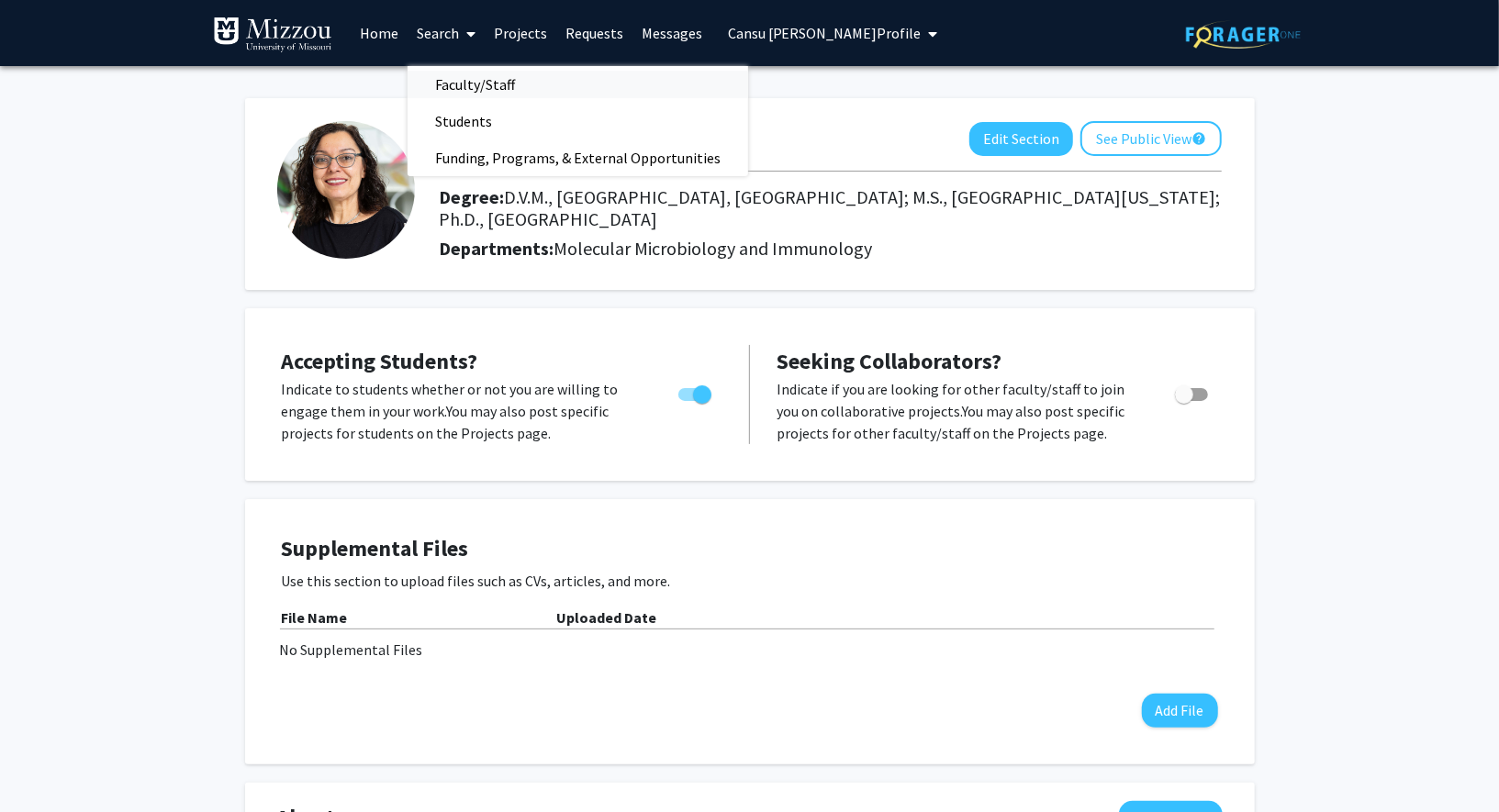
click at [456, 85] on span "Faculty/Staff" at bounding box center [476, 84] width 135 height 37
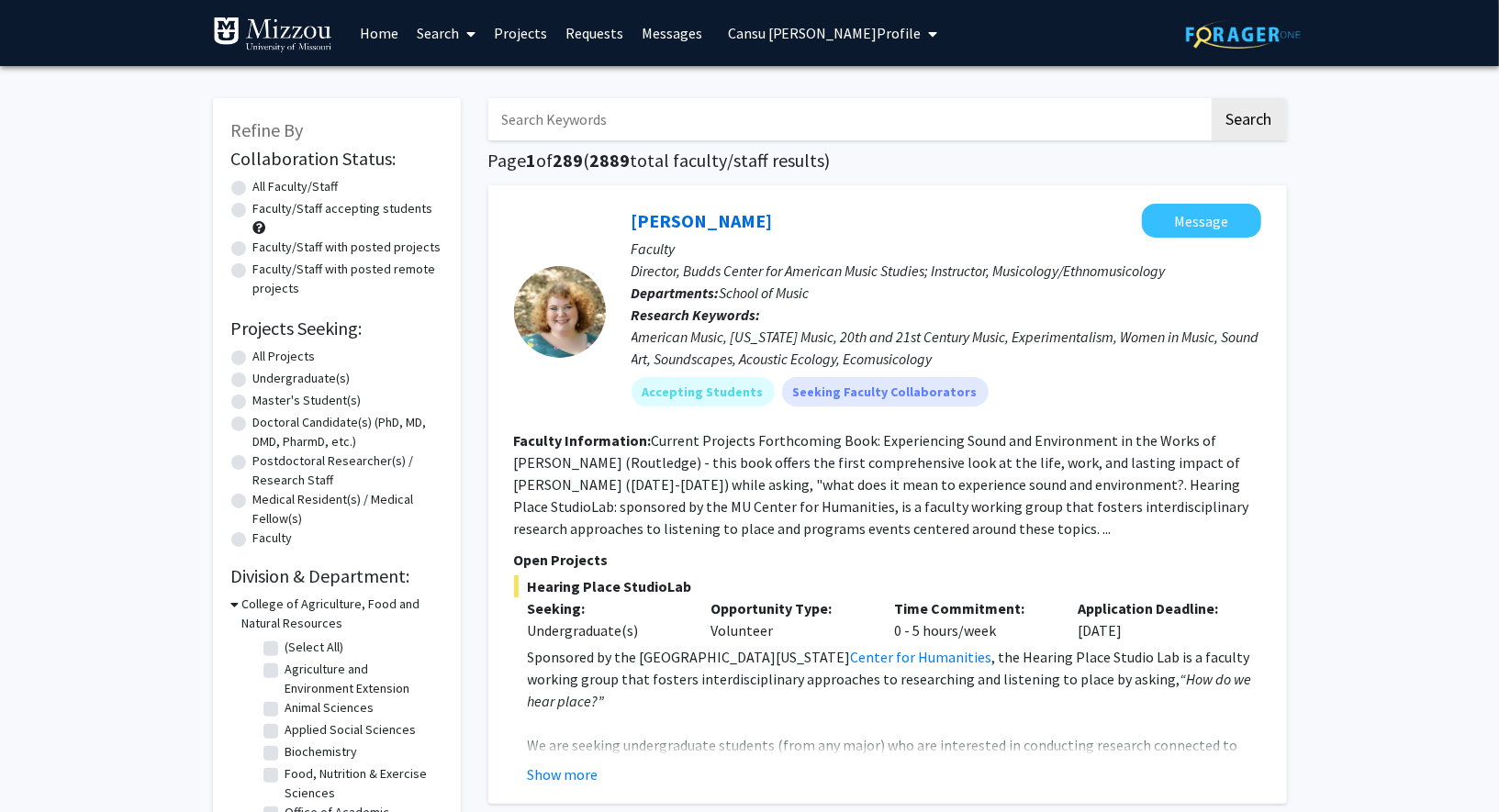
click at [783, 35] on span "Cansu [PERSON_NAME] Profile" at bounding box center [824, 33] width 193 height 18
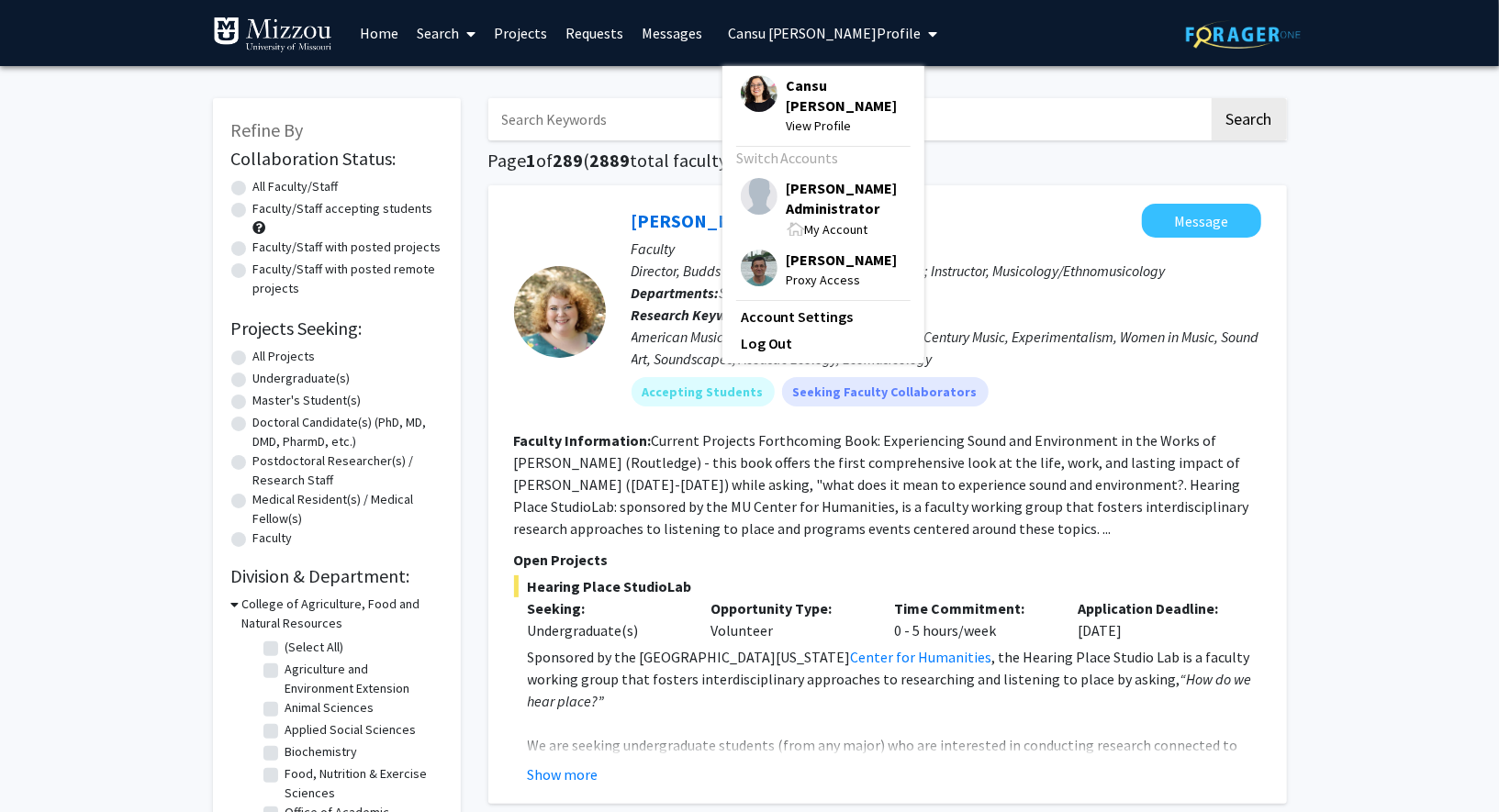
click at [809, 90] on span "Cansu [PERSON_NAME]" at bounding box center [846, 95] width 119 height 41
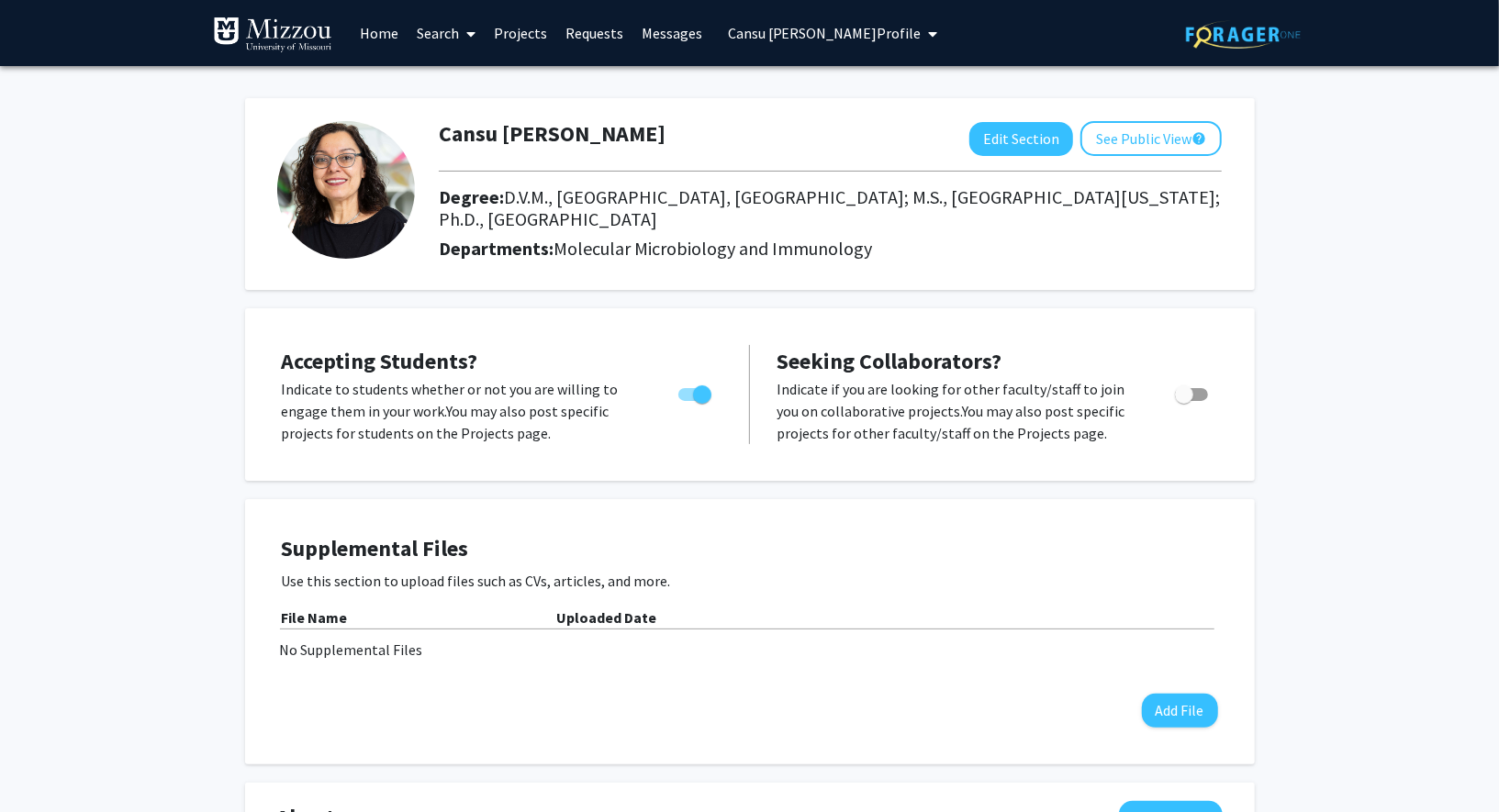
click at [488, 126] on h1 "Cansu [PERSON_NAME]" at bounding box center [551, 134] width 227 height 27
copy h1 "Cansu [PERSON_NAME]"
click at [588, 34] on link "Requests" at bounding box center [594, 32] width 76 height 64
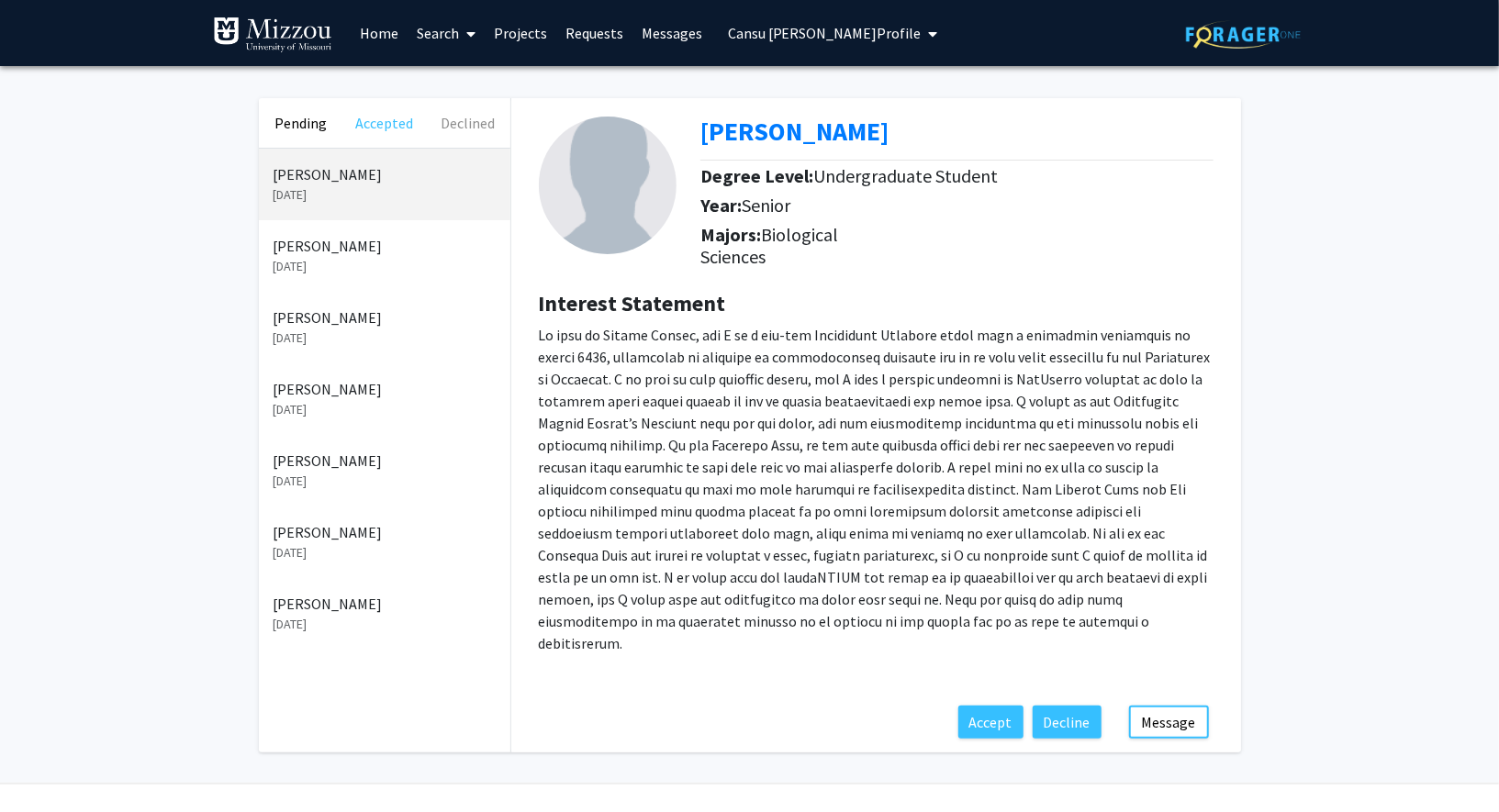
click at [368, 119] on button "Accepted" at bounding box center [384, 123] width 83 height 50
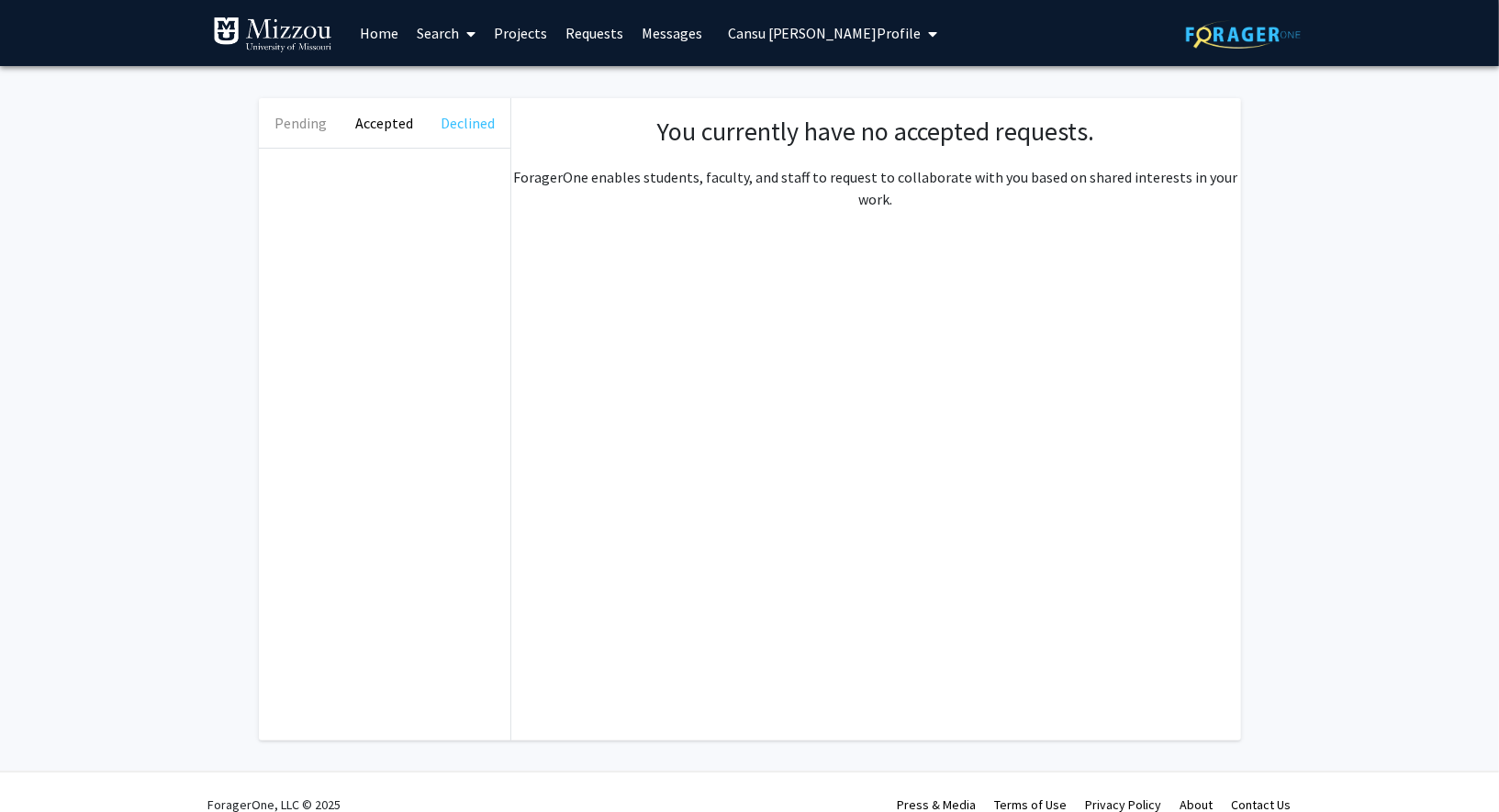
click at [452, 126] on button "Declined" at bounding box center [467, 123] width 83 height 50
click at [316, 127] on button "Pending" at bounding box center [301, 123] width 83 height 50
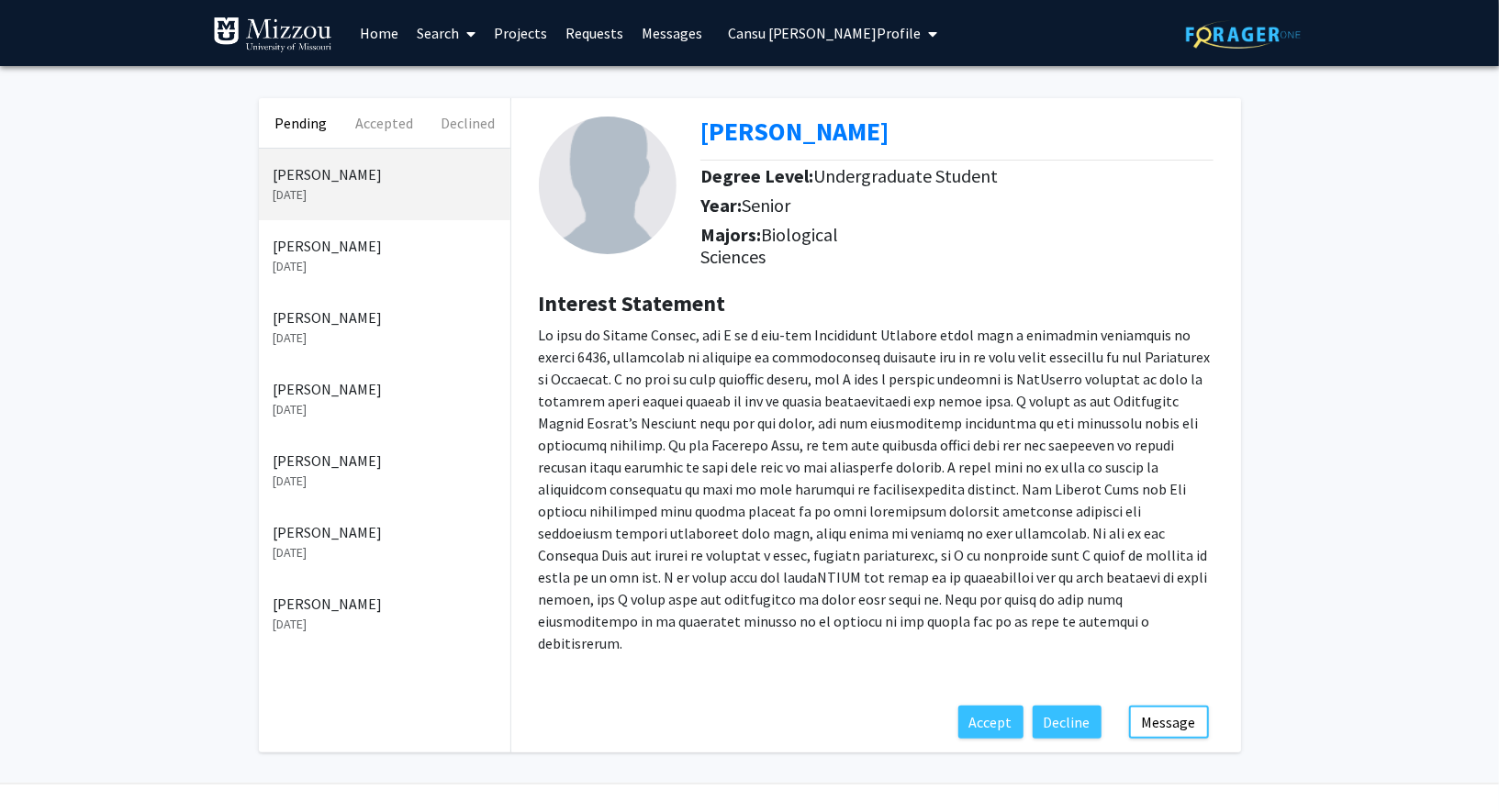
click at [646, 32] on link "Messages" at bounding box center [672, 32] width 79 height 64
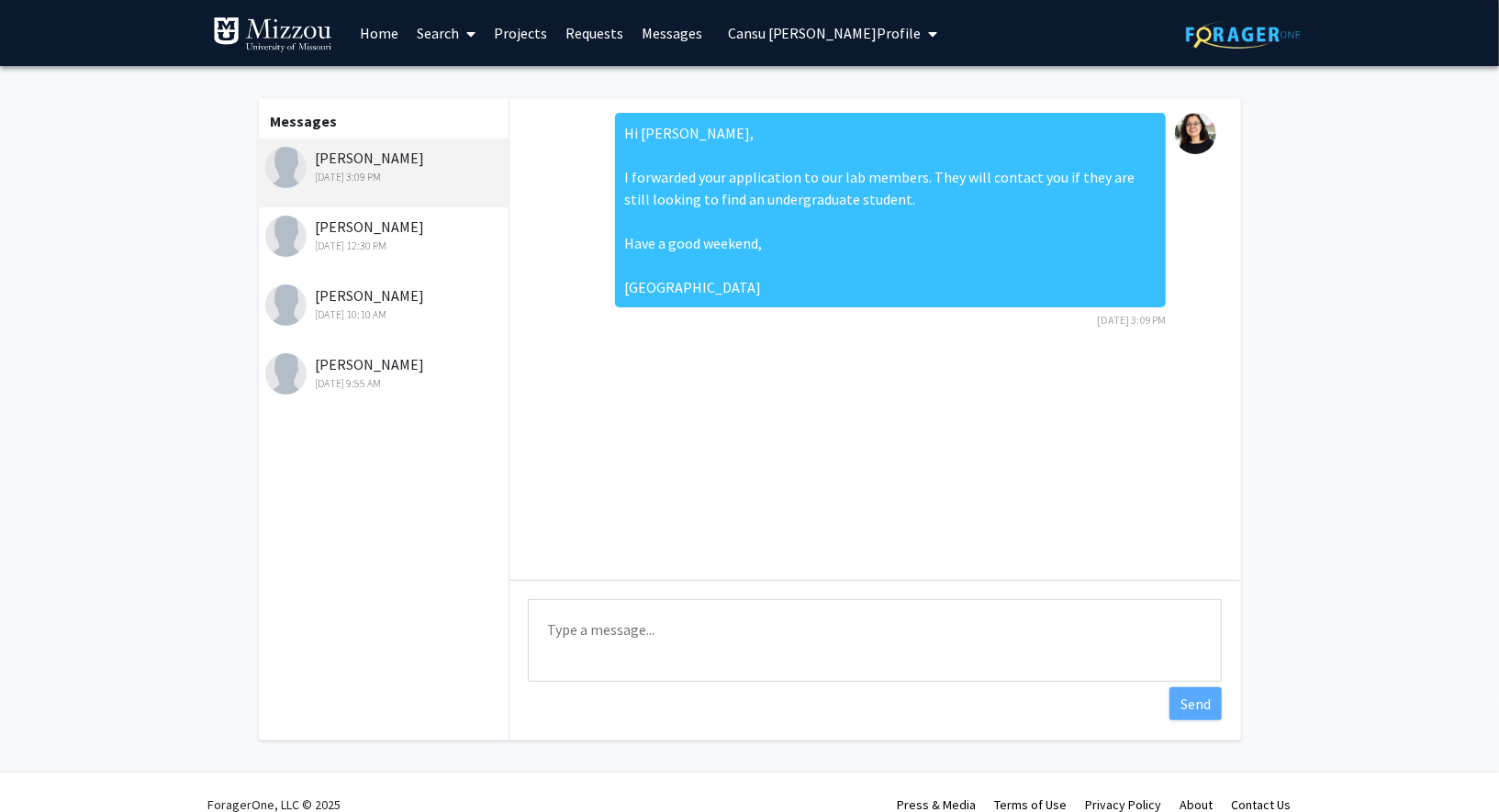
click at [373, 240] on div "[DATE] 12:30 PM" at bounding box center [385, 246] width 240 height 17
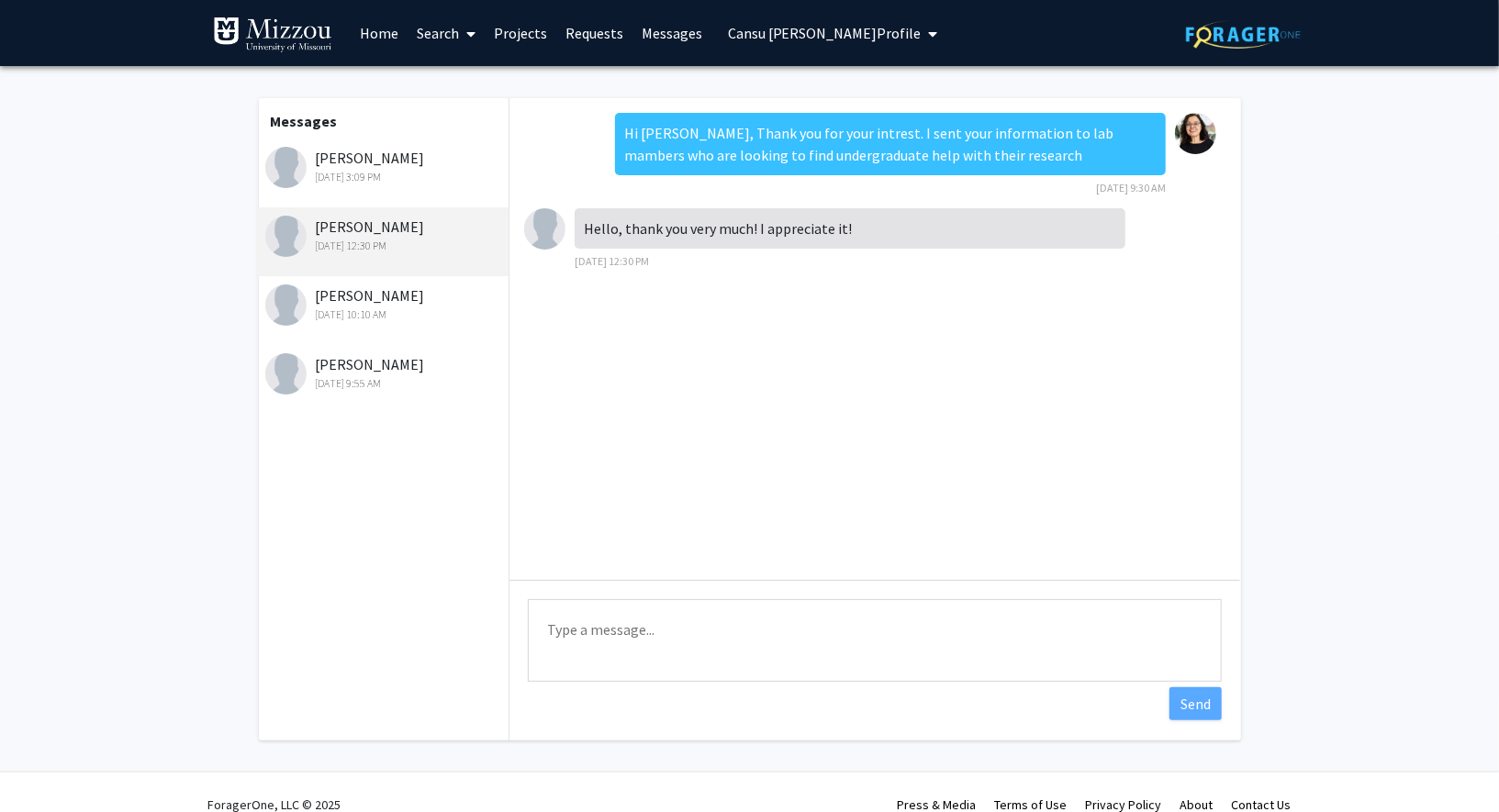
click at [376, 287] on div "[PERSON_NAME] [DATE] 10:10 AM" at bounding box center [385, 304] width 240 height 39
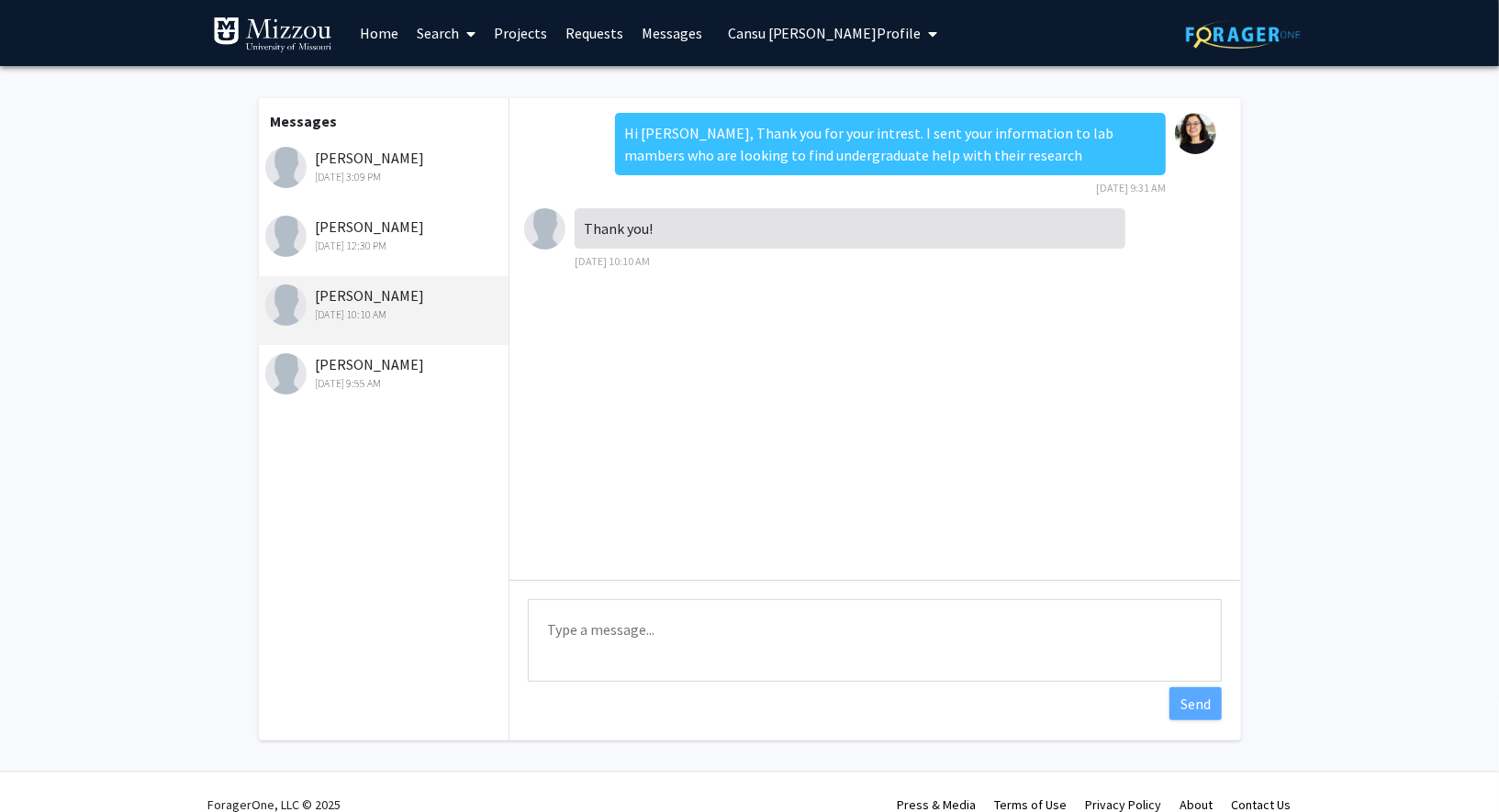
click at [386, 365] on div "[PERSON_NAME] [DATE] 9:55 AM" at bounding box center [385, 373] width 240 height 39
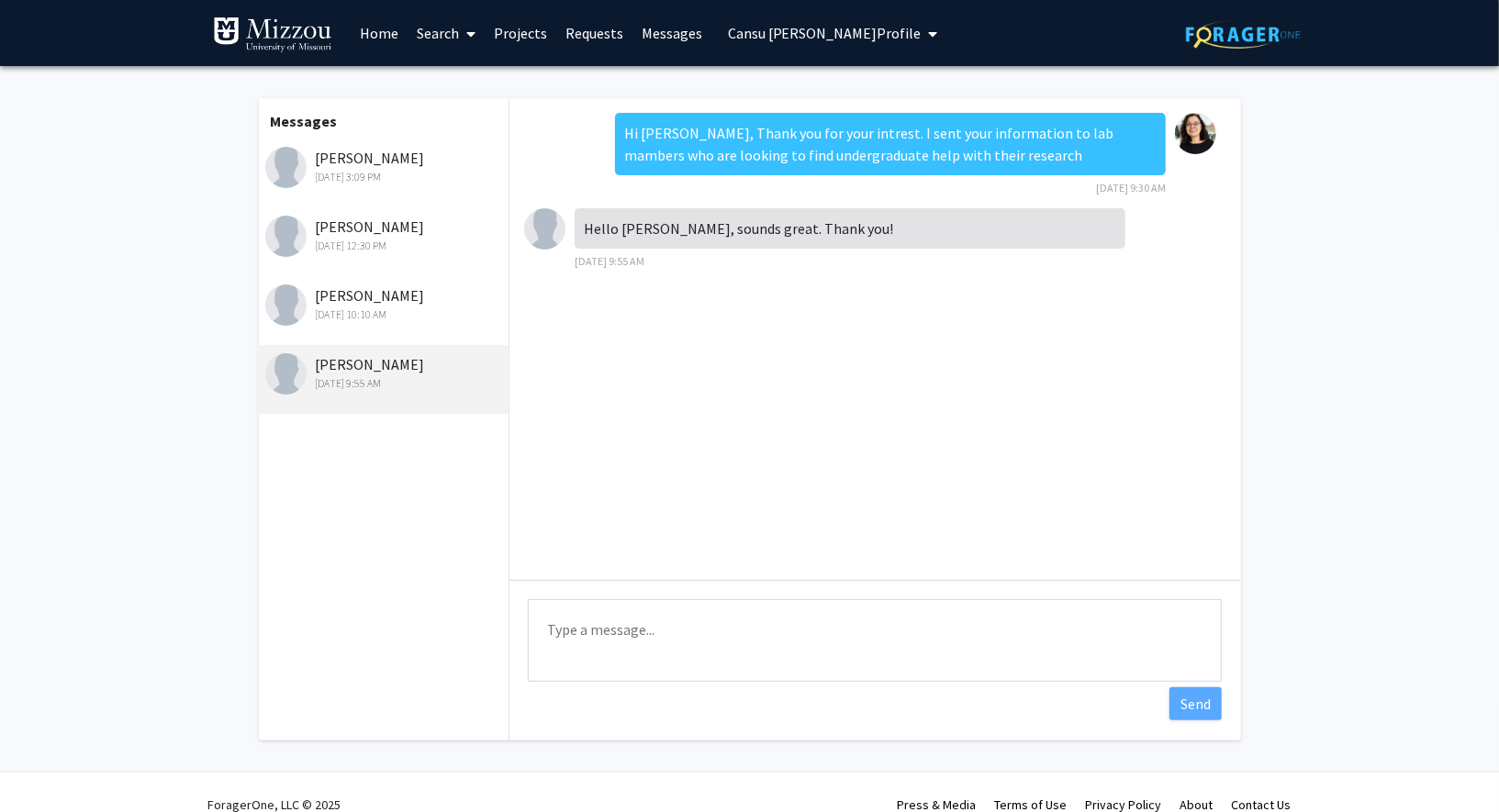
click at [408, 150] on div "[PERSON_NAME] [DATE] 3:09 PM" at bounding box center [385, 166] width 240 height 39
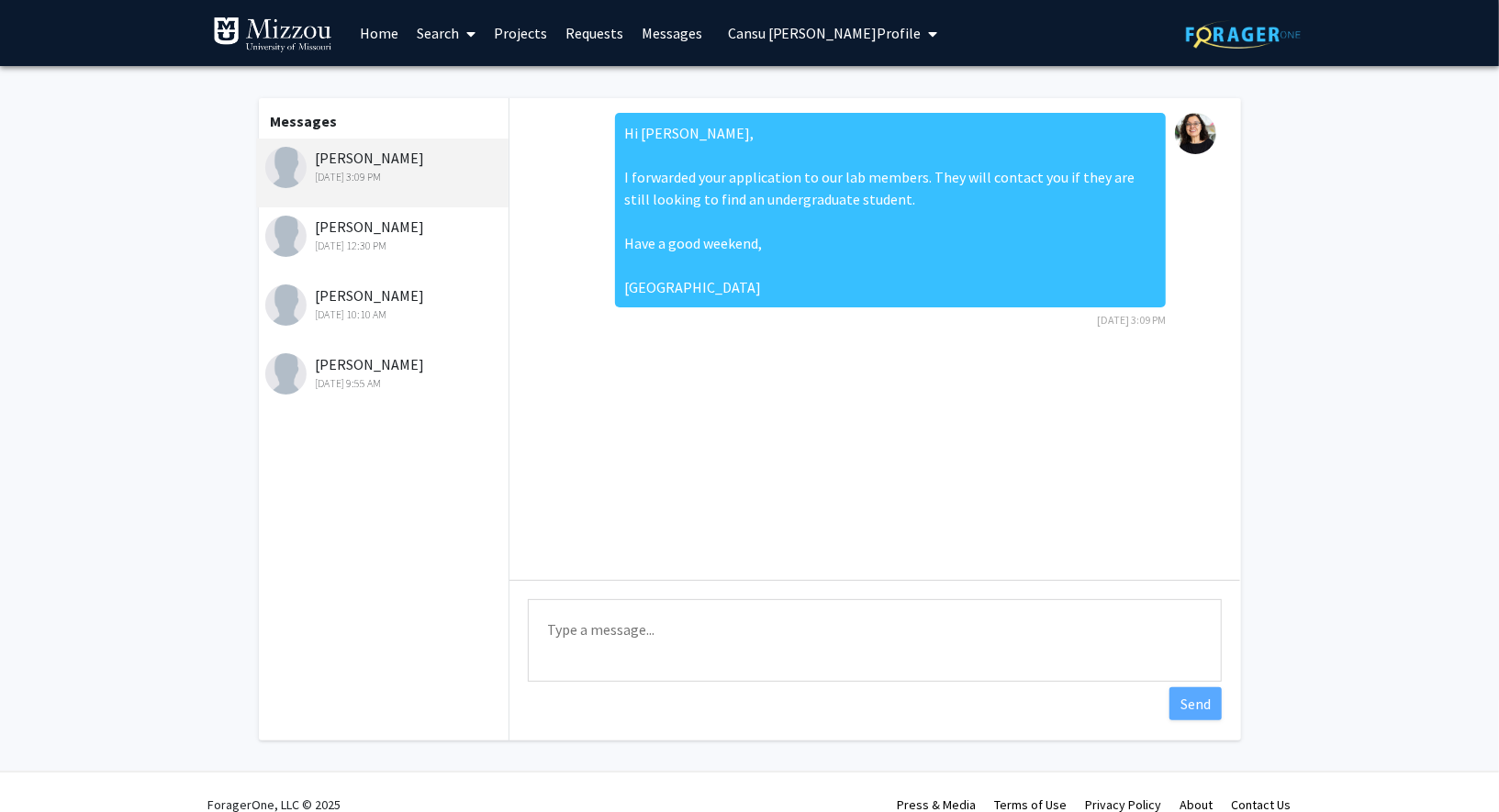
click at [405, 246] on div "[DATE] 12:30 PM" at bounding box center [385, 246] width 240 height 17
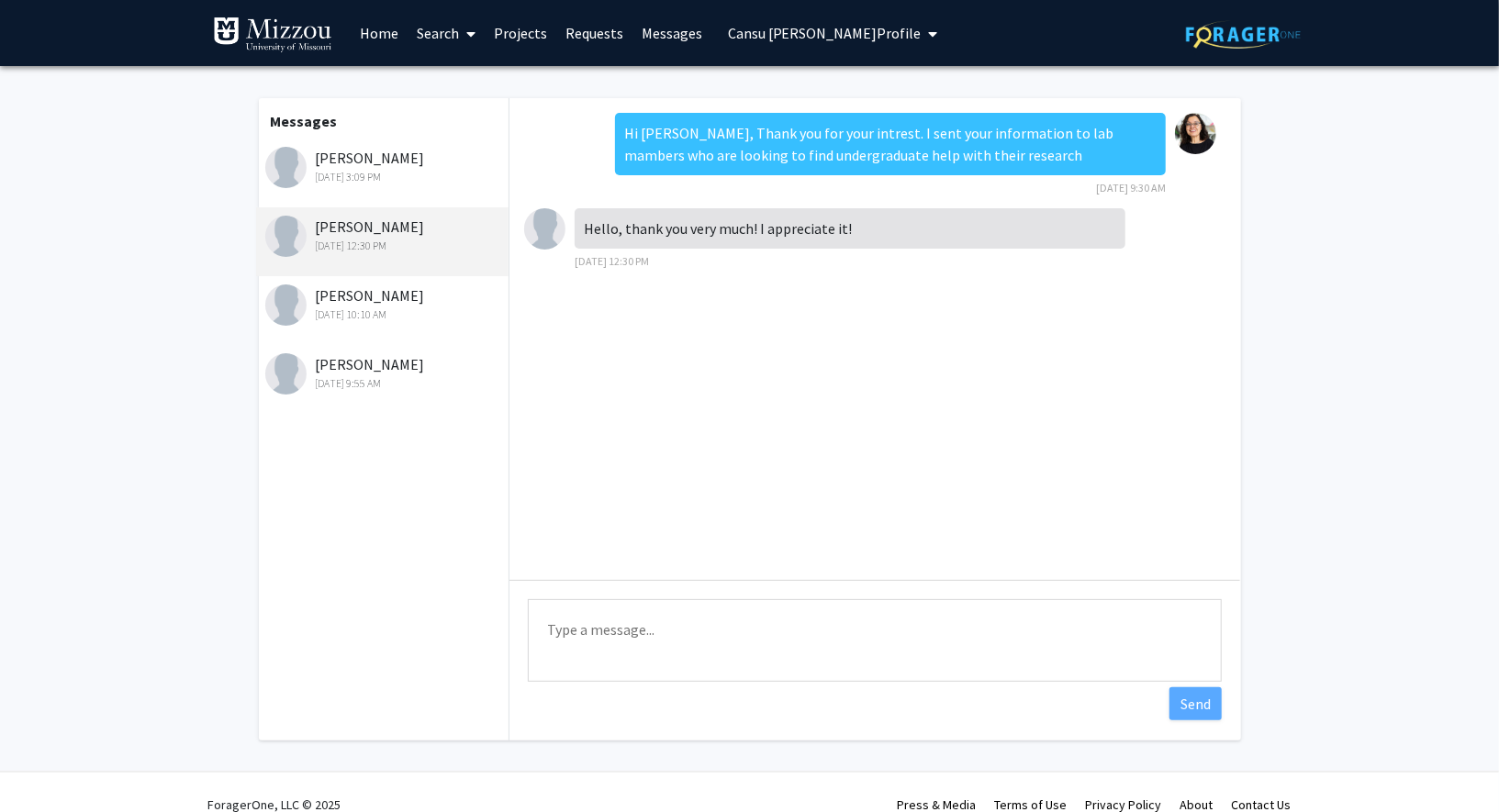
click at [405, 303] on div "[PERSON_NAME] [DATE] 10:10 AM" at bounding box center [385, 304] width 240 height 39
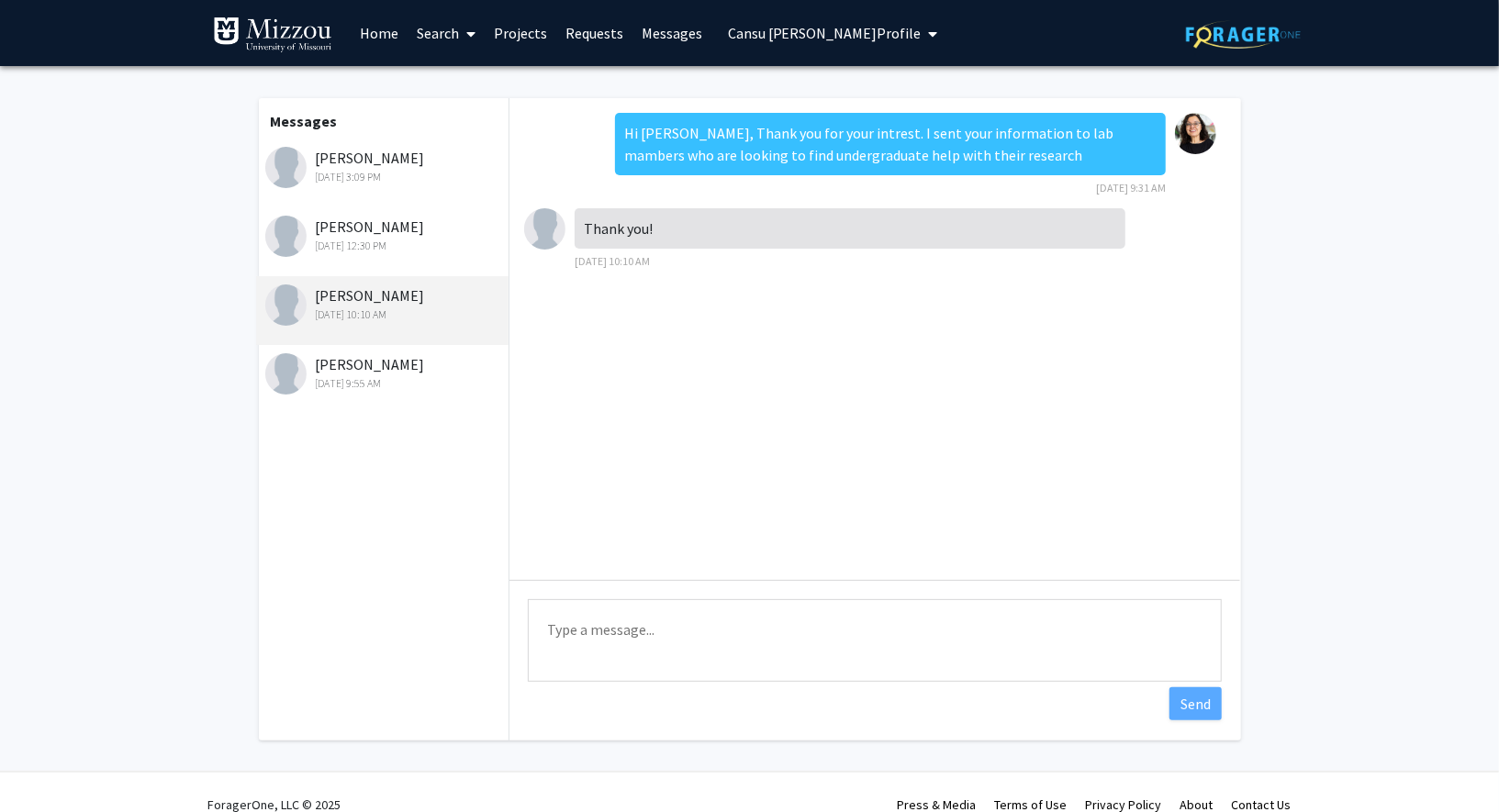
click at [399, 360] on div "[PERSON_NAME] [DATE] 9:55 AM" at bounding box center [385, 373] width 240 height 39
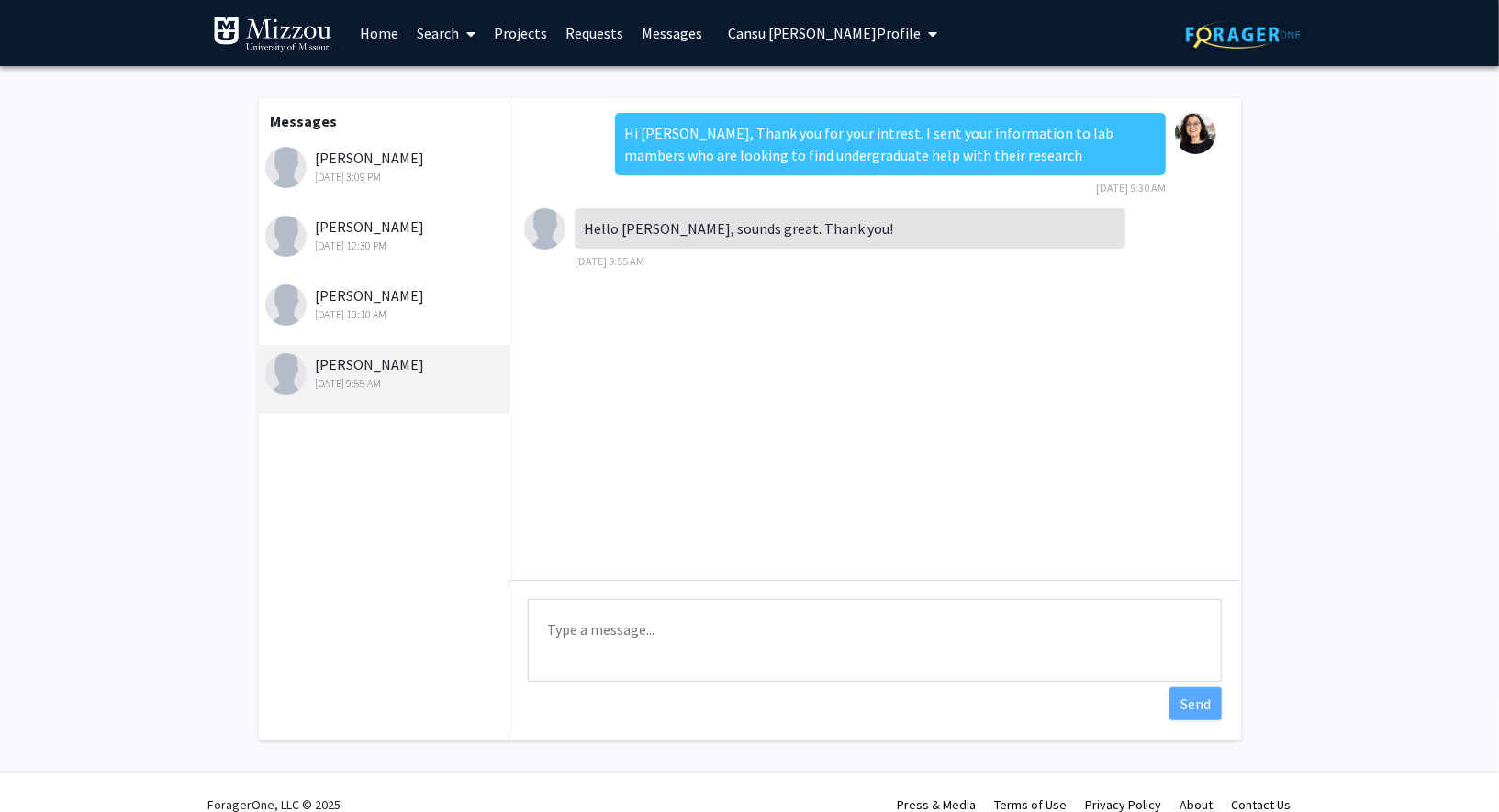
click at [404, 155] on div "[PERSON_NAME] [DATE] 3:09 PM" at bounding box center [385, 166] width 240 height 39
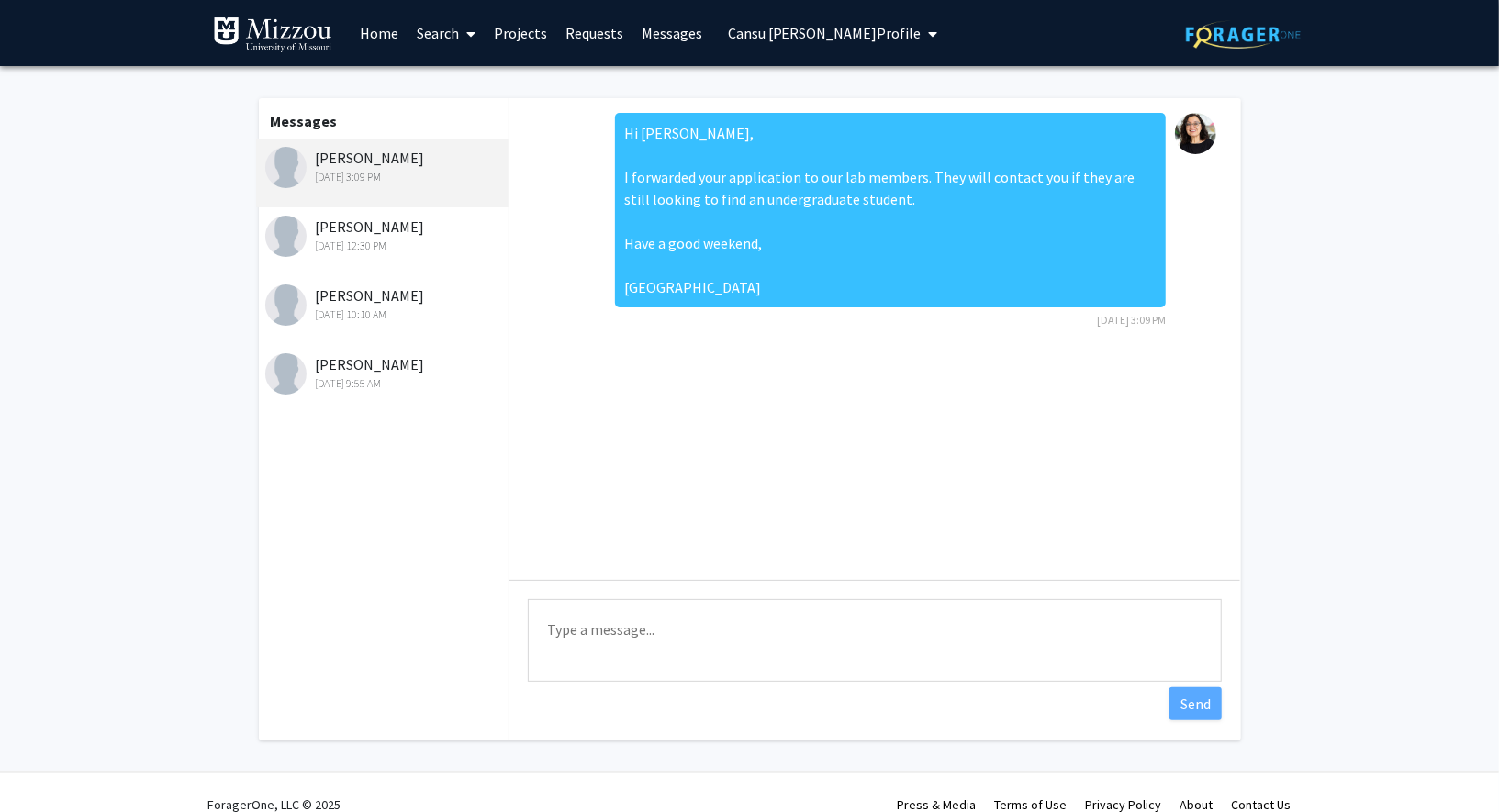
click at [778, 33] on span "Cansu [PERSON_NAME] Profile" at bounding box center [824, 33] width 193 height 18
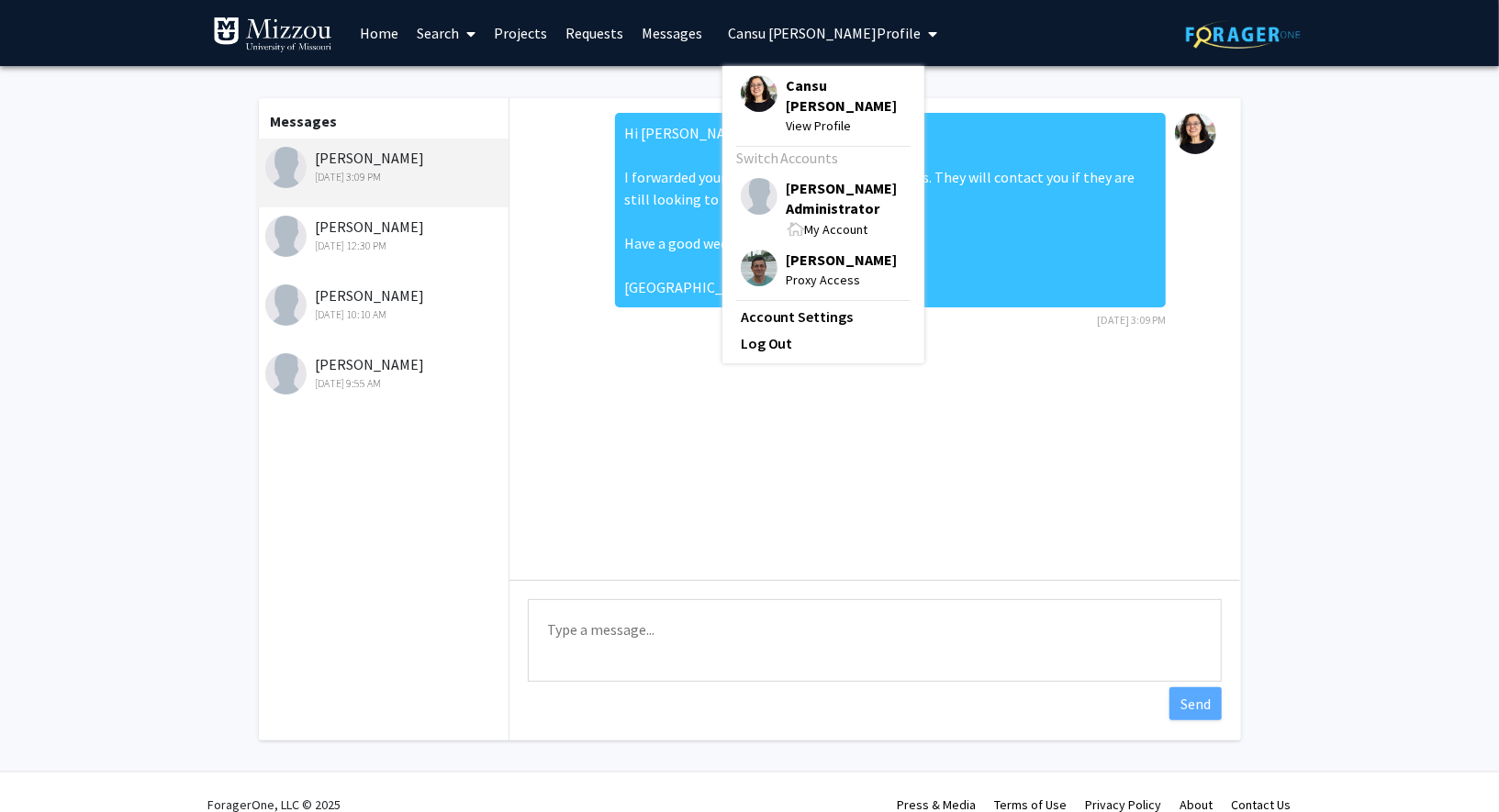
click at [808, 116] on span "View Profile" at bounding box center [846, 126] width 119 height 20
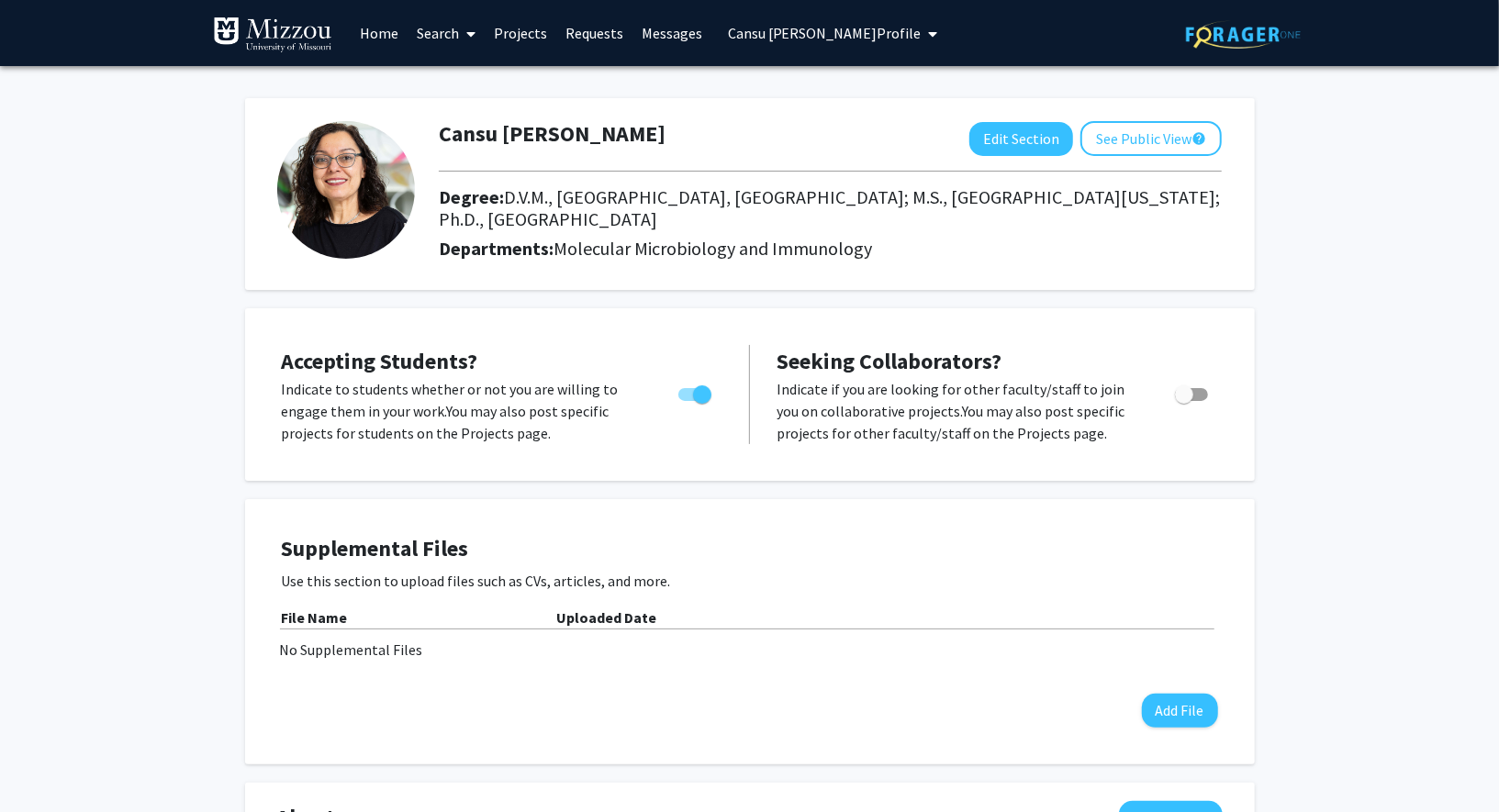
click at [831, 49] on button "Cansu [PERSON_NAME] Profile" at bounding box center [833, 32] width 221 height 66
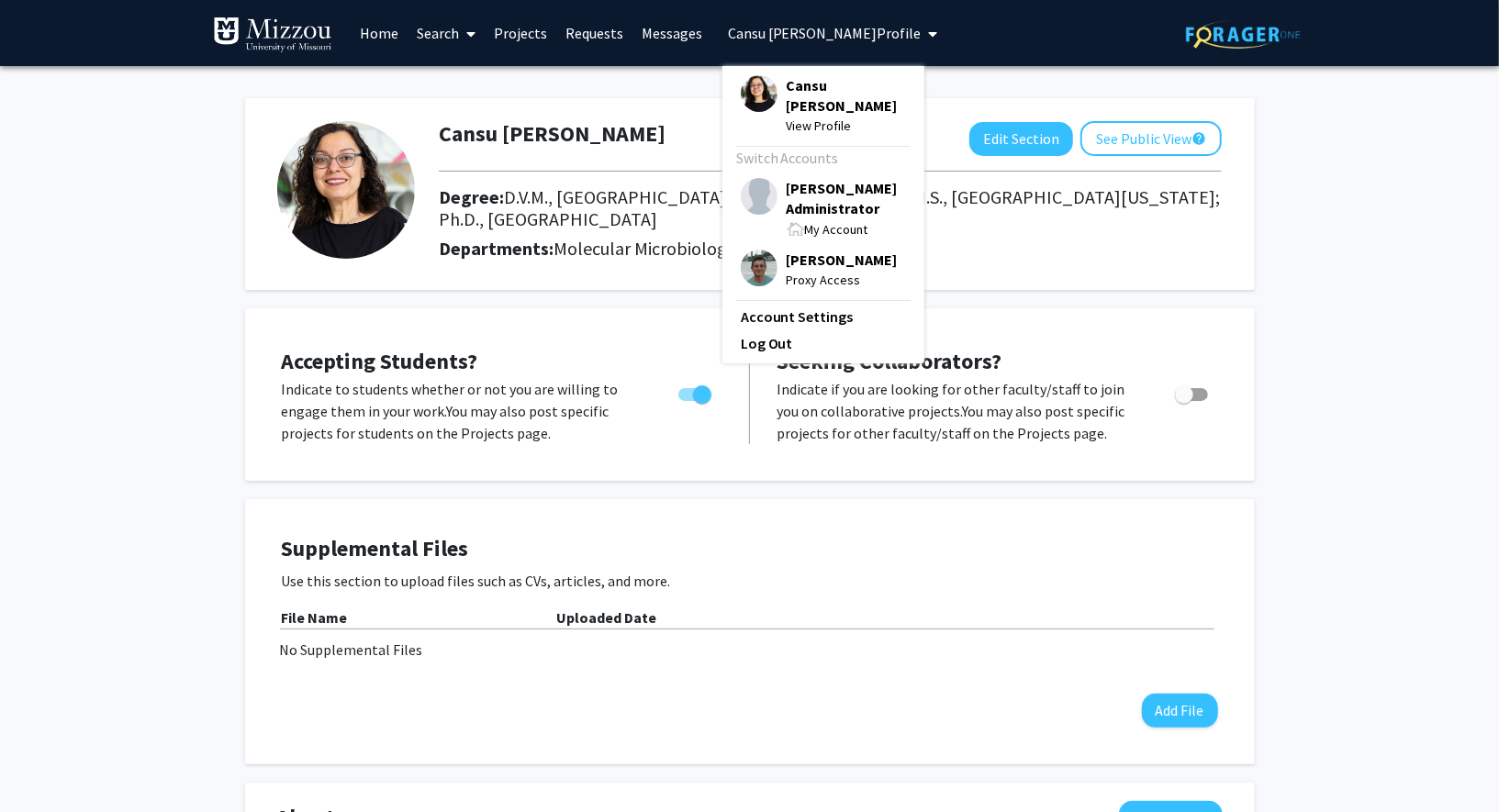
click at [828, 178] on span "[PERSON_NAME] Administrator" at bounding box center [846, 198] width 119 height 41
